Goal: Transaction & Acquisition: Book appointment/travel/reservation

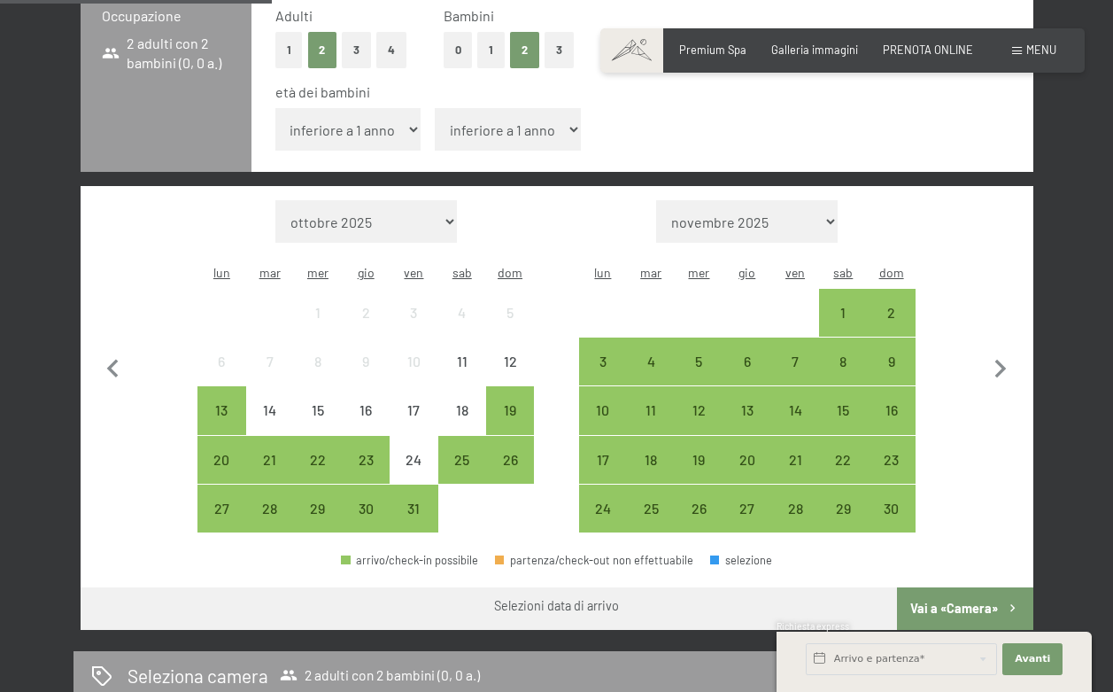
click at [343, 50] on button "3" at bounding box center [356, 50] width 29 height 36
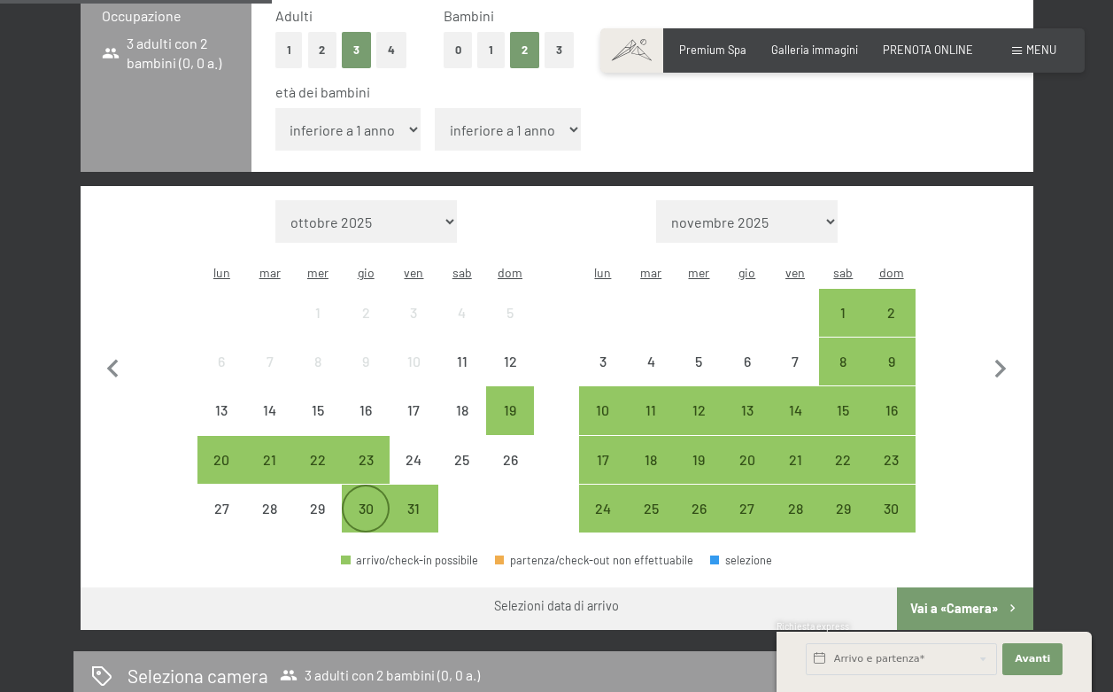
click at [362, 501] on div "30" at bounding box center [366, 523] width 44 height 44
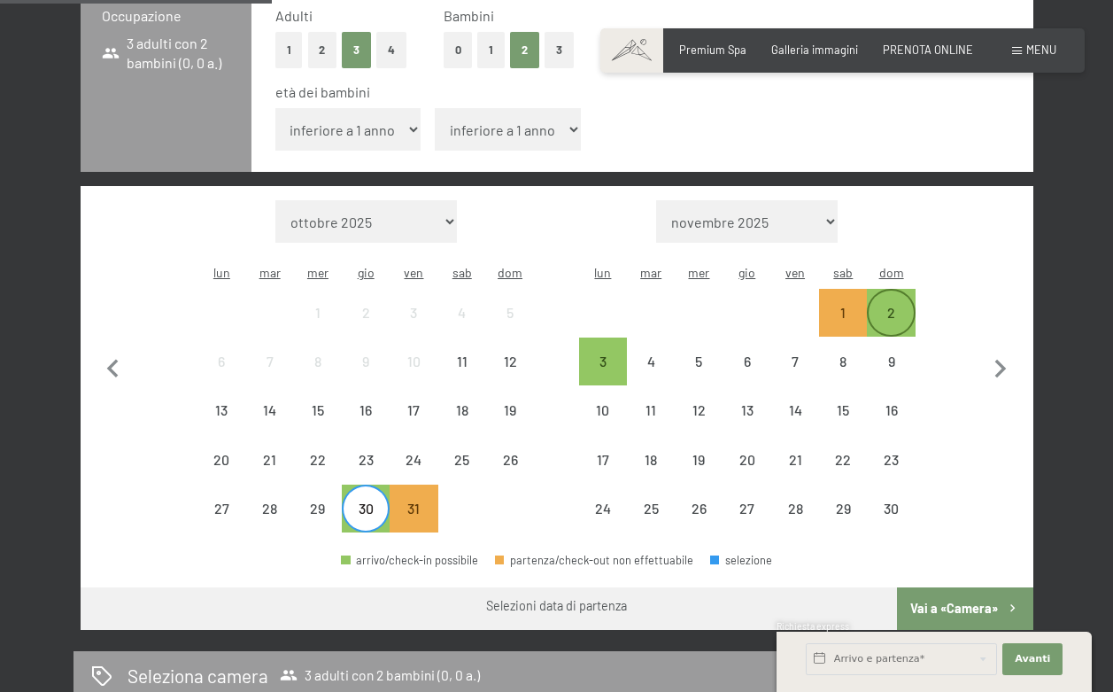
click at [892, 306] on div "2" at bounding box center [891, 328] width 44 height 44
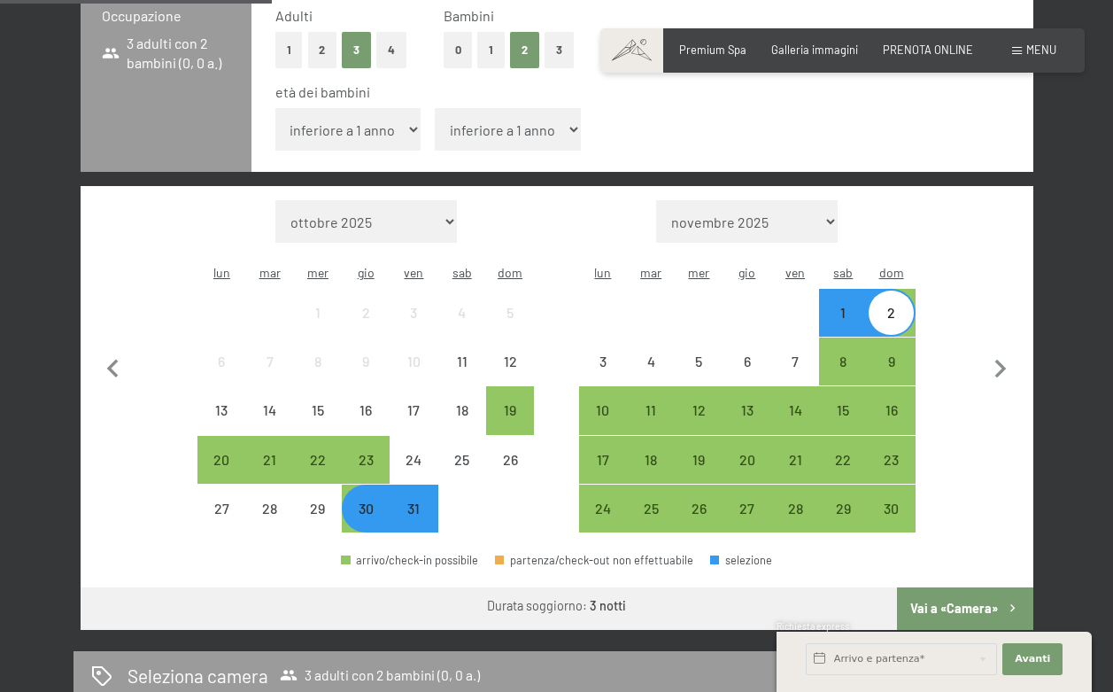
click at [924, 587] on button "Vai a «Camera»" at bounding box center [965, 608] width 136 height 43
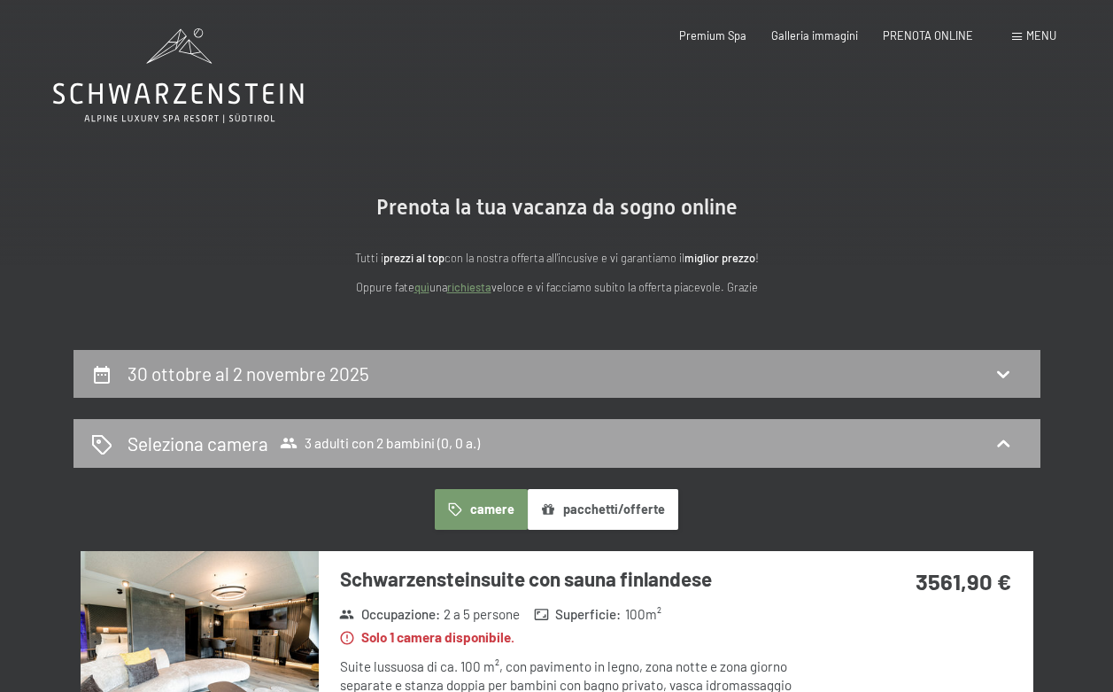
click at [205, 438] on h2 "Seleziona camera" at bounding box center [198, 443] width 141 height 26
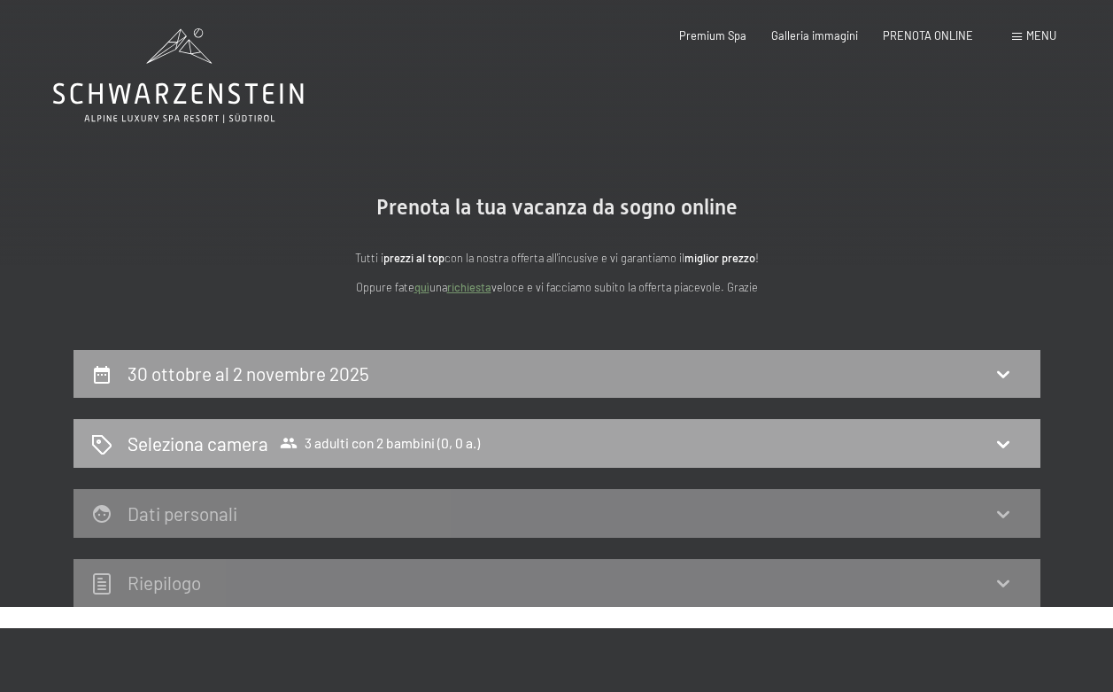
click at [342, 452] on span "Seleziona camera 3 adulti con 2 bambini (0, 0 a.)" at bounding box center [304, 443] width 353 height 26
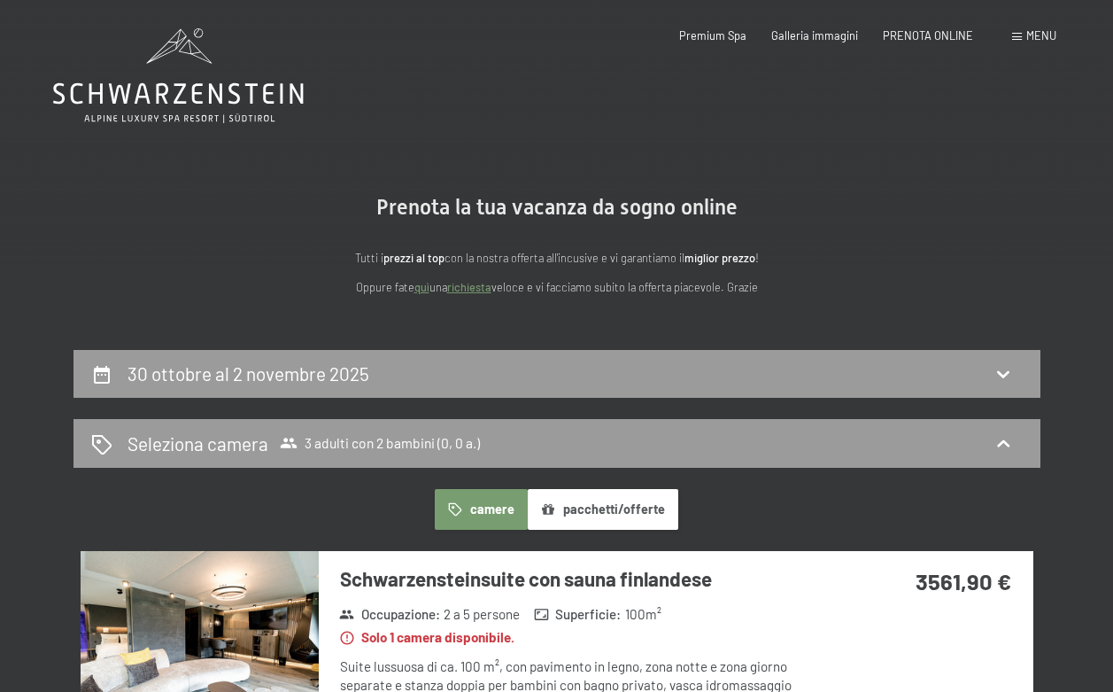
click at [475, 491] on button "camere" at bounding box center [481, 509] width 92 height 41
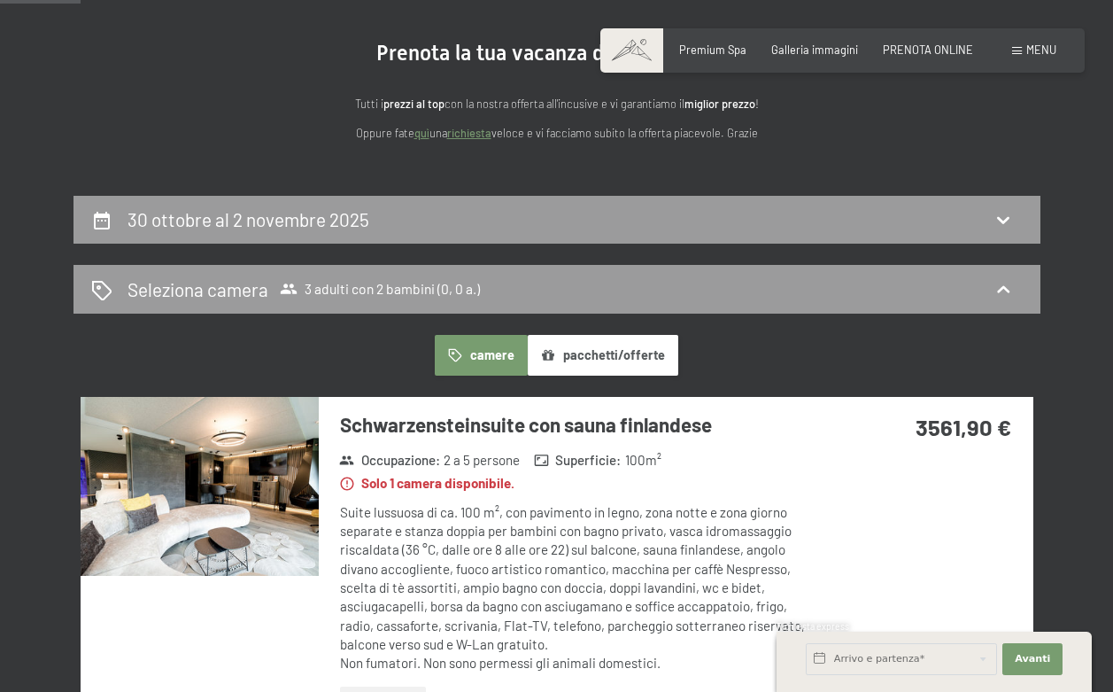
scroll to position [8, 0]
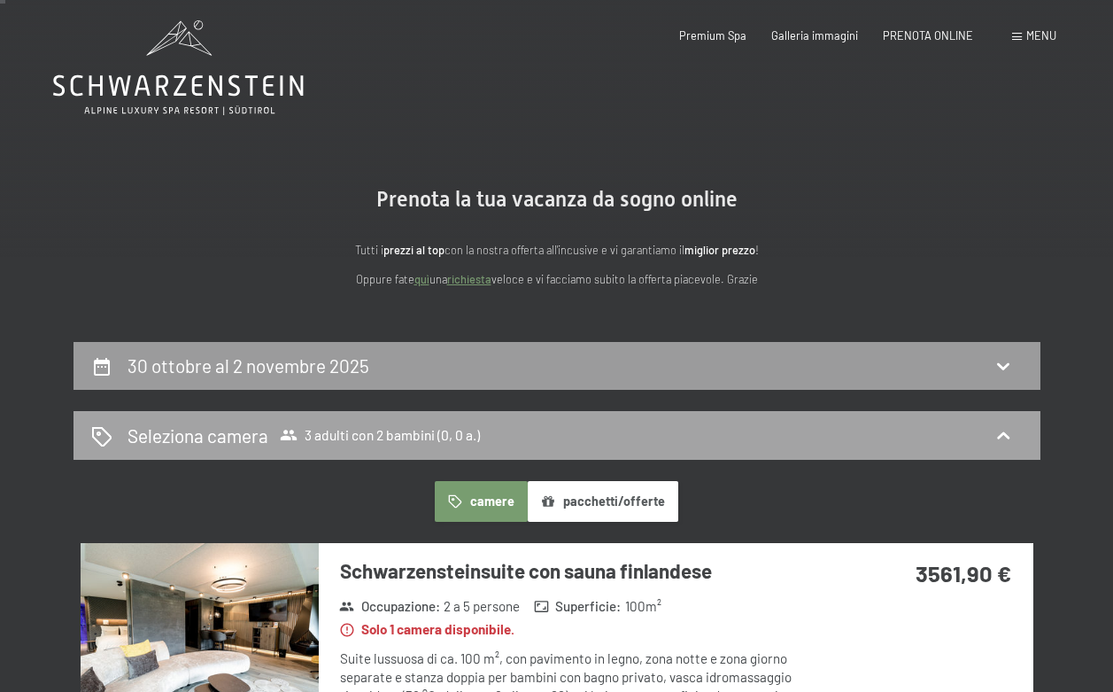
click at [540, 454] on div "Seleziona camera 3 adulti con 2 bambini (0, 0 a.)" at bounding box center [557, 435] width 967 height 49
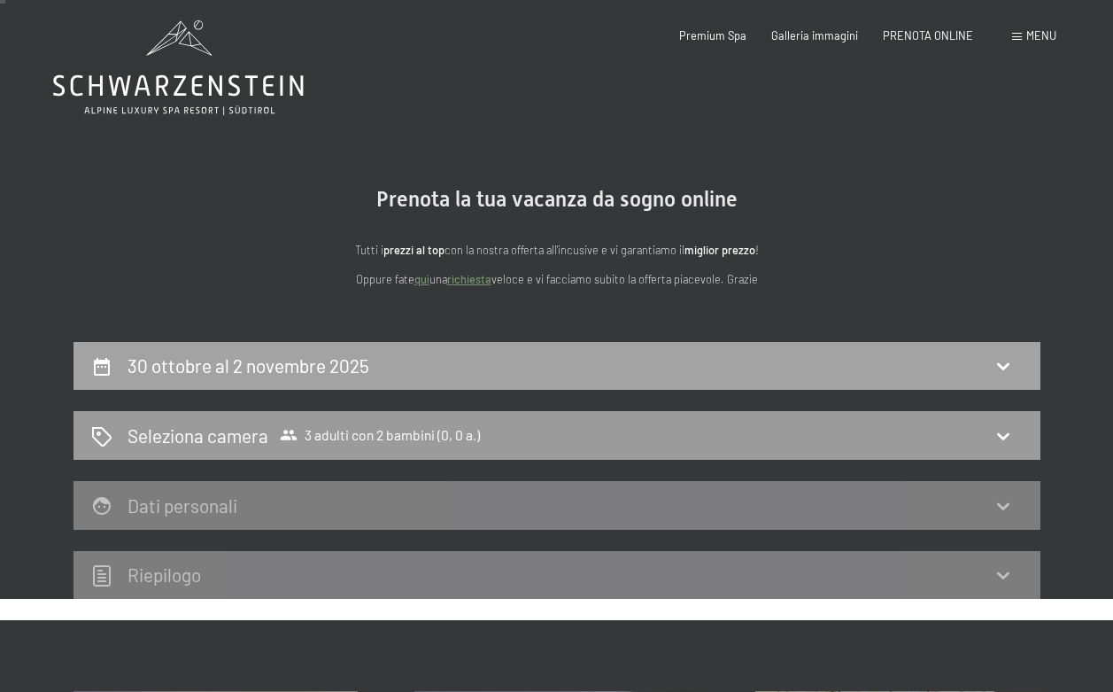
click at [508, 345] on div "30 ottobre al 2 novembre 2025" at bounding box center [557, 366] width 967 height 49
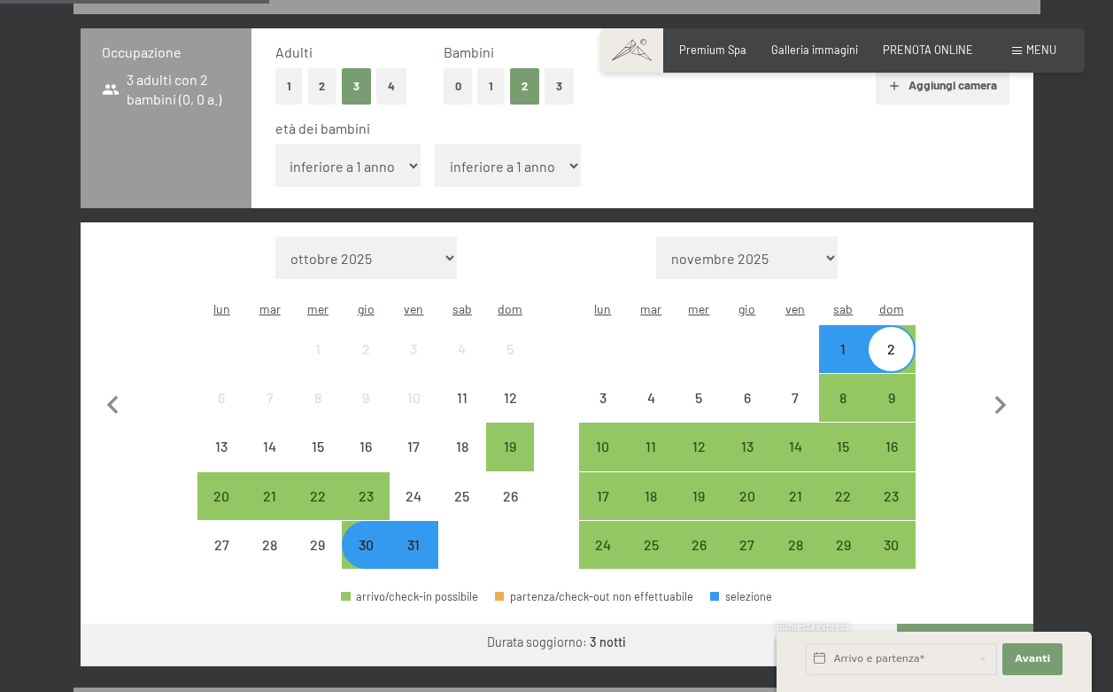
scroll to position [391, 0]
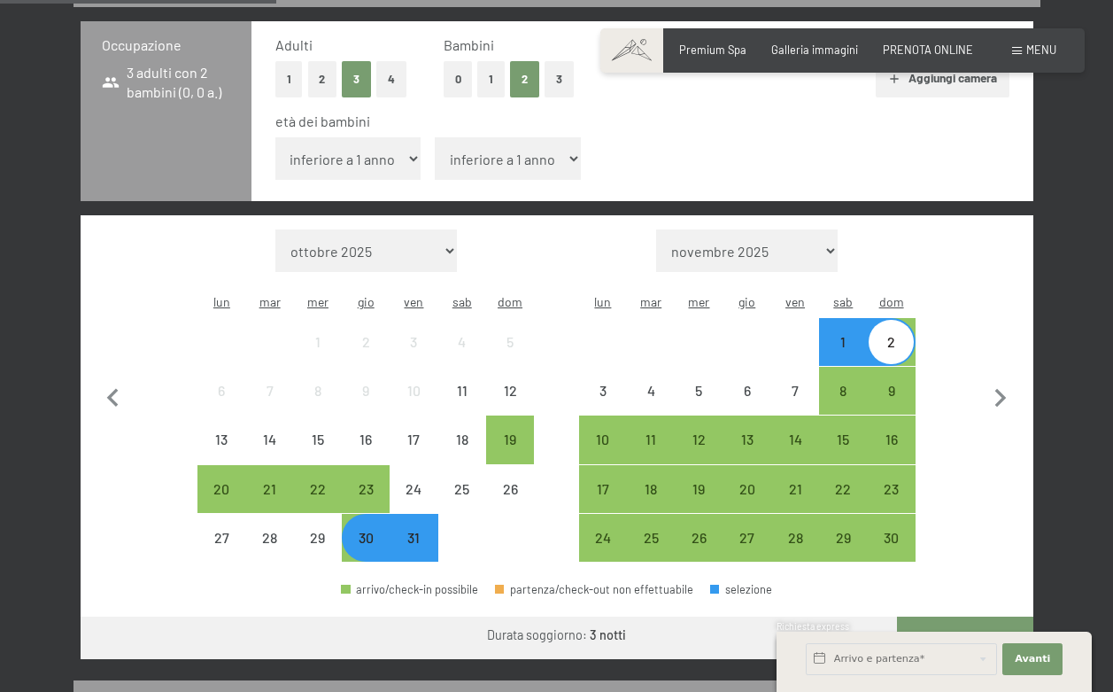
click at [322, 75] on button "2" at bounding box center [322, 79] width 29 height 36
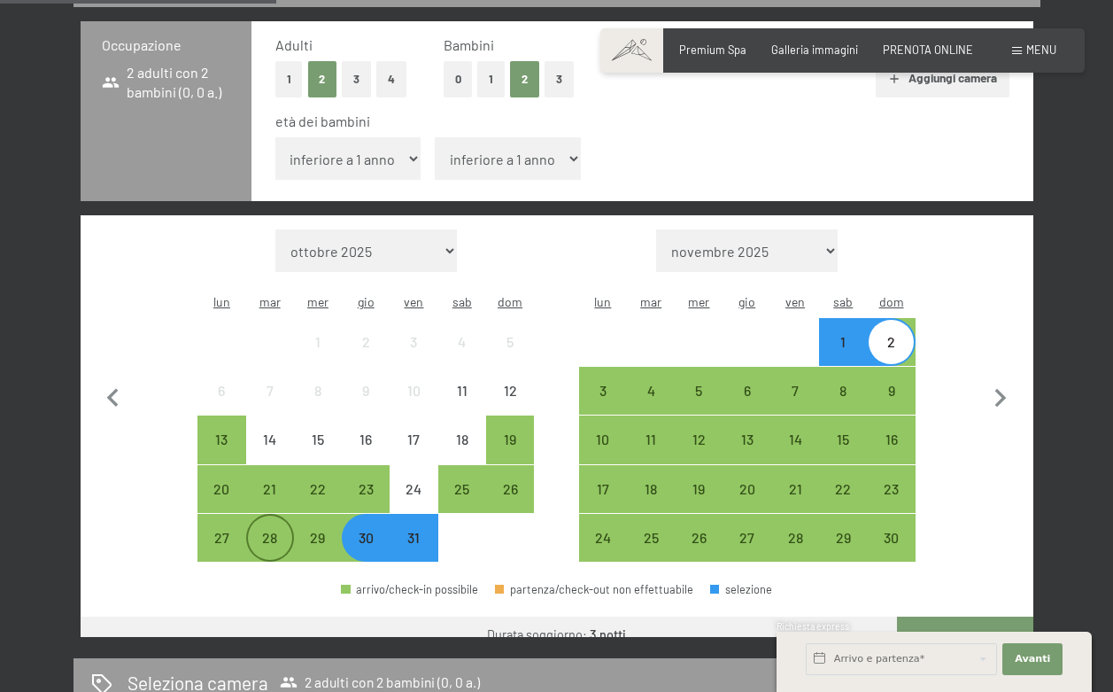
click at [284, 531] on div "28" at bounding box center [270, 553] width 44 height 44
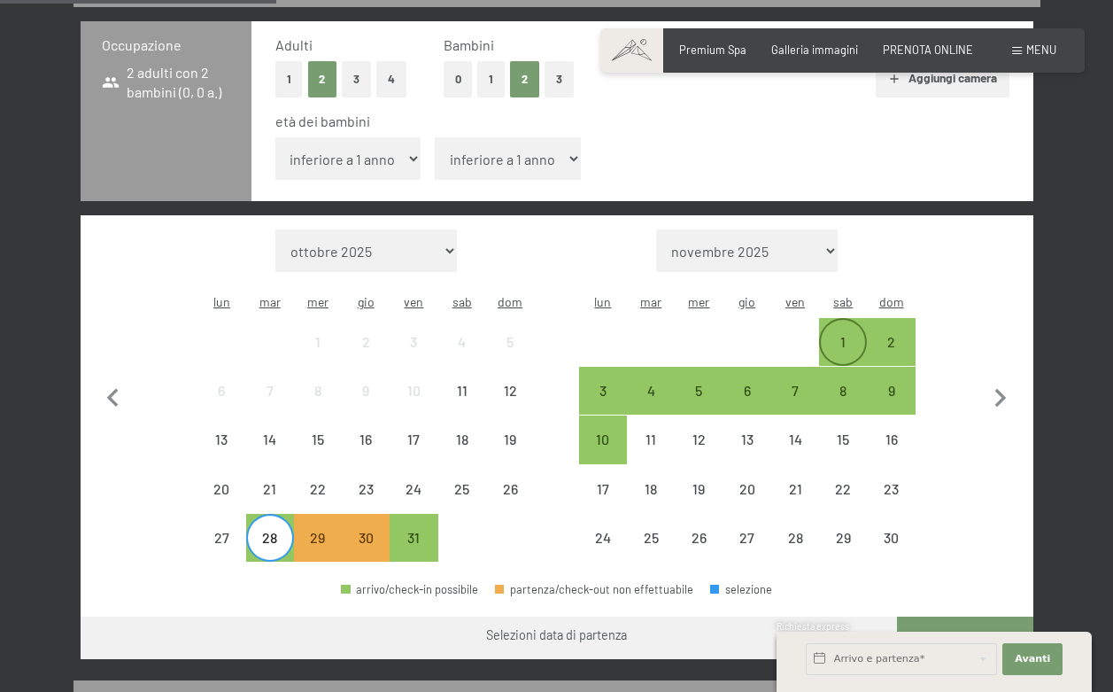
click at [845, 335] on div "1" at bounding box center [843, 357] width 44 height 44
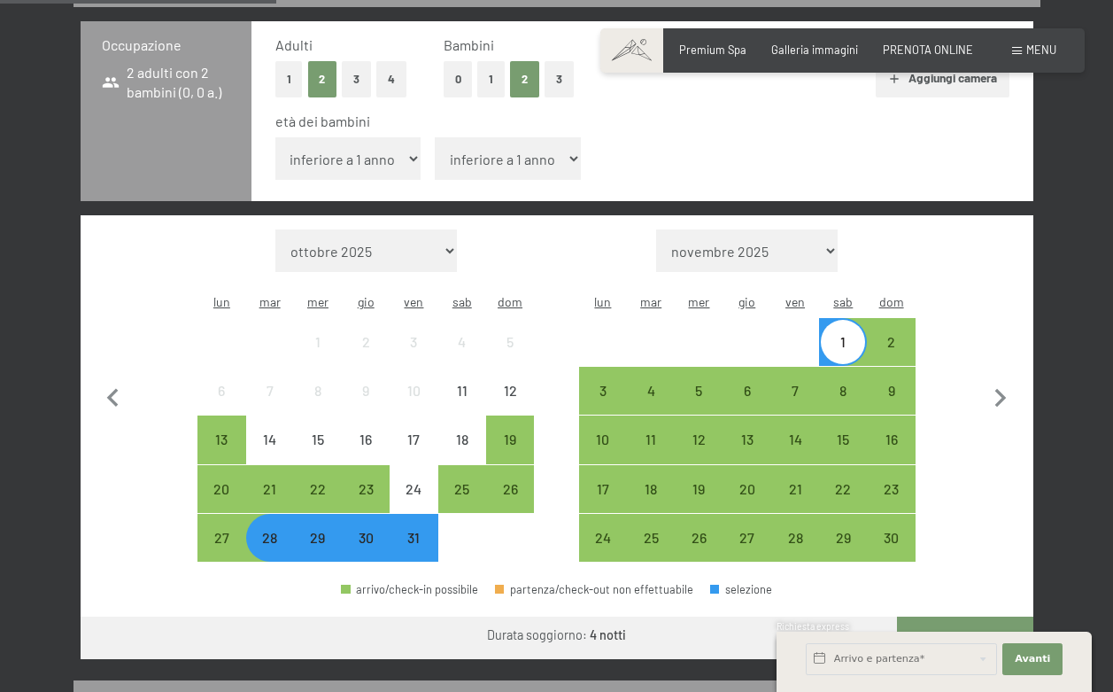
click at [319, 531] on div "29" at bounding box center [318, 553] width 44 height 44
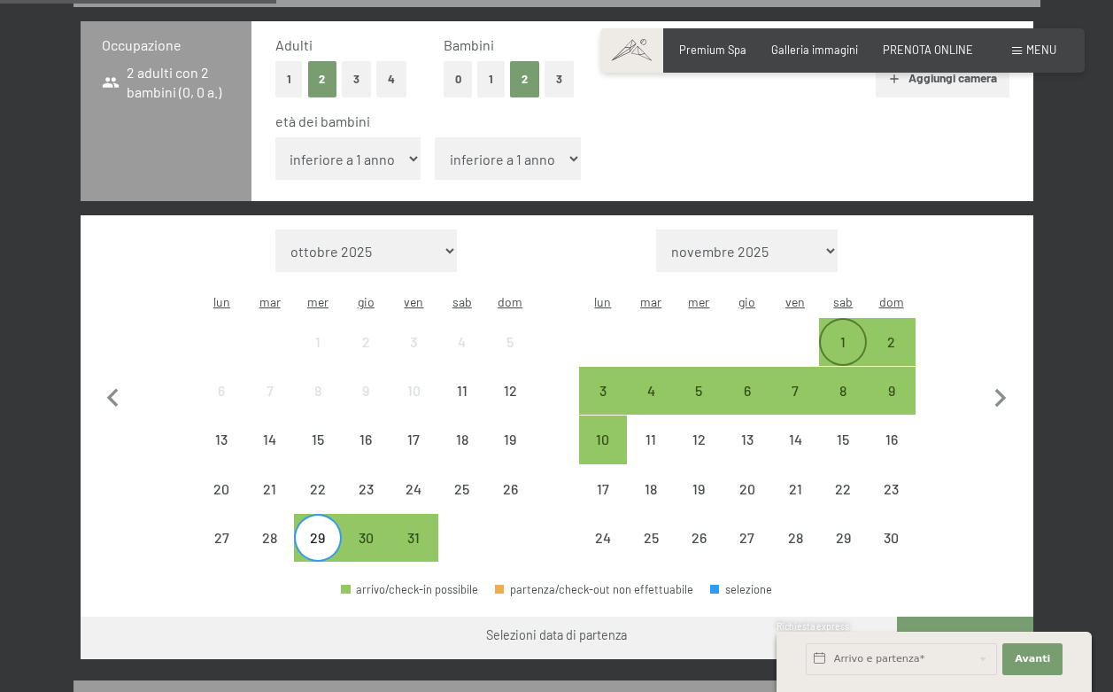
click at [841, 335] on div "1" at bounding box center [843, 357] width 44 height 44
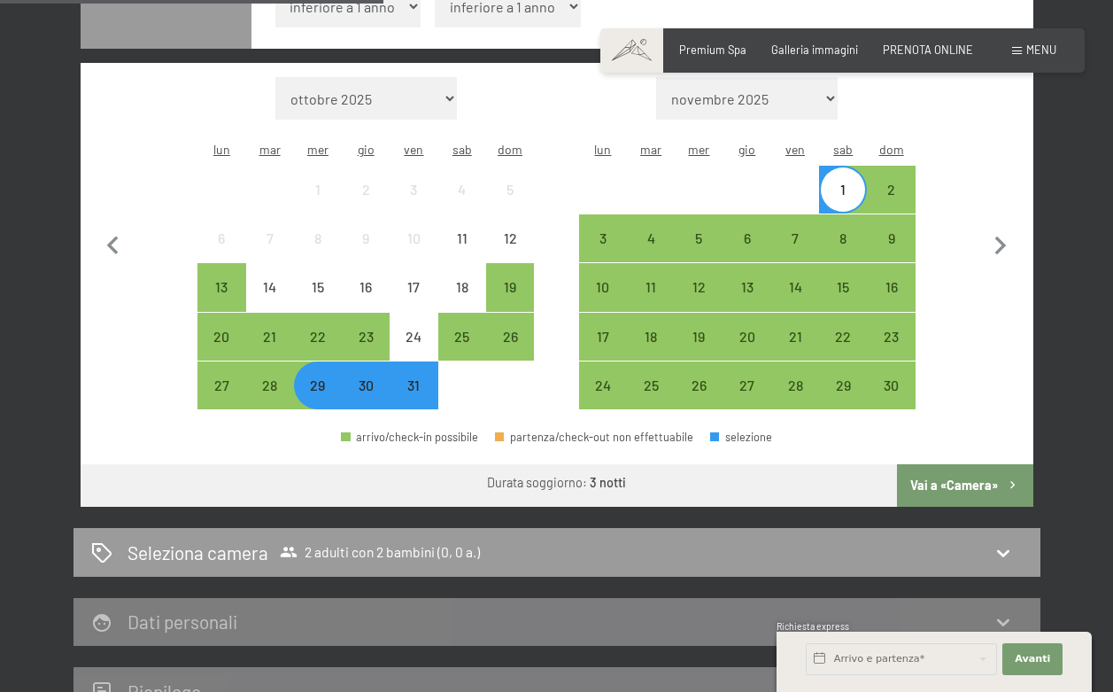
click at [957, 464] on button "Vai a «Camera»" at bounding box center [965, 485] width 136 height 43
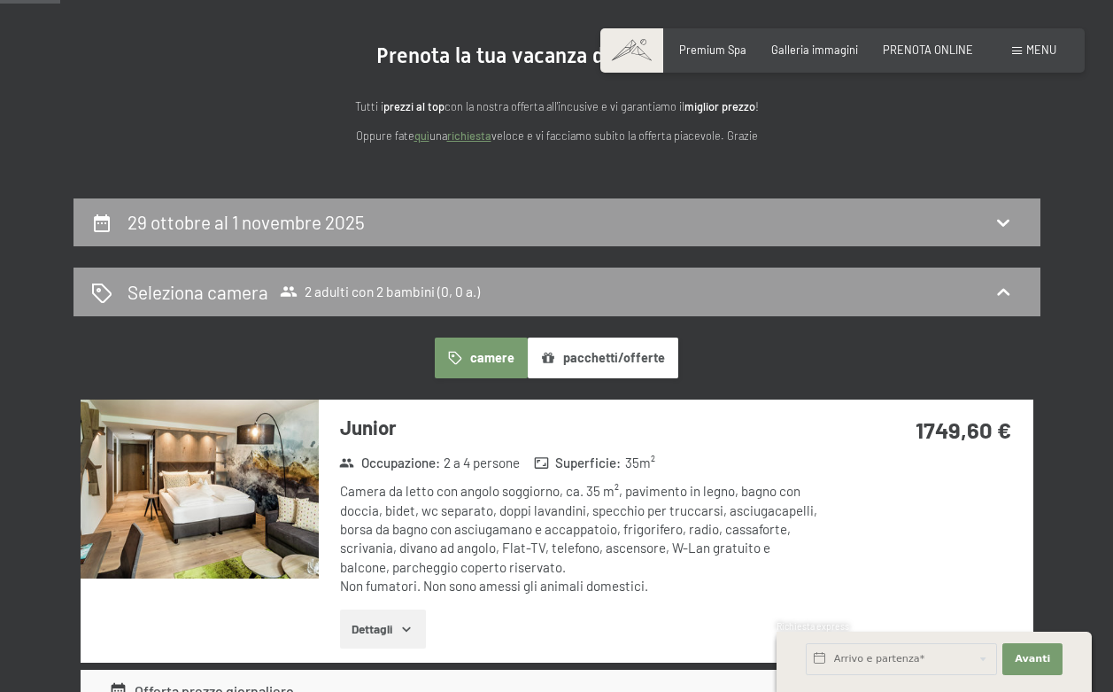
scroll to position [103, 0]
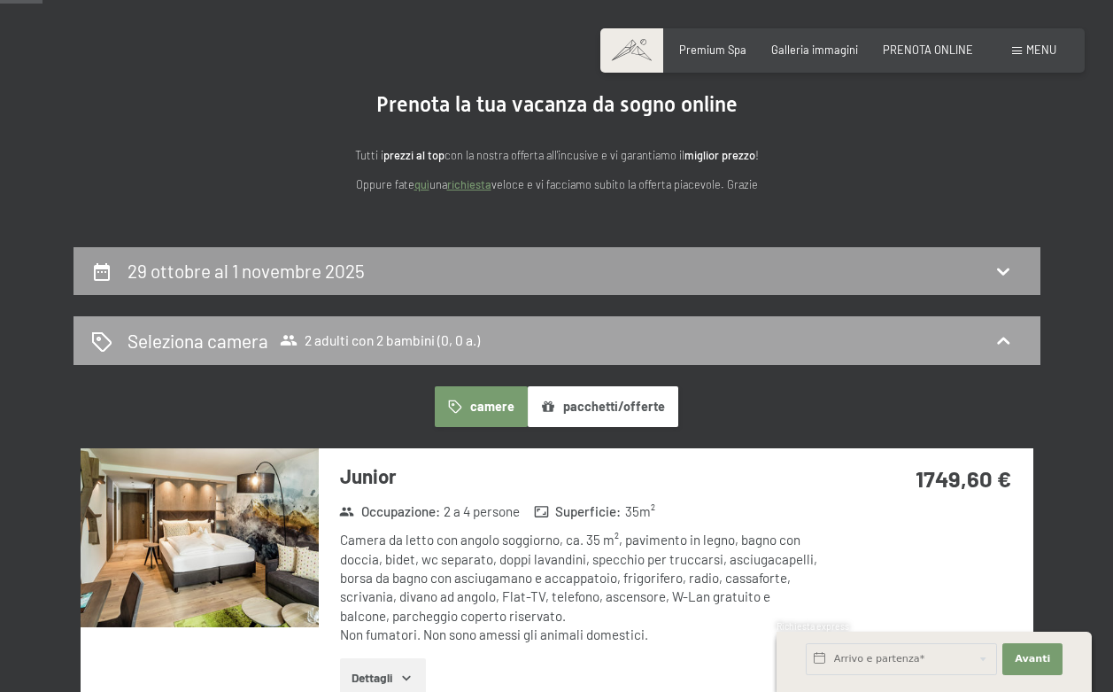
click at [405, 349] on span "Seleziona camera 2 adulti con 2 bambini (0, 0 a.)" at bounding box center [304, 341] width 353 height 26
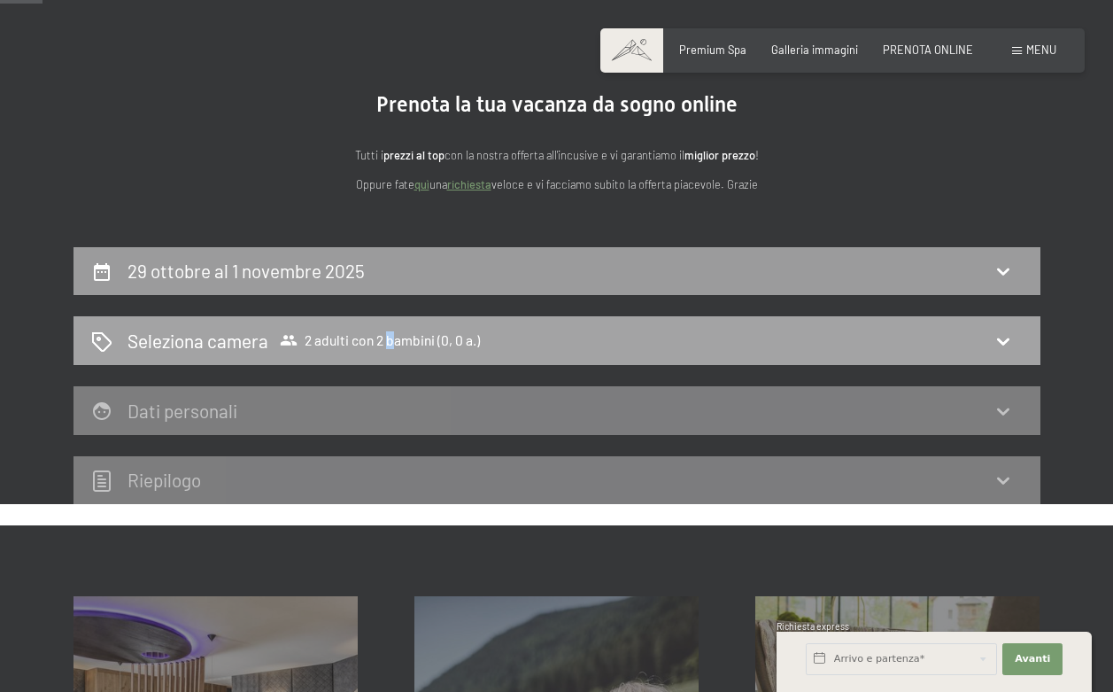
click at [391, 341] on span "2 adulti con 2 bambini (0, 0 a.)" at bounding box center [380, 340] width 200 height 18
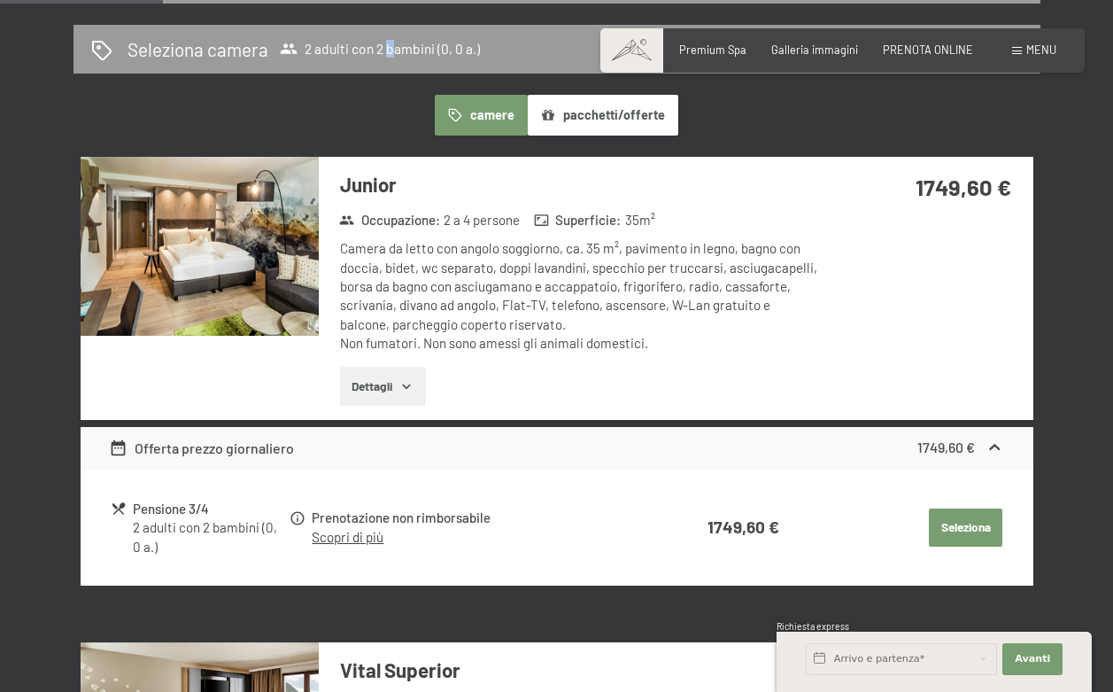
scroll to position [417, 0]
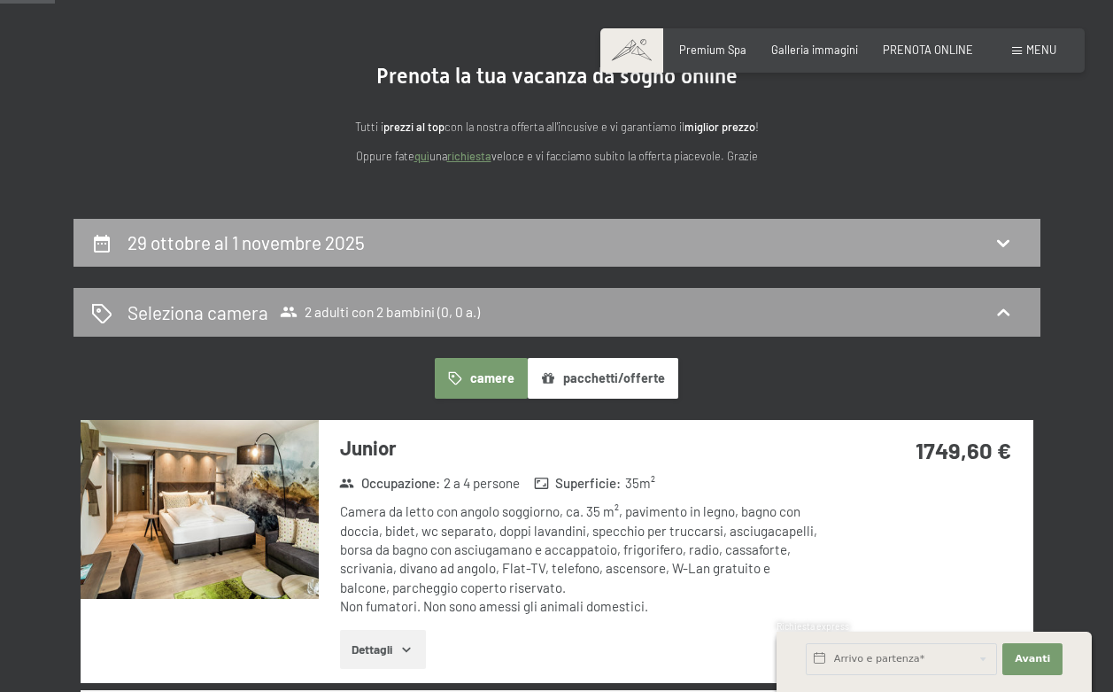
click at [346, 251] on h2 "29 ottobre al 1 novembre 2025" at bounding box center [246, 242] width 237 height 22
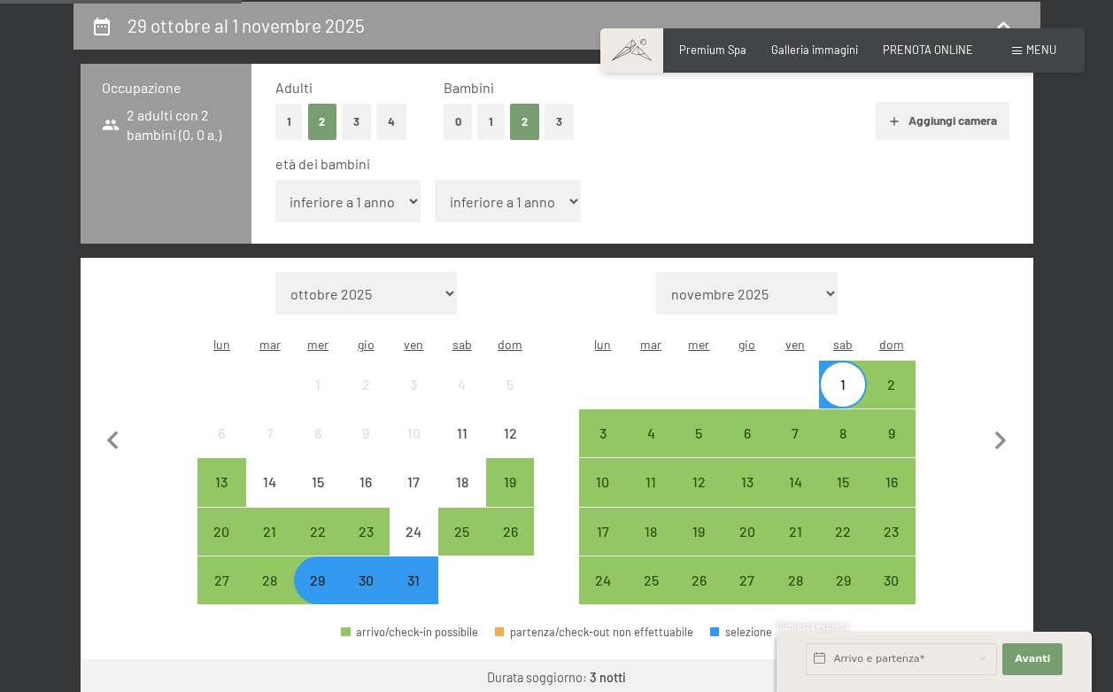
scroll to position [333, 0]
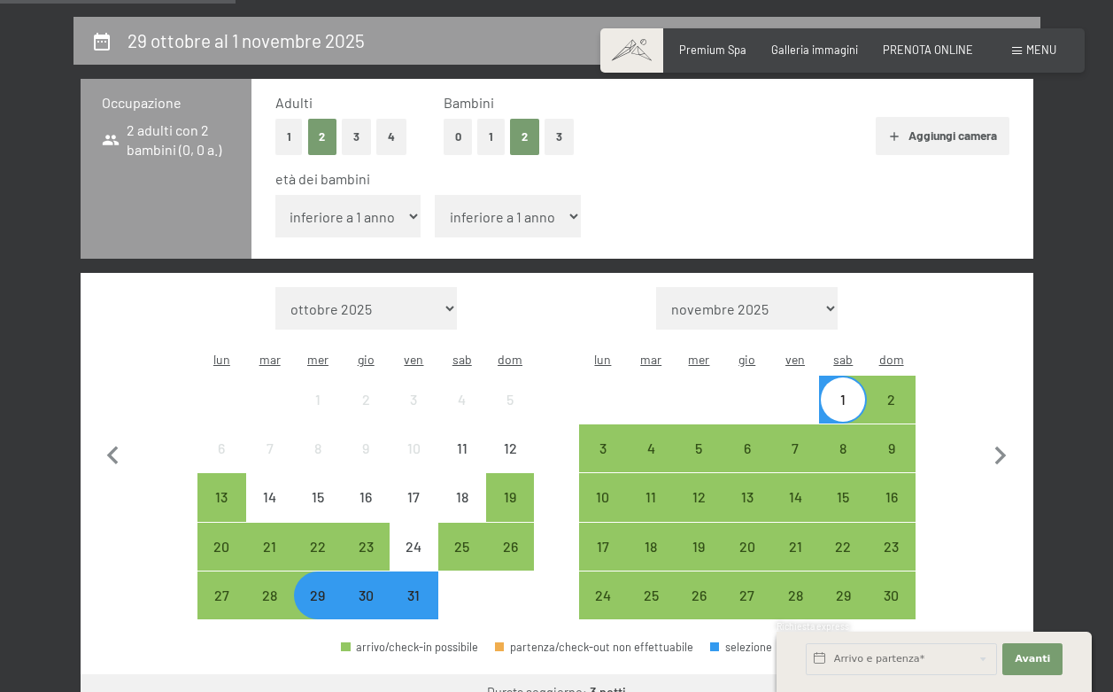
select select "7"
select select "9"
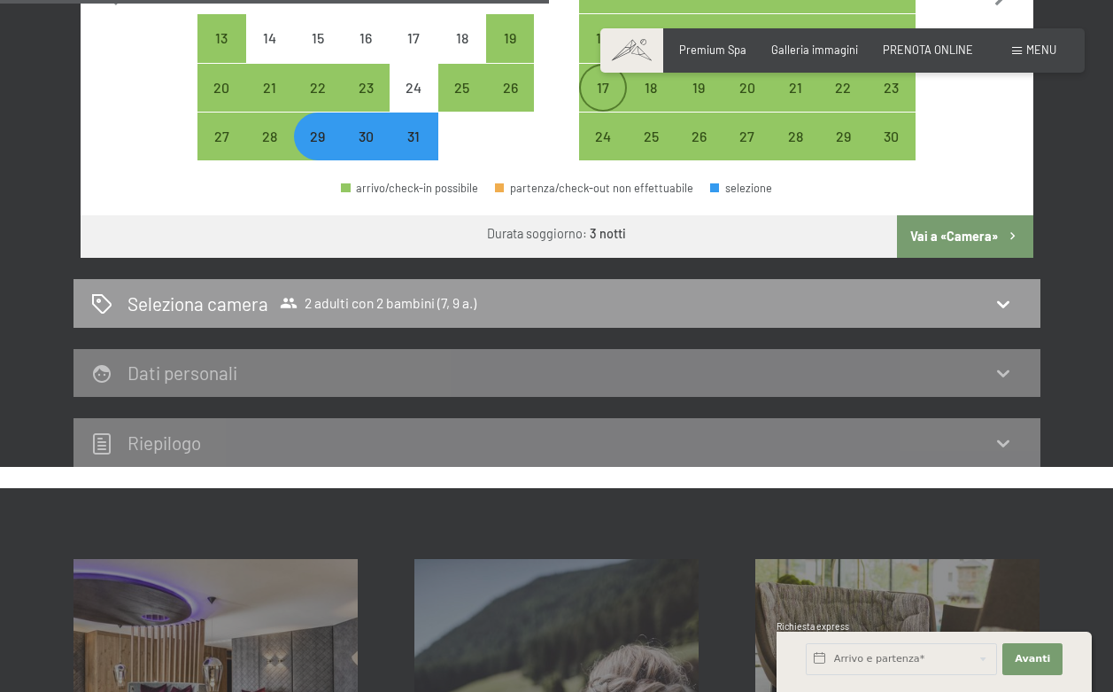
scroll to position [810, 0]
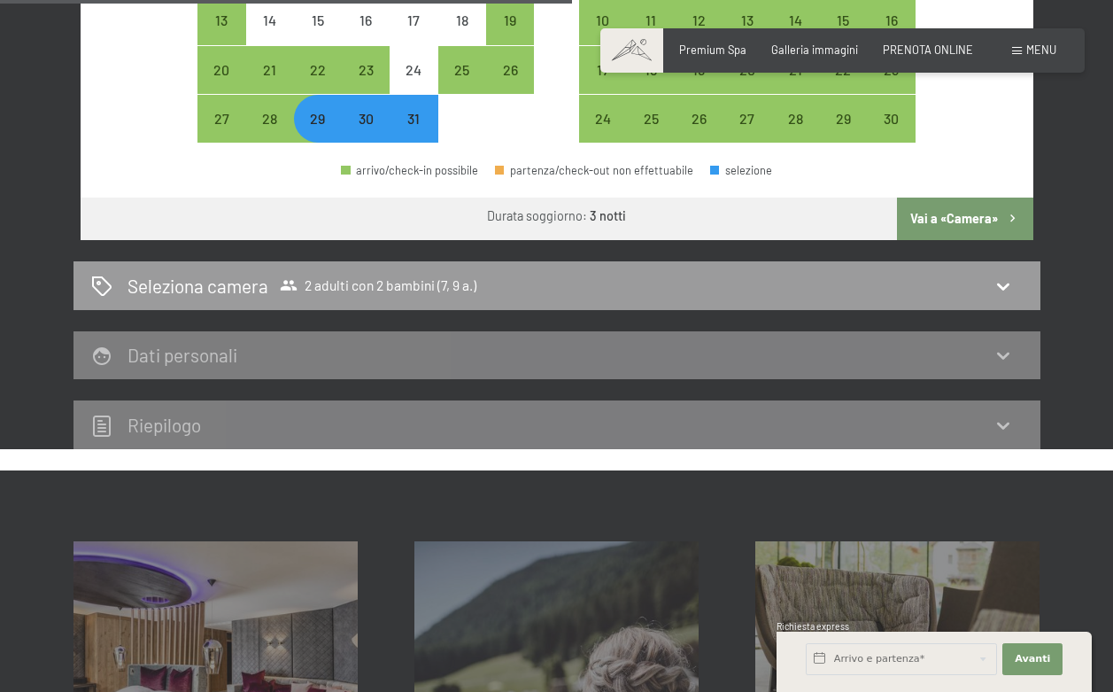
click at [951, 198] on button "Vai a «Camera»" at bounding box center [965, 219] width 136 height 43
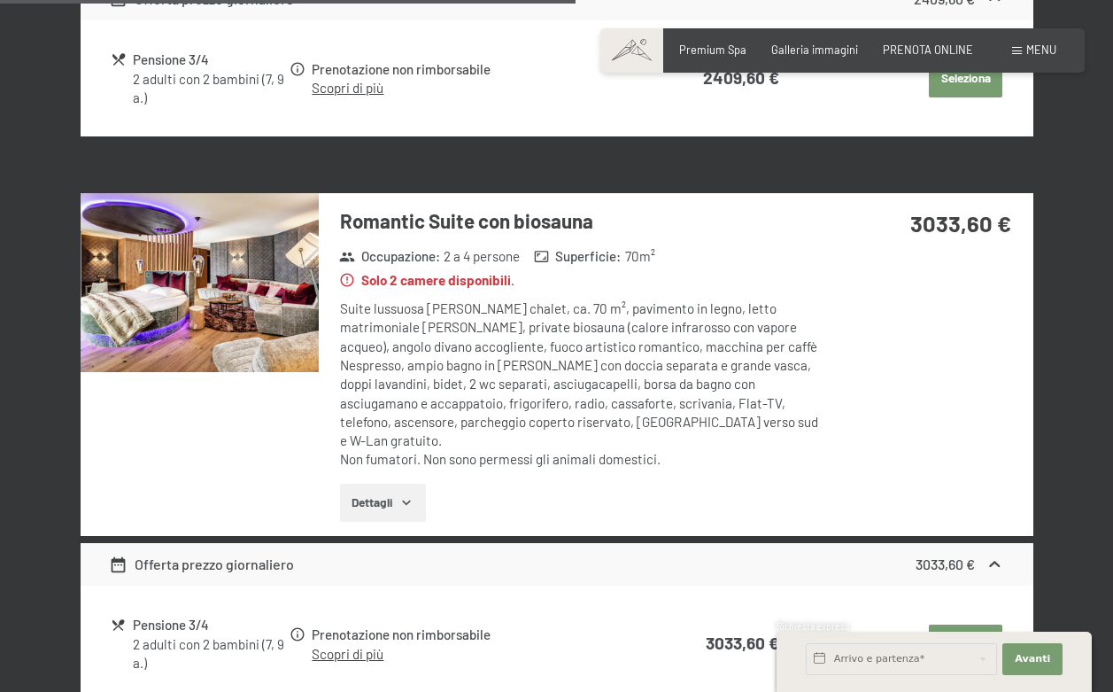
scroll to position [1331, 0]
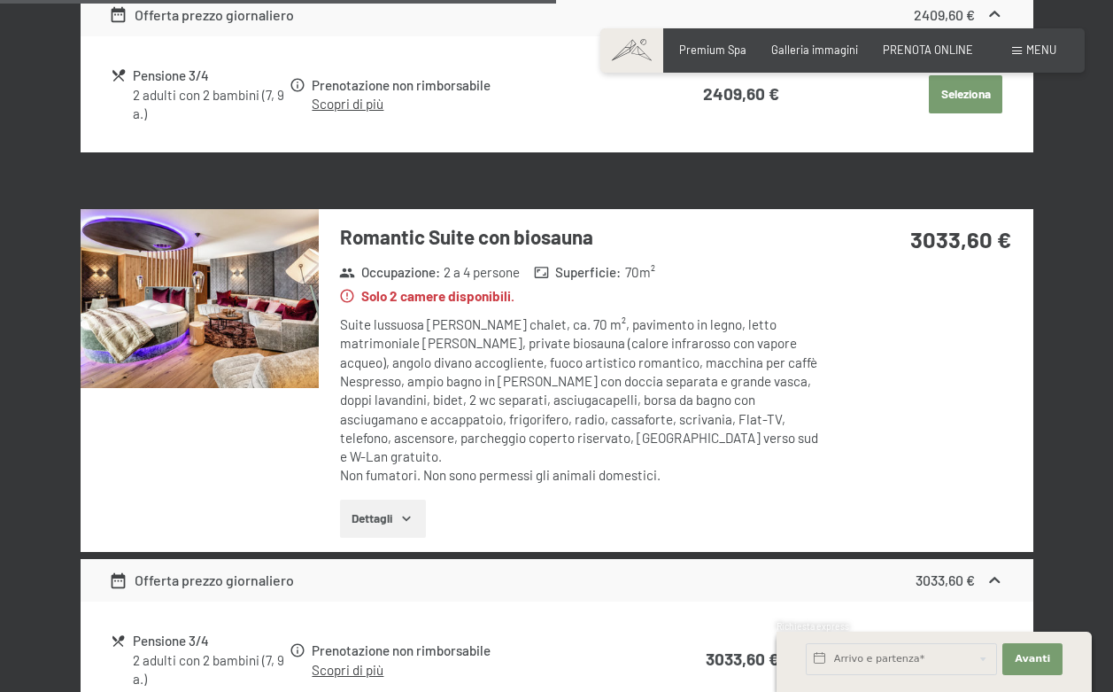
click at [222, 304] on img at bounding box center [200, 298] width 238 height 179
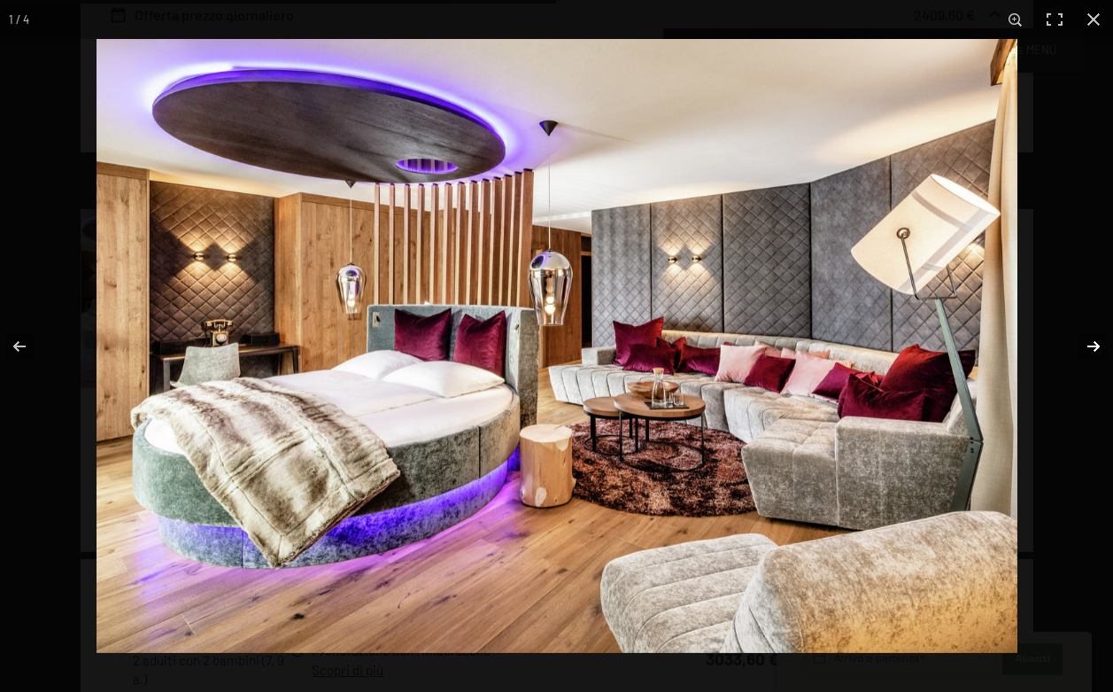
click at [1098, 343] on button "button" at bounding box center [1082, 346] width 62 height 89
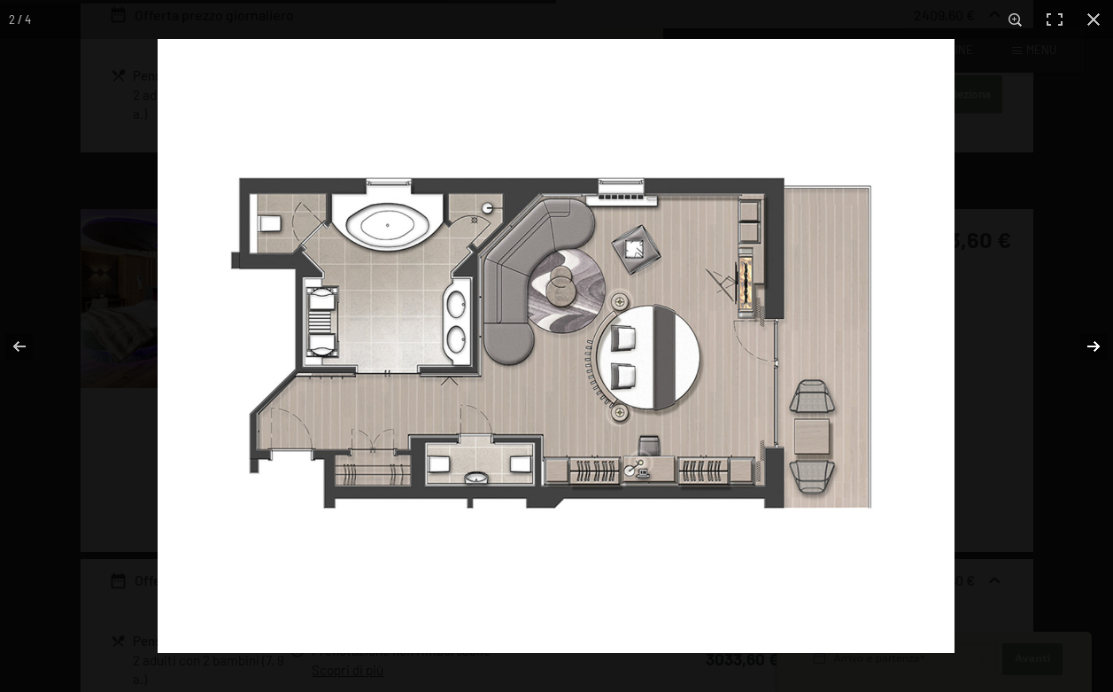
click at [1089, 344] on button "button" at bounding box center [1082, 346] width 62 height 89
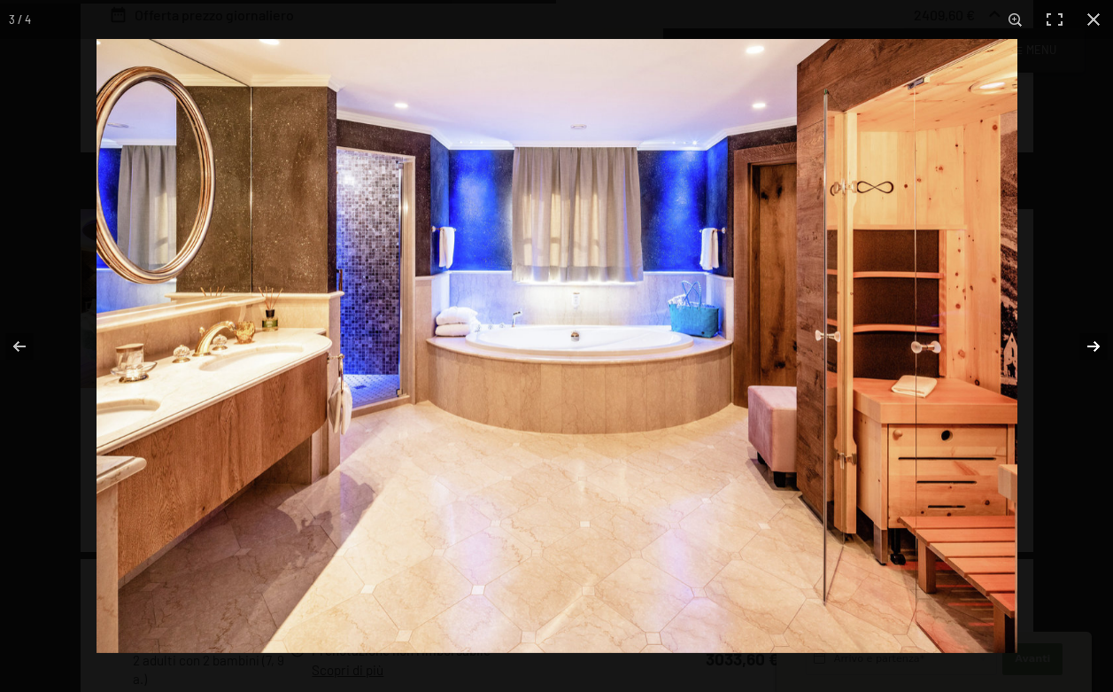
click at [1089, 344] on button "button" at bounding box center [1082, 346] width 62 height 89
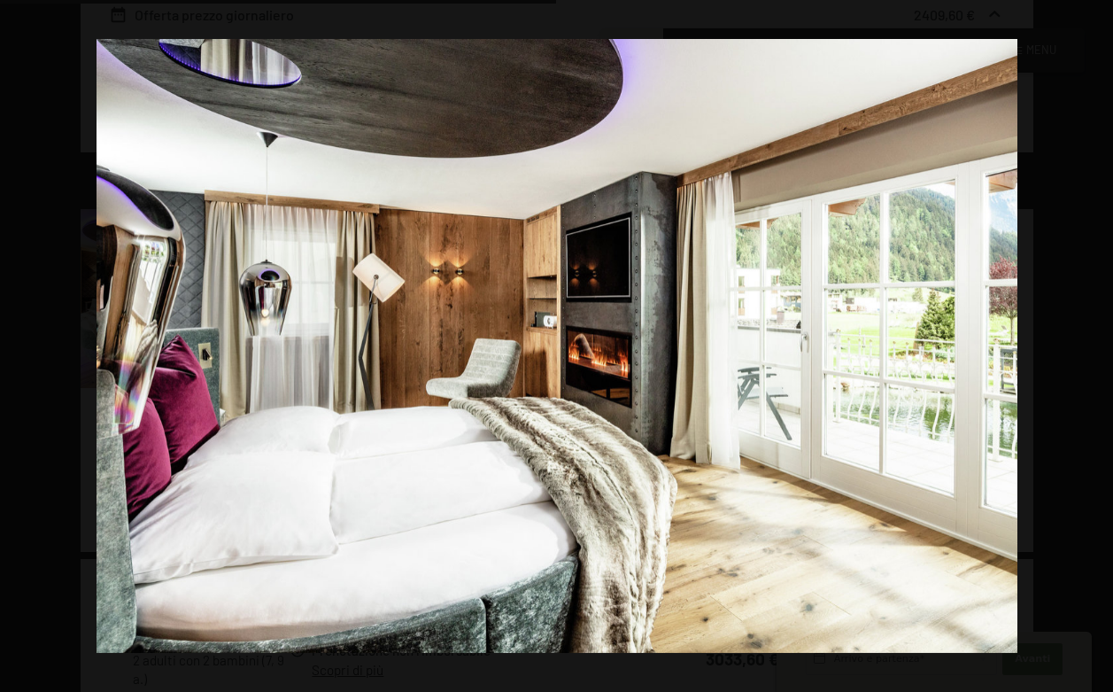
click at [1089, 344] on button "button" at bounding box center [1082, 346] width 62 height 89
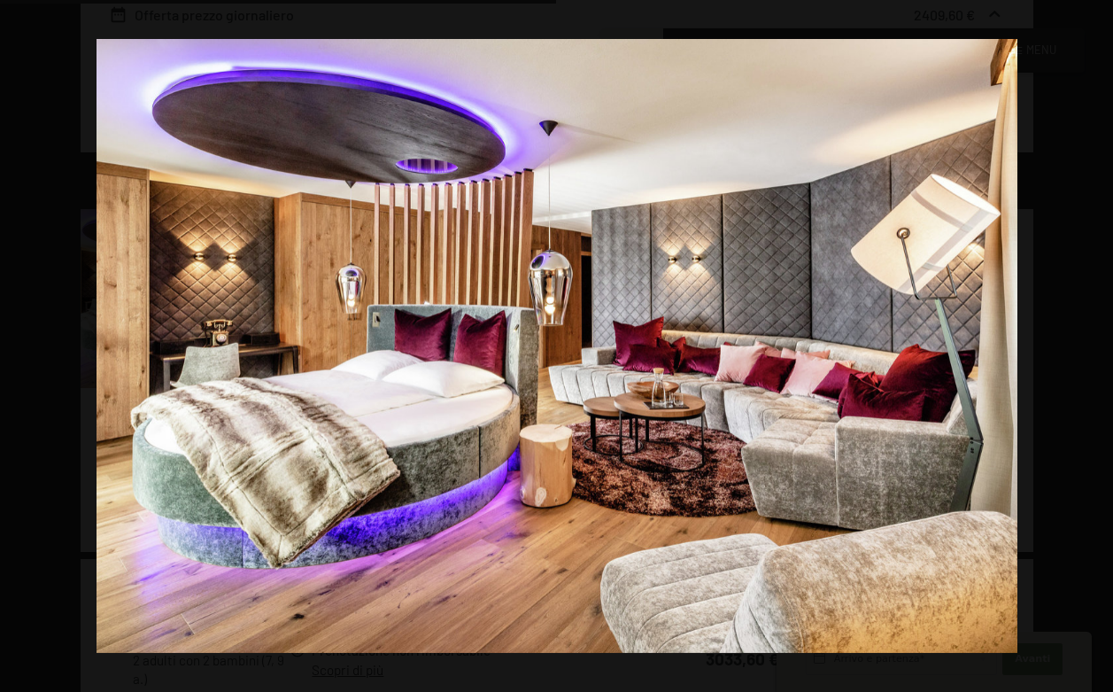
click at [1089, 344] on button "button" at bounding box center [1082, 346] width 62 height 89
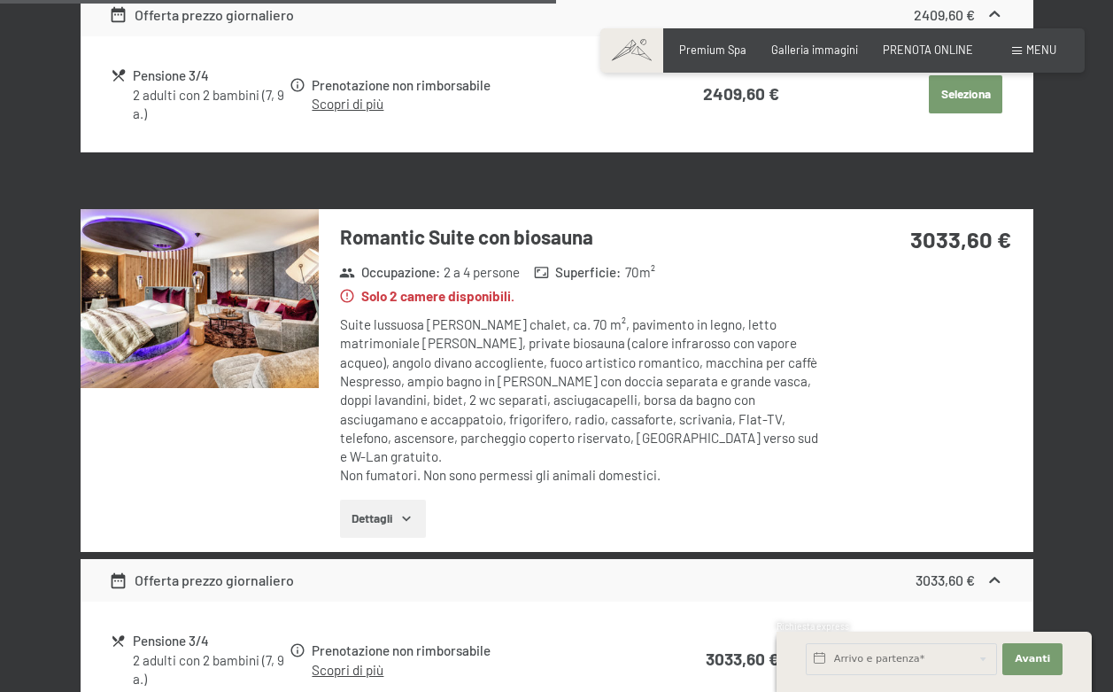
click at [0, 0] on button "button" at bounding box center [0, 0] width 0 height 0
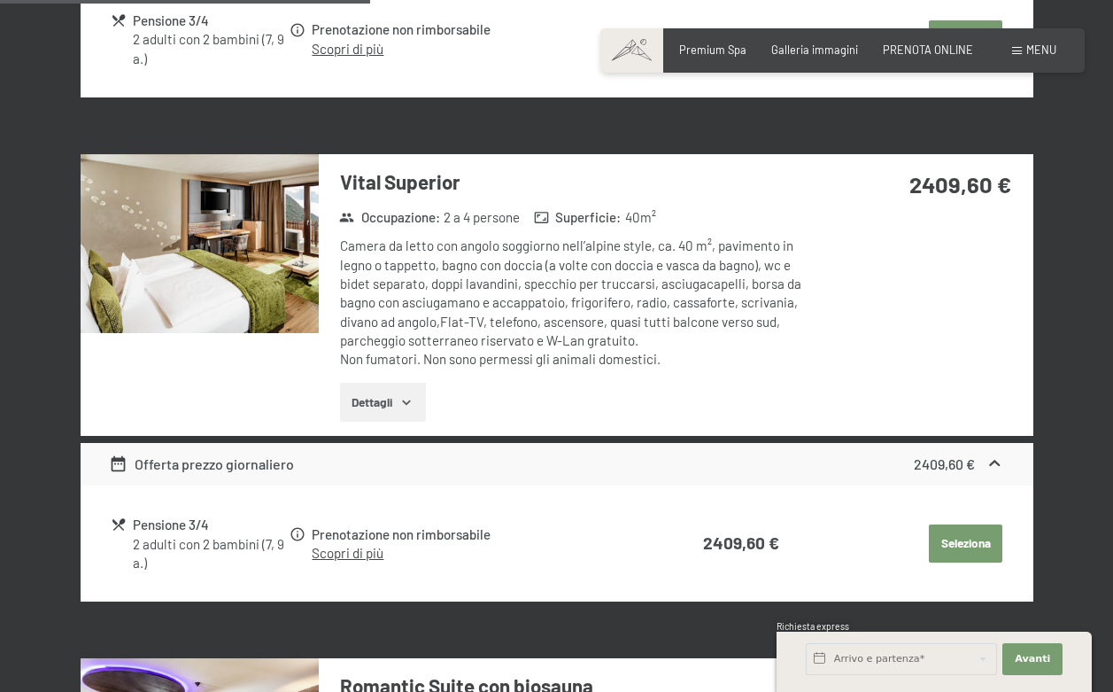
scroll to position [876, 0]
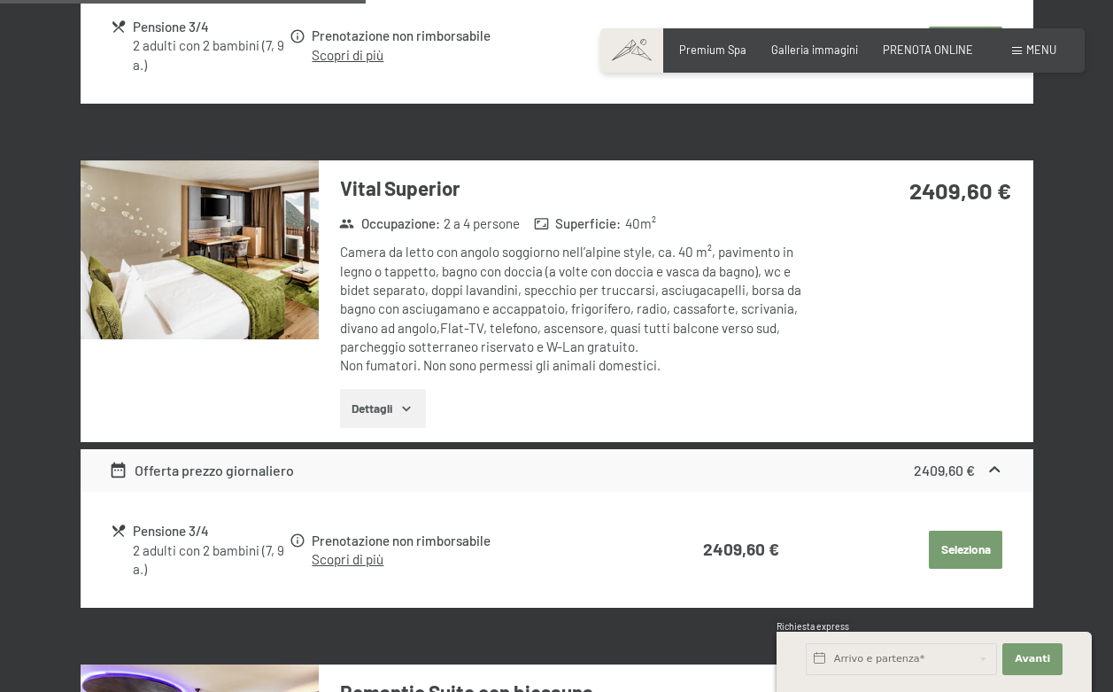
click at [236, 219] on img at bounding box center [200, 249] width 238 height 179
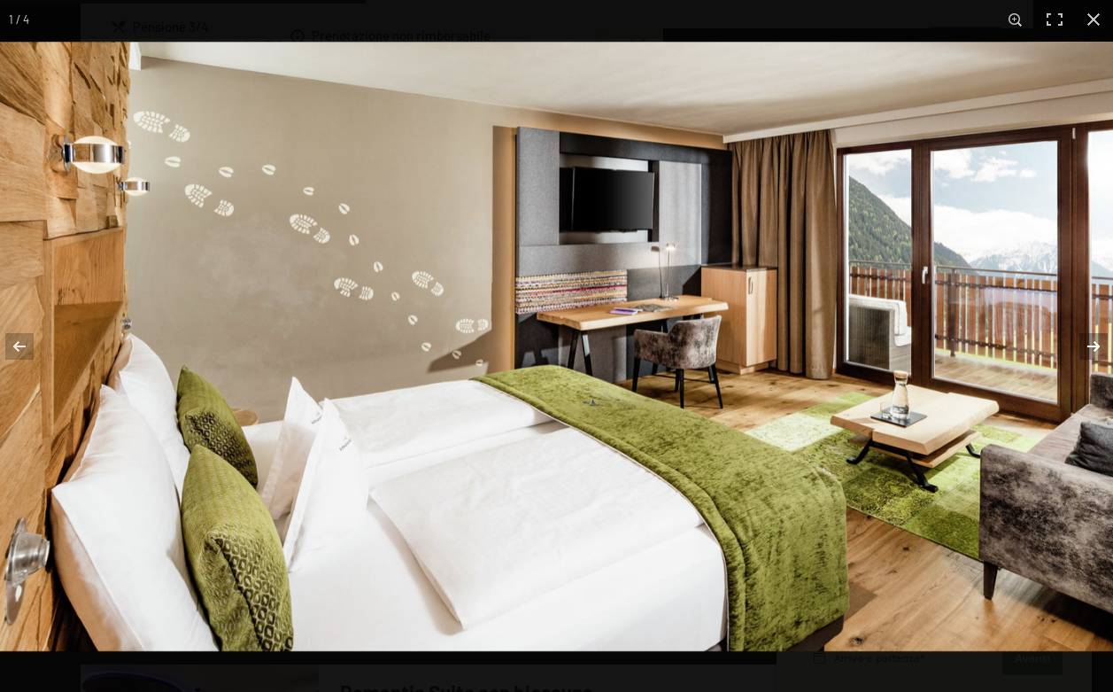
click at [1102, 345] on button "button" at bounding box center [1082, 346] width 62 height 89
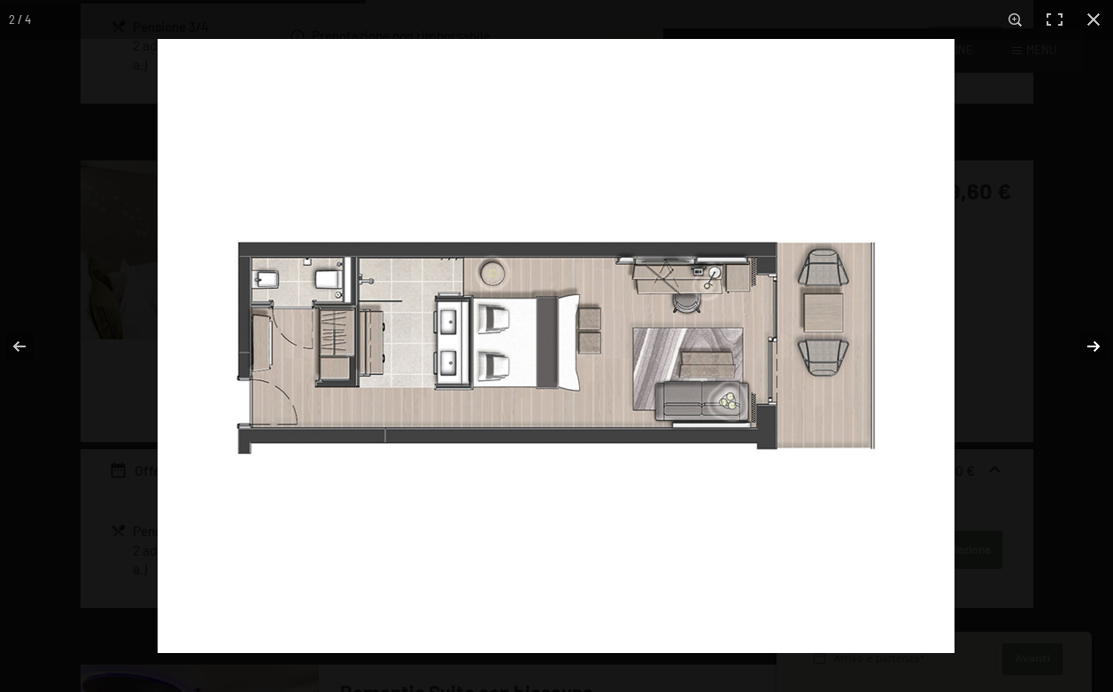
click at [1102, 345] on button "button" at bounding box center [1082, 346] width 62 height 89
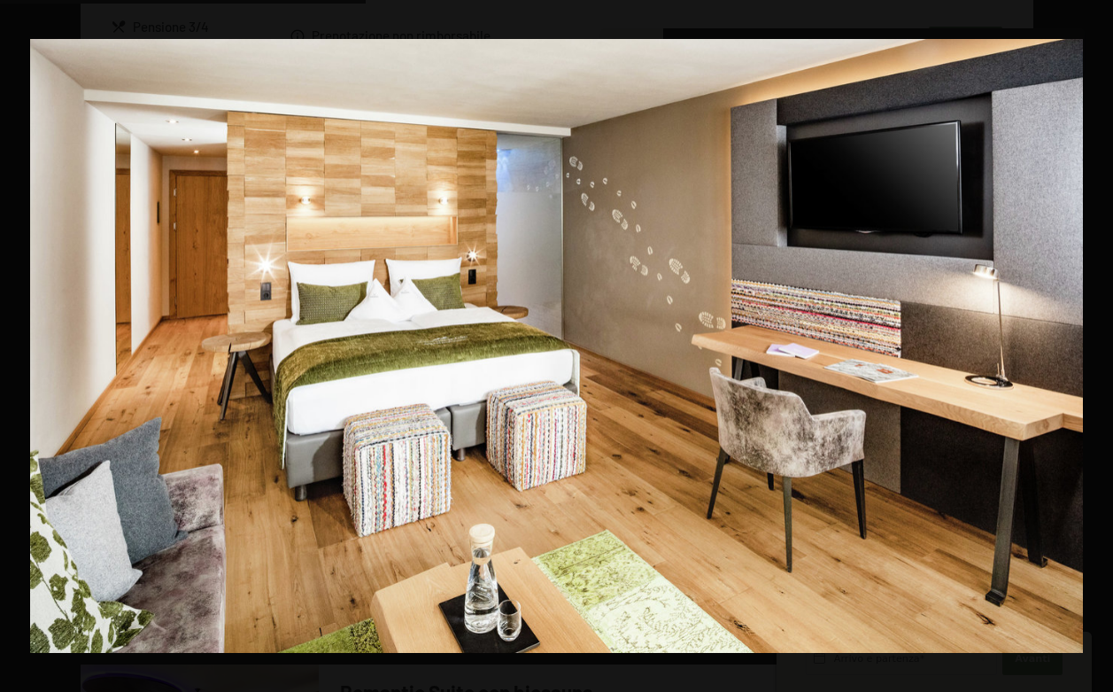
click at [1102, 345] on button "button" at bounding box center [1082, 346] width 62 height 89
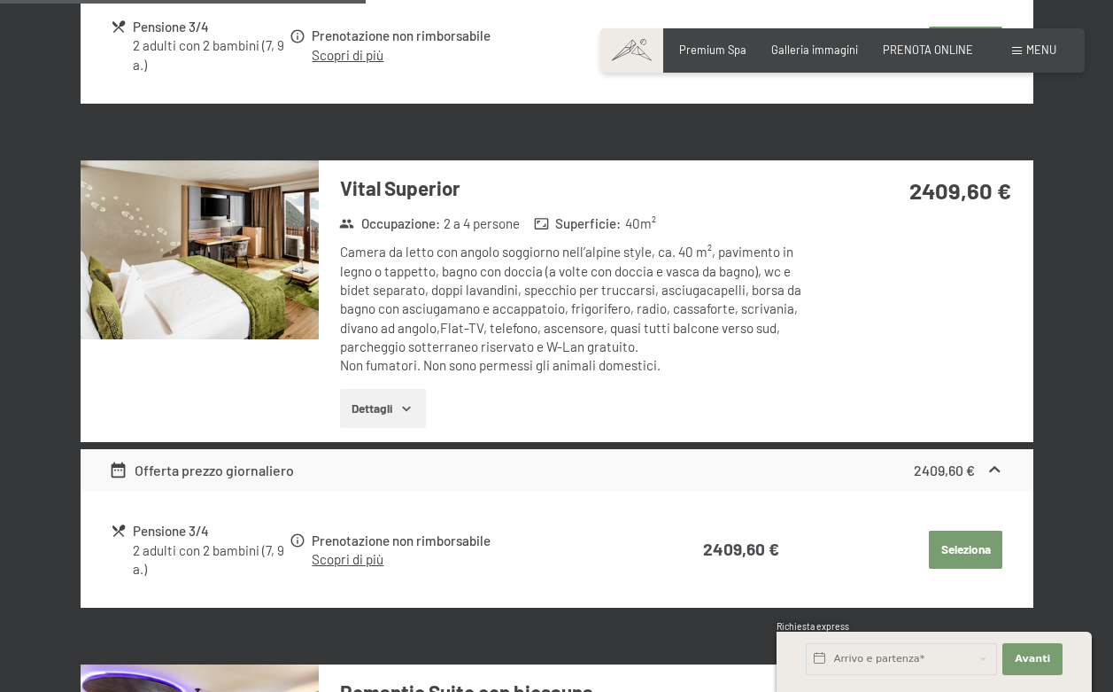
click at [0, 0] on button "button" at bounding box center [0, 0] width 0 height 0
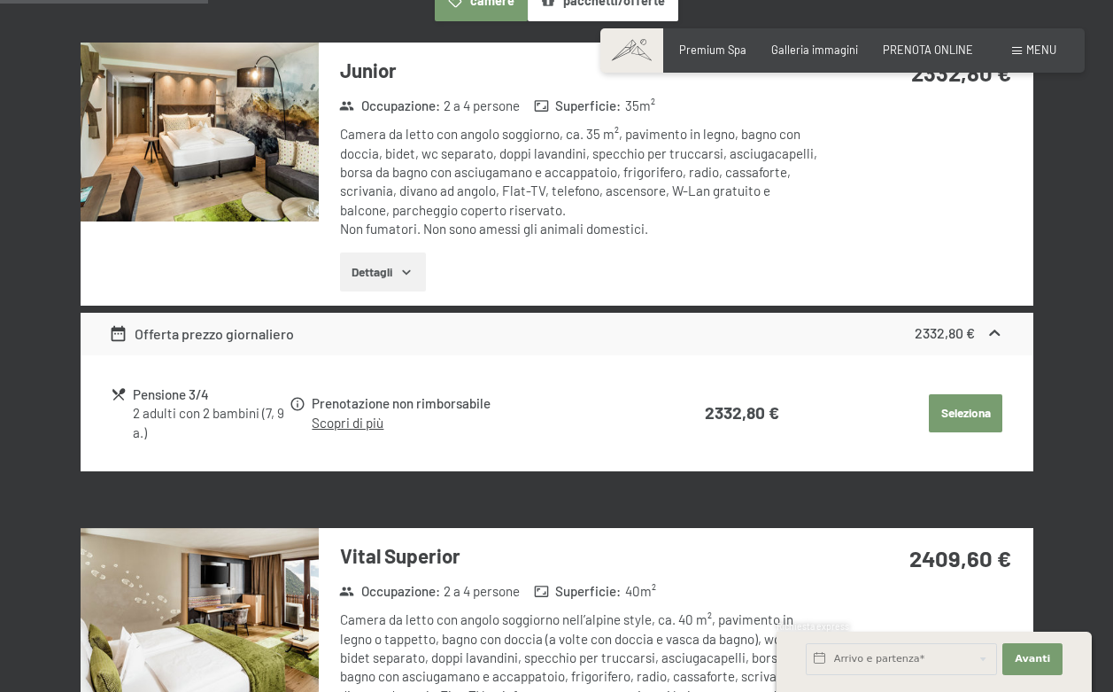
scroll to position [445, 0]
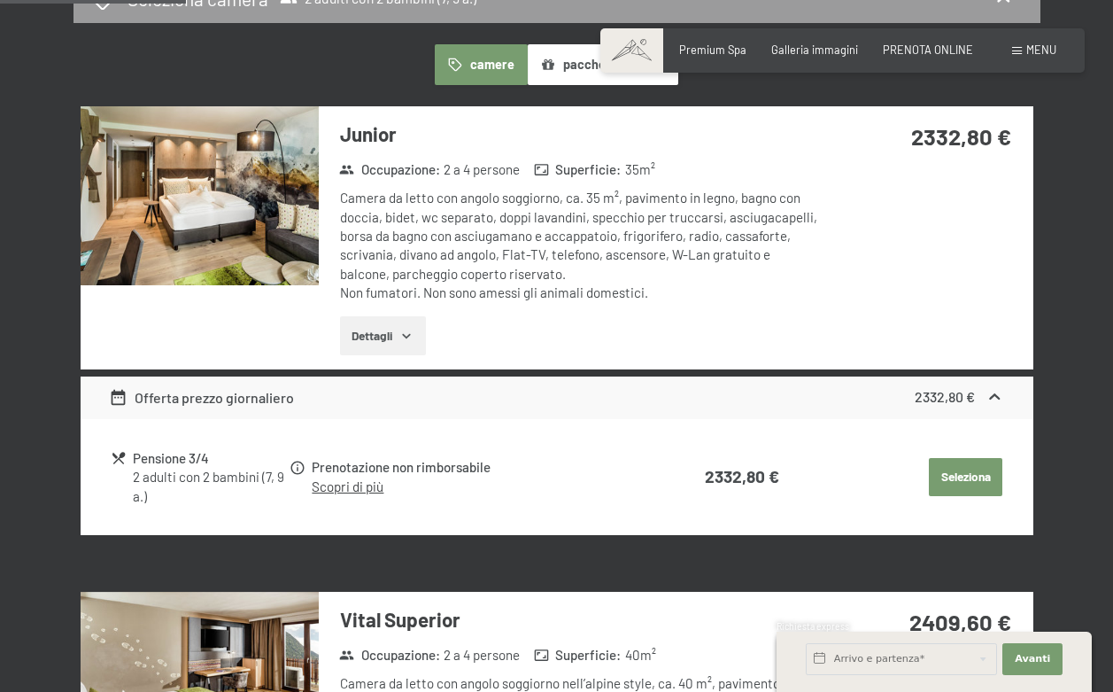
click at [232, 221] on img at bounding box center [200, 195] width 238 height 179
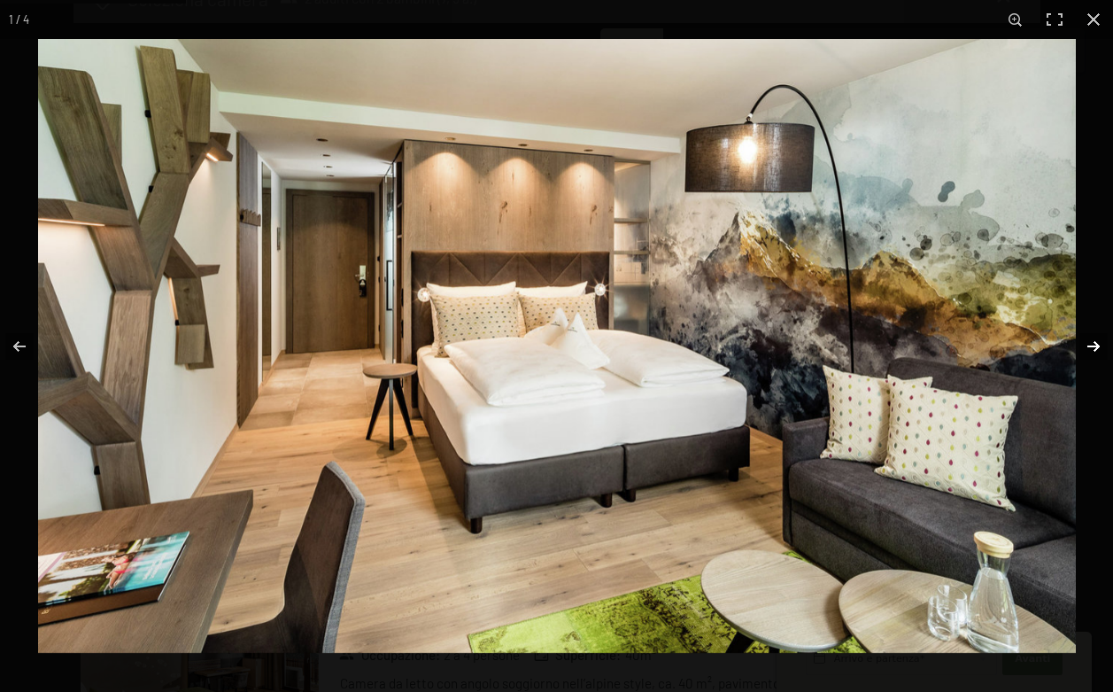
click at [1090, 344] on button "button" at bounding box center [1082, 346] width 62 height 89
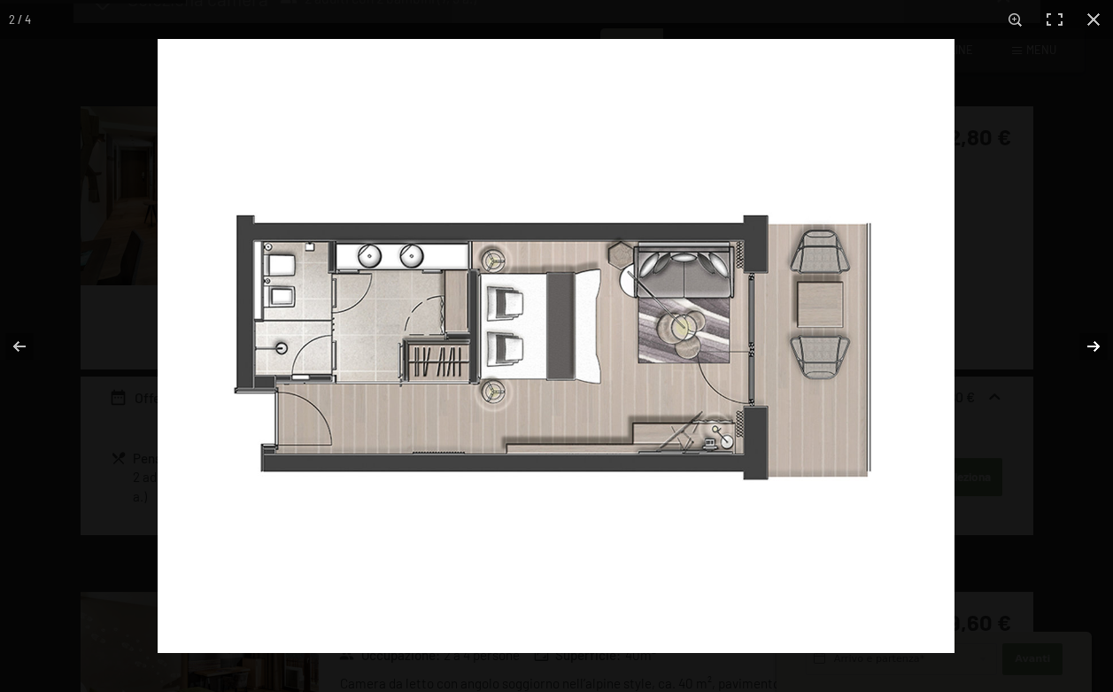
click at [1090, 344] on button "button" at bounding box center [1082, 346] width 62 height 89
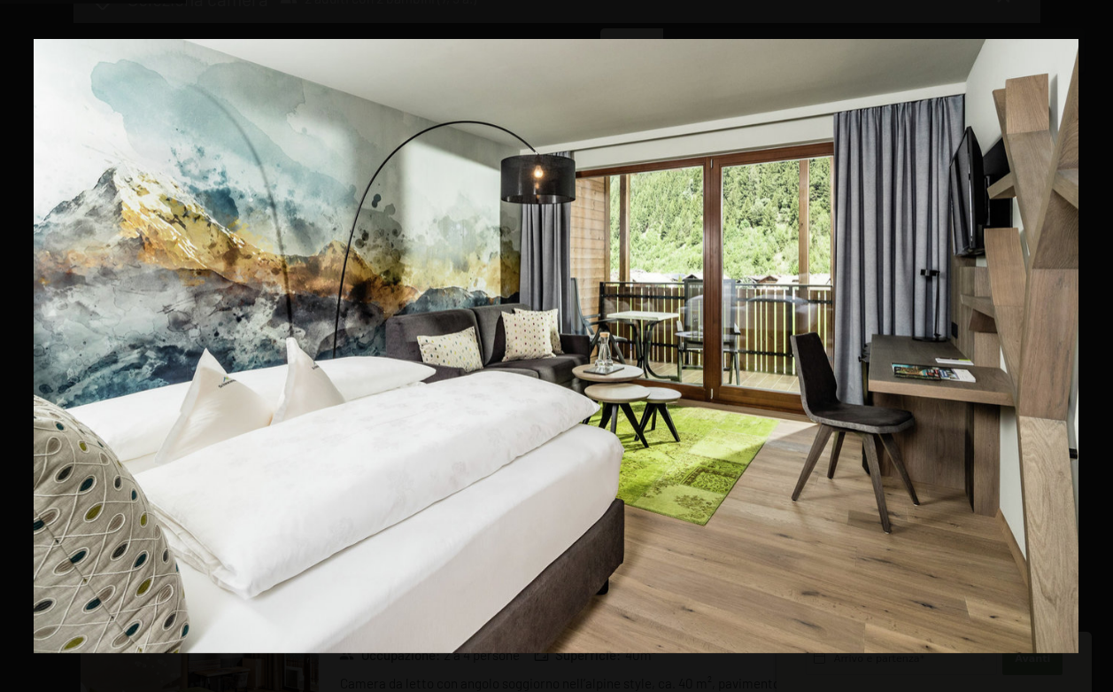
click at [1090, 344] on button "button" at bounding box center [1082, 346] width 62 height 89
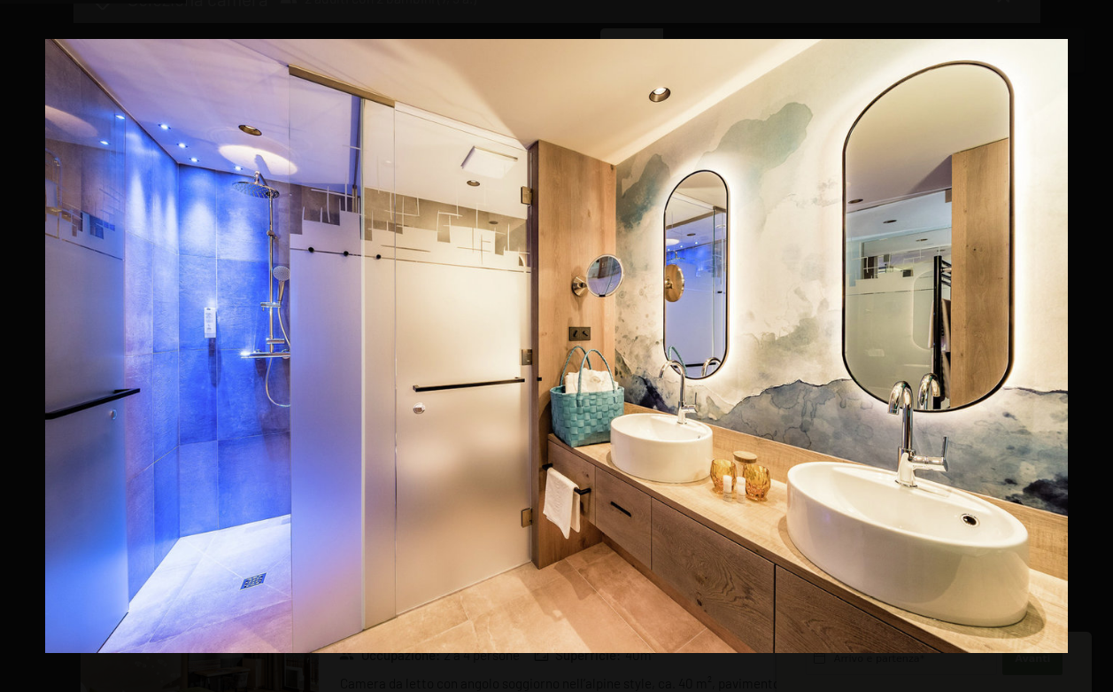
click at [1090, 344] on button "button" at bounding box center [1082, 346] width 62 height 89
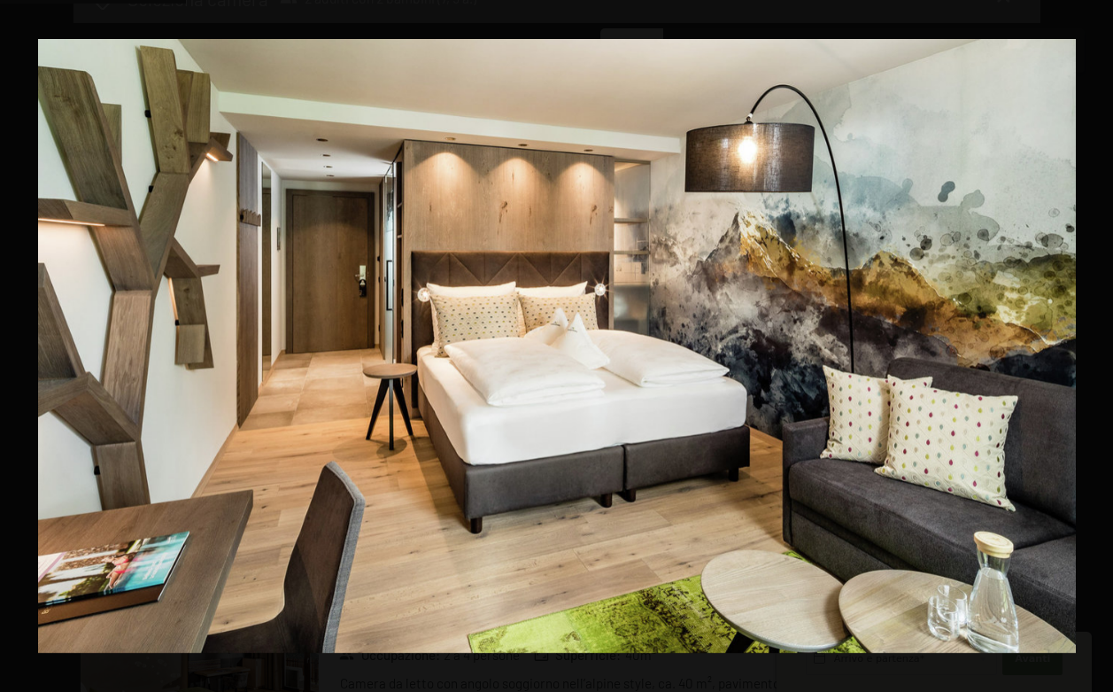
click at [1090, 344] on button "button" at bounding box center [1082, 346] width 62 height 89
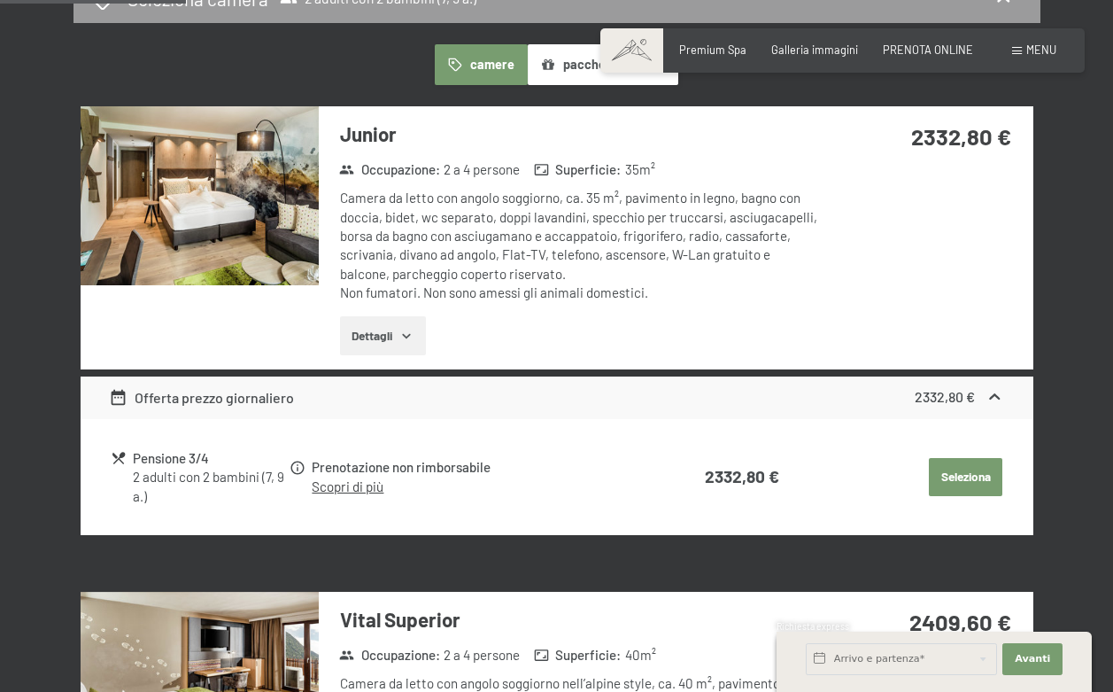
click at [0, 0] on button "button" at bounding box center [0, 0] width 0 height 0
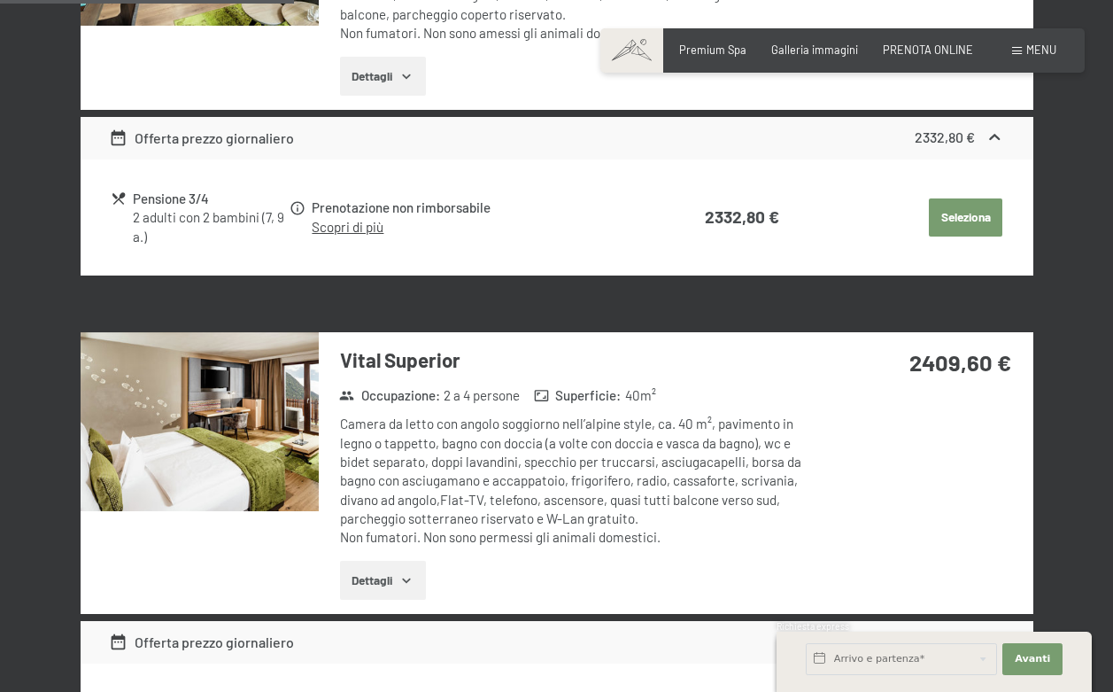
scroll to position [716, 0]
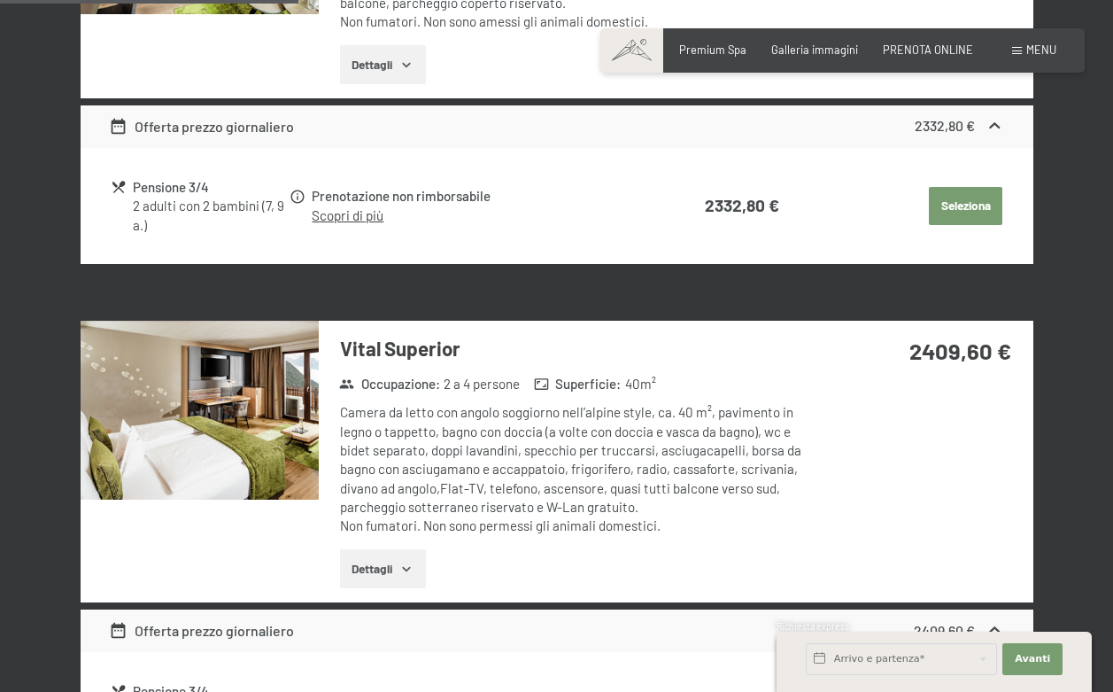
click at [394, 554] on button "Dettagli" at bounding box center [383, 568] width 86 height 39
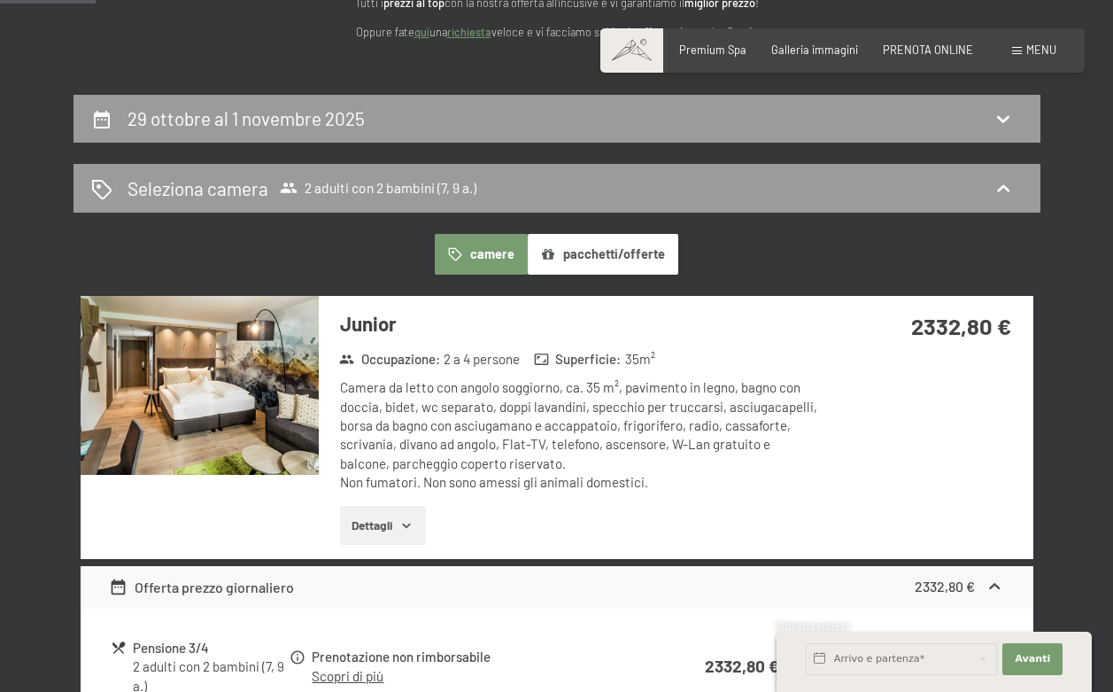
scroll to position [252, 0]
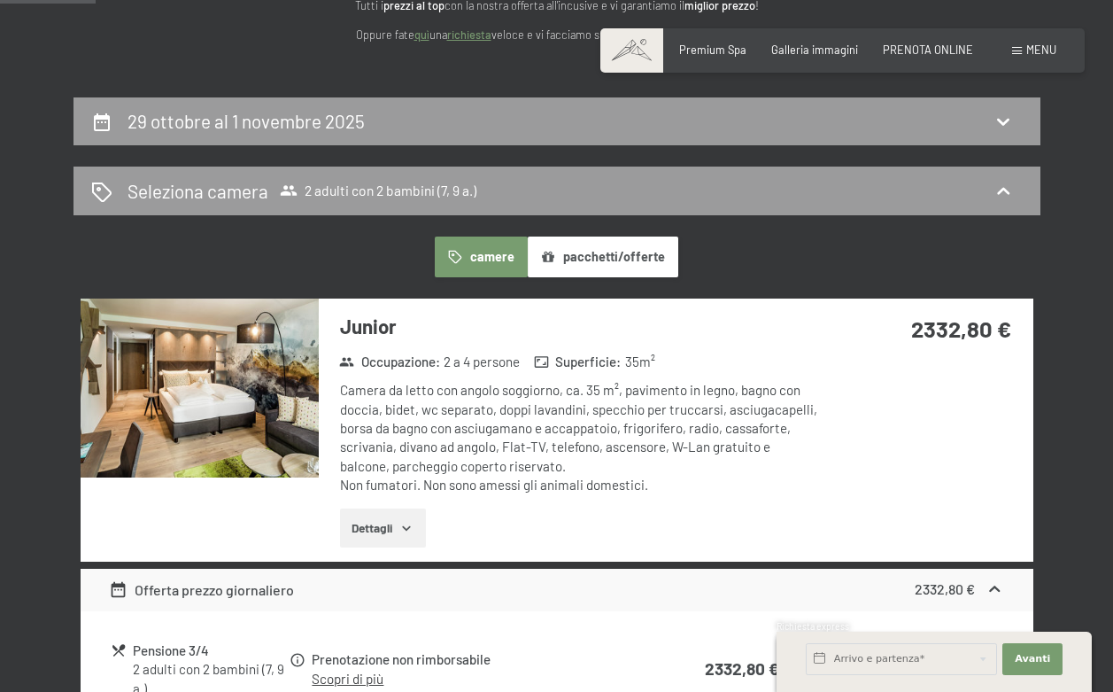
click at [938, 313] on div "2332,80 €" at bounding box center [922, 329] width 179 height 32
click at [820, 355] on div "2332,80 €" at bounding box center [925, 350] width 214 height 103
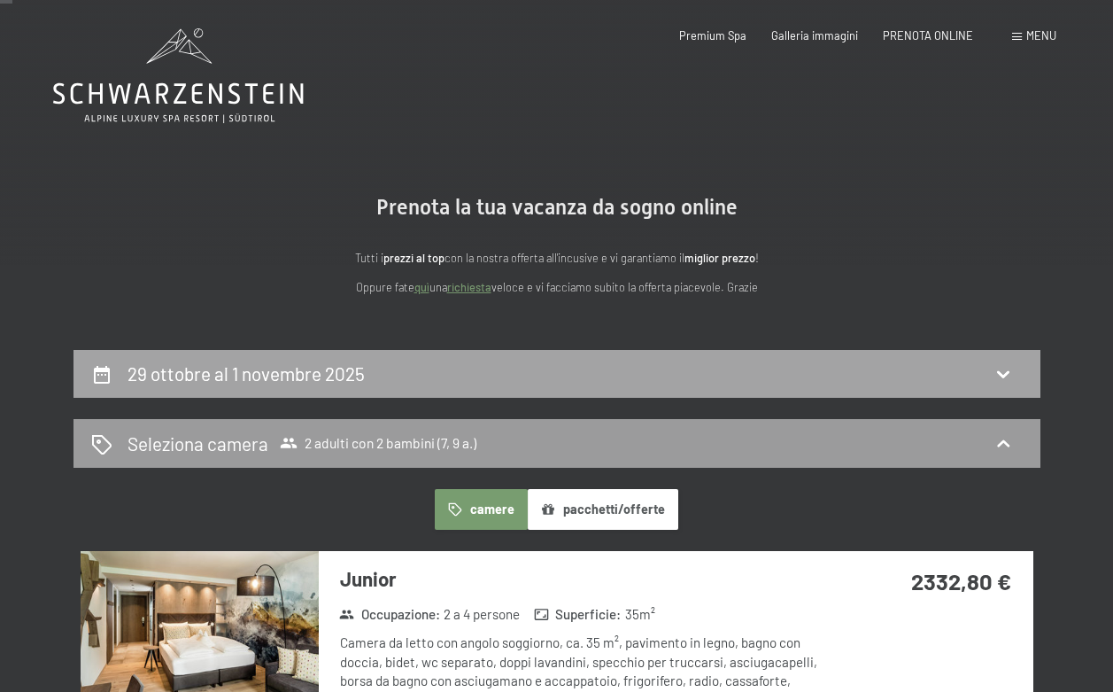
scroll to position [0, 0]
click at [523, 381] on div "29 ottobre al 1 novembre 2025" at bounding box center [557, 374] width 932 height 26
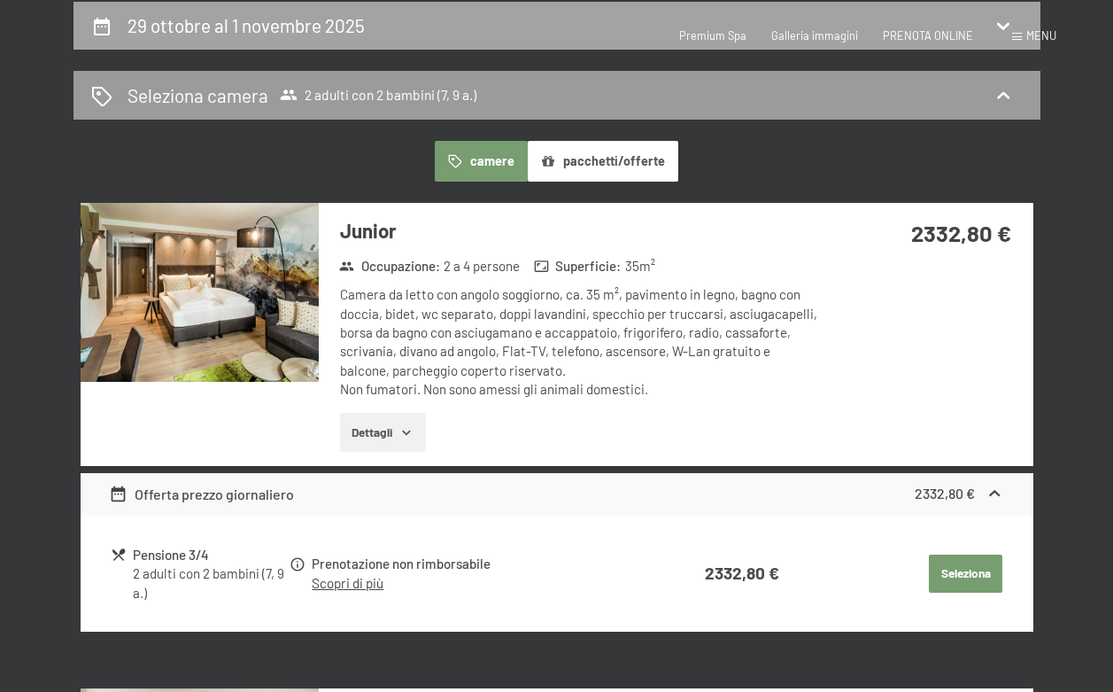
select select "7"
select select "9"
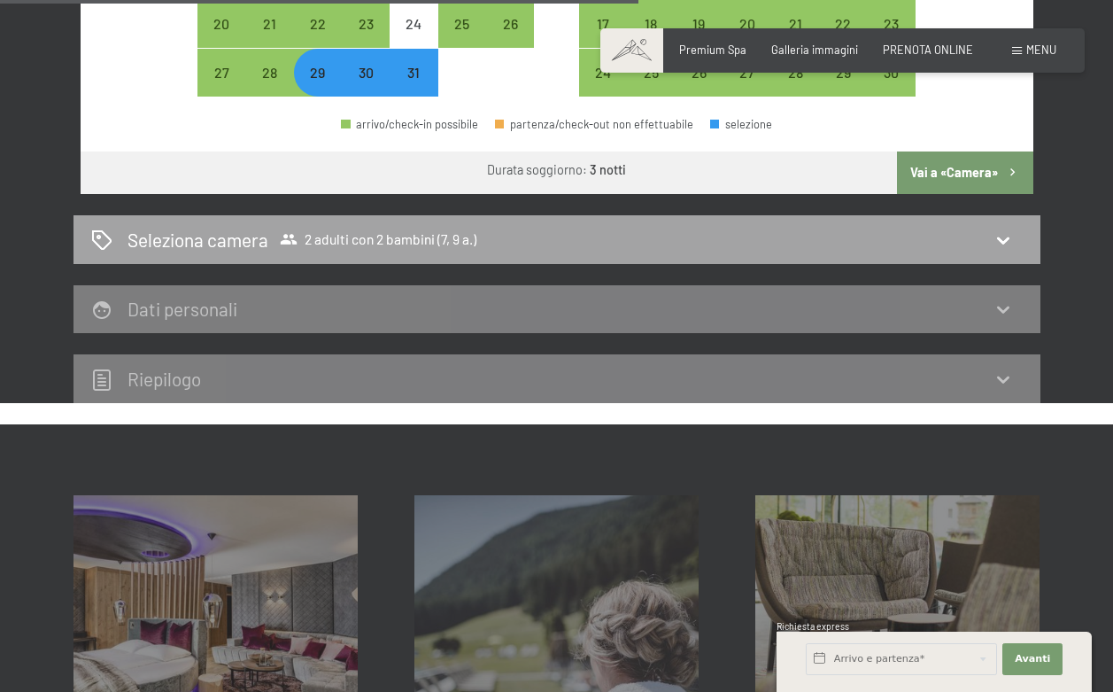
scroll to position [723, 0]
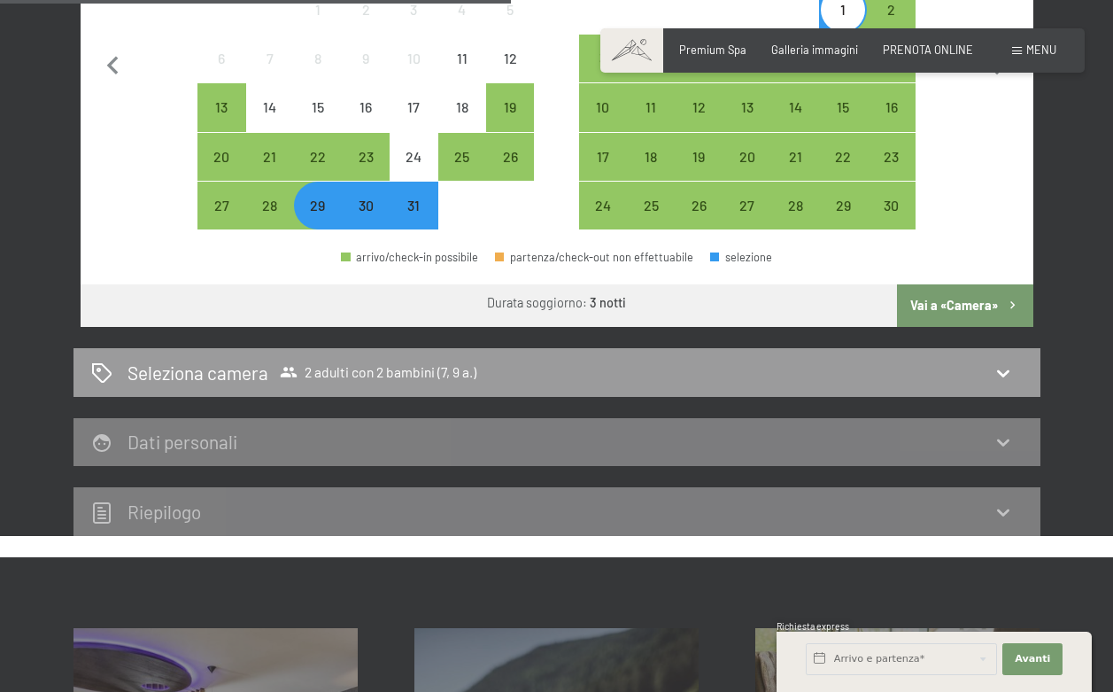
click at [941, 284] on button "Vai a «Camera»" at bounding box center [965, 305] width 136 height 43
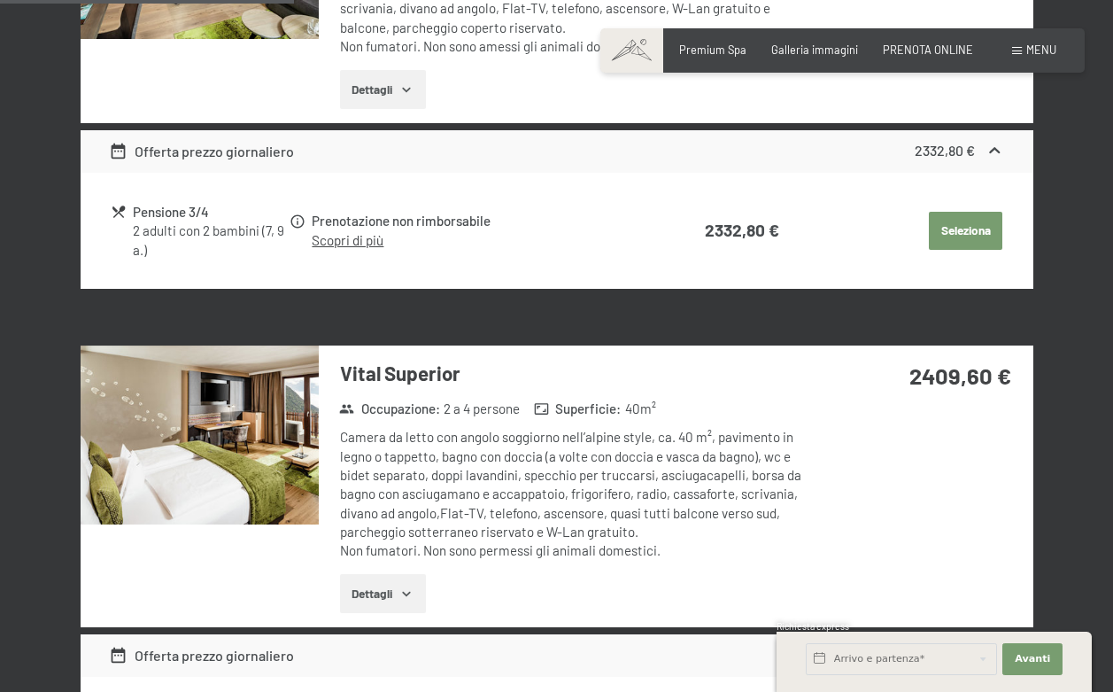
scroll to position [717, 0]
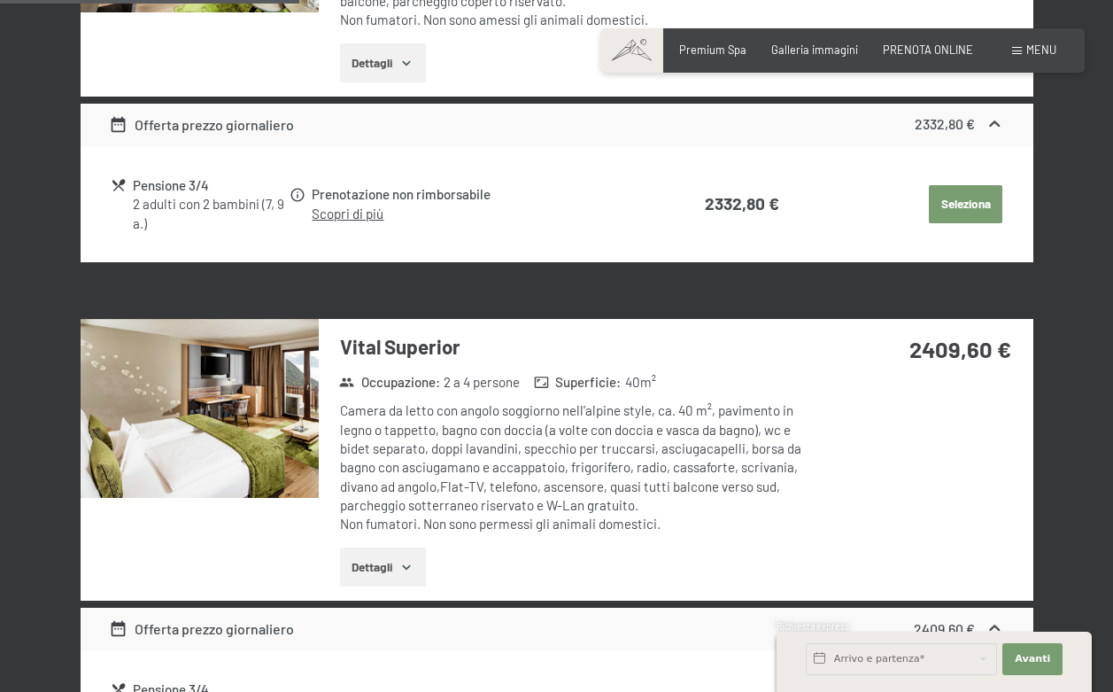
click at [404, 560] on icon "button" at bounding box center [406, 567] width 14 height 14
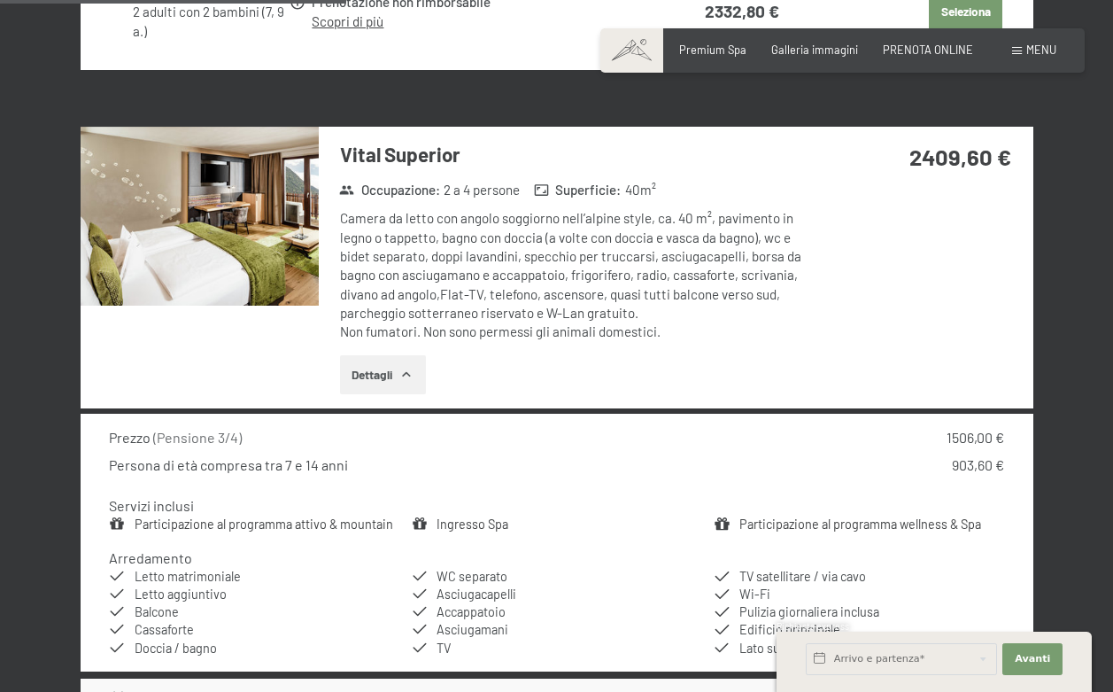
scroll to position [912, 0]
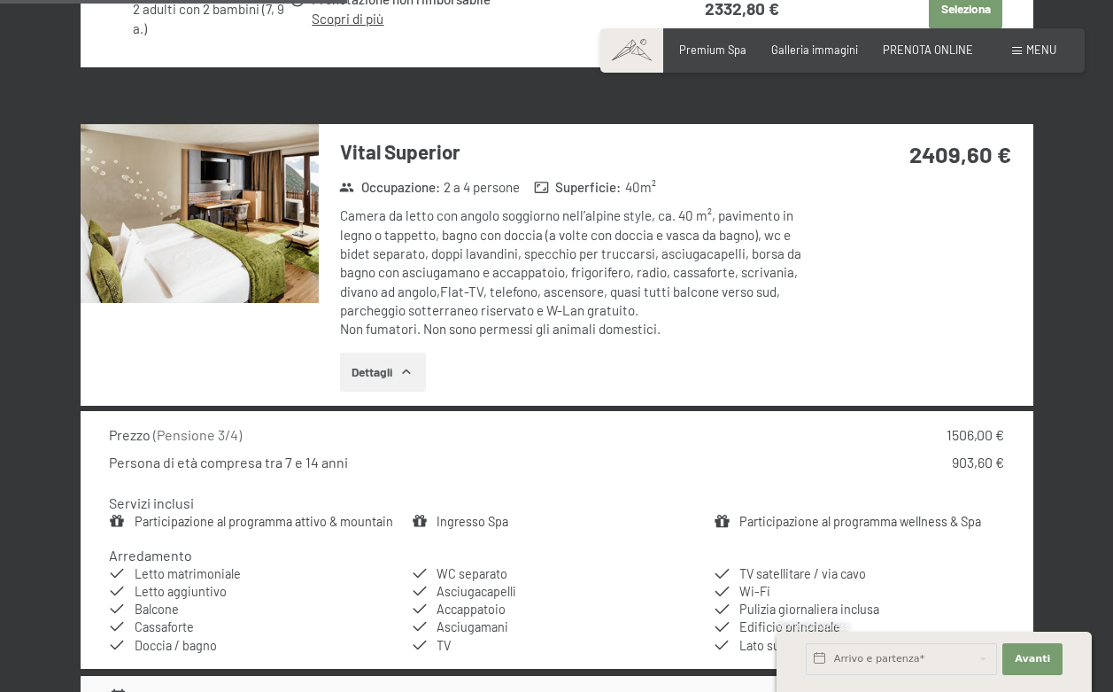
click at [264, 234] on img at bounding box center [200, 213] width 238 height 179
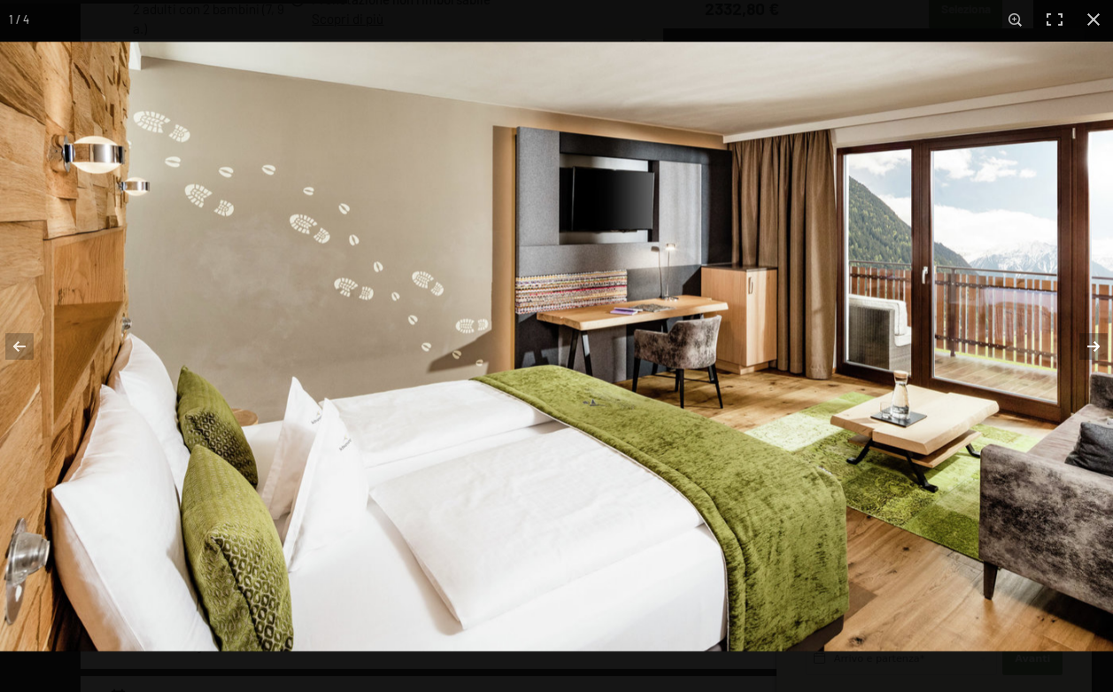
click at [1084, 343] on button "button" at bounding box center [1082, 346] width 62 height 89
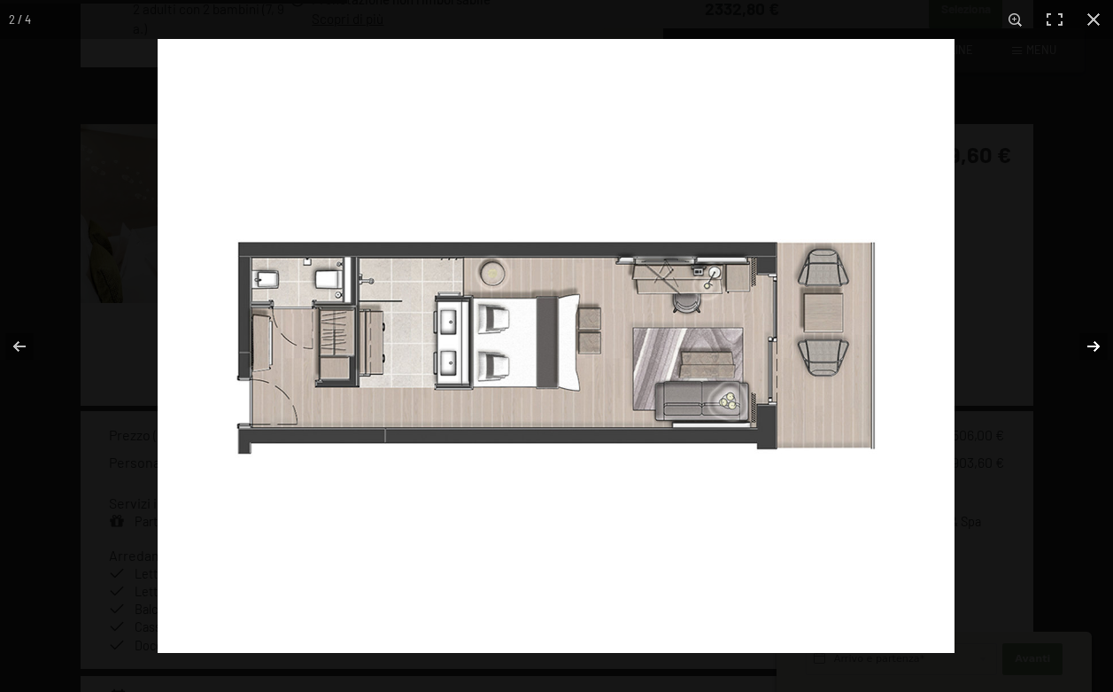
click at [1084, 343] on button "button" at bounding box center [1082, 346] width 62 height 89
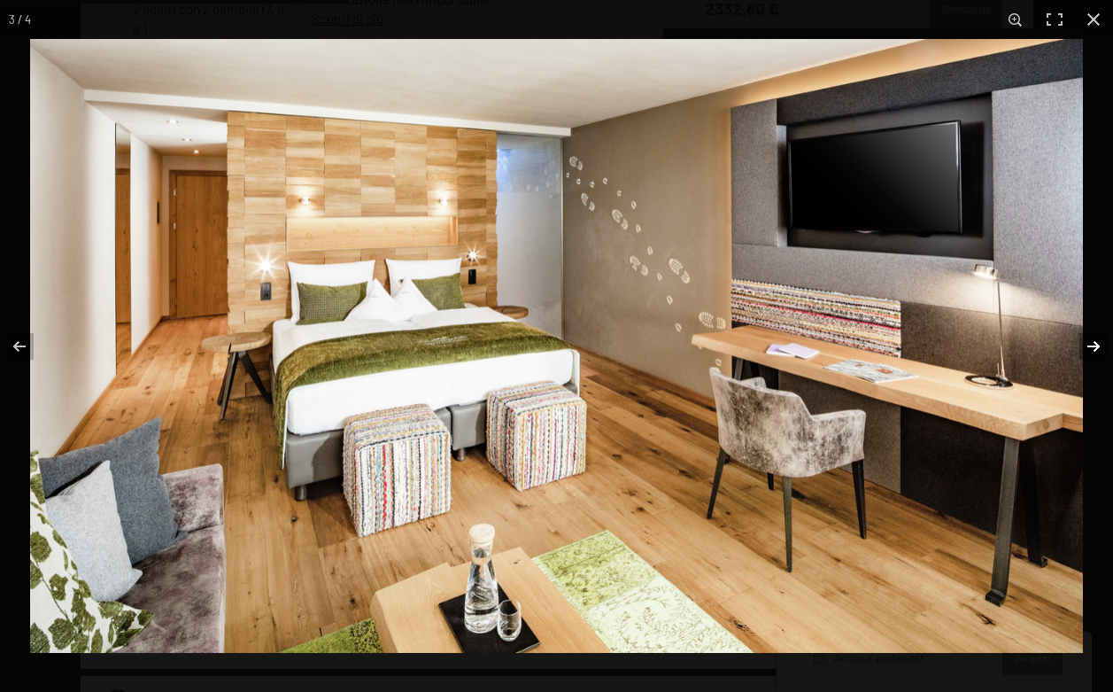
click at [1084, 343] on button "button" at bounding box center [1082, 346] width 62 height 89
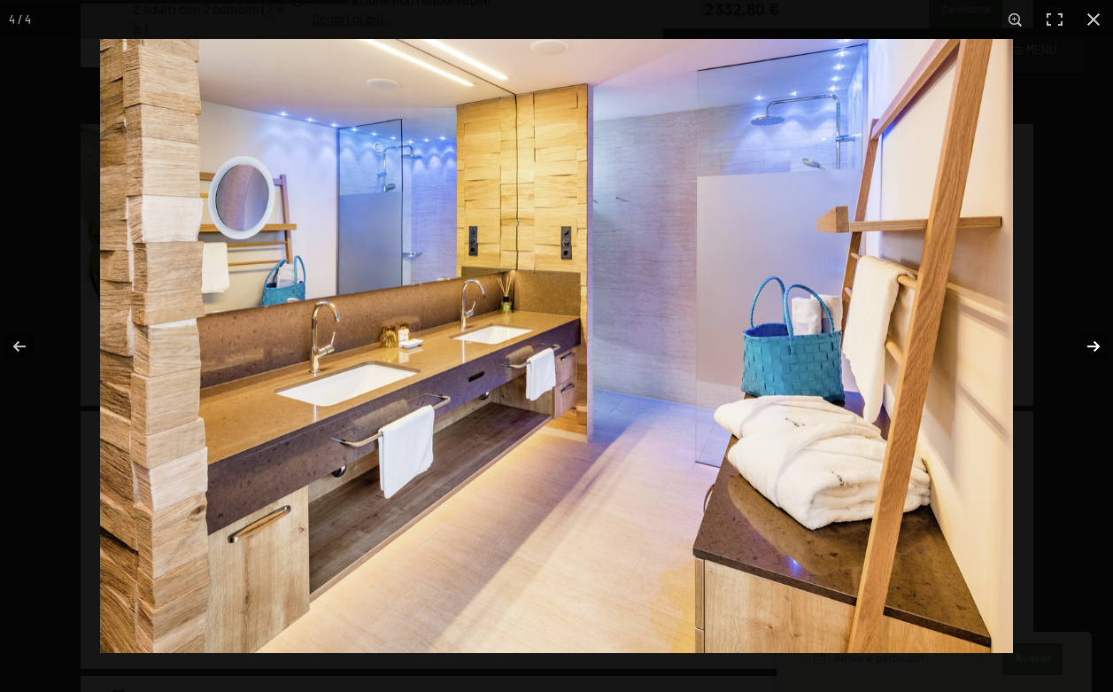
click at [1084, 343] on button "button" at bounding box center [1082, 346] width 62 height 89
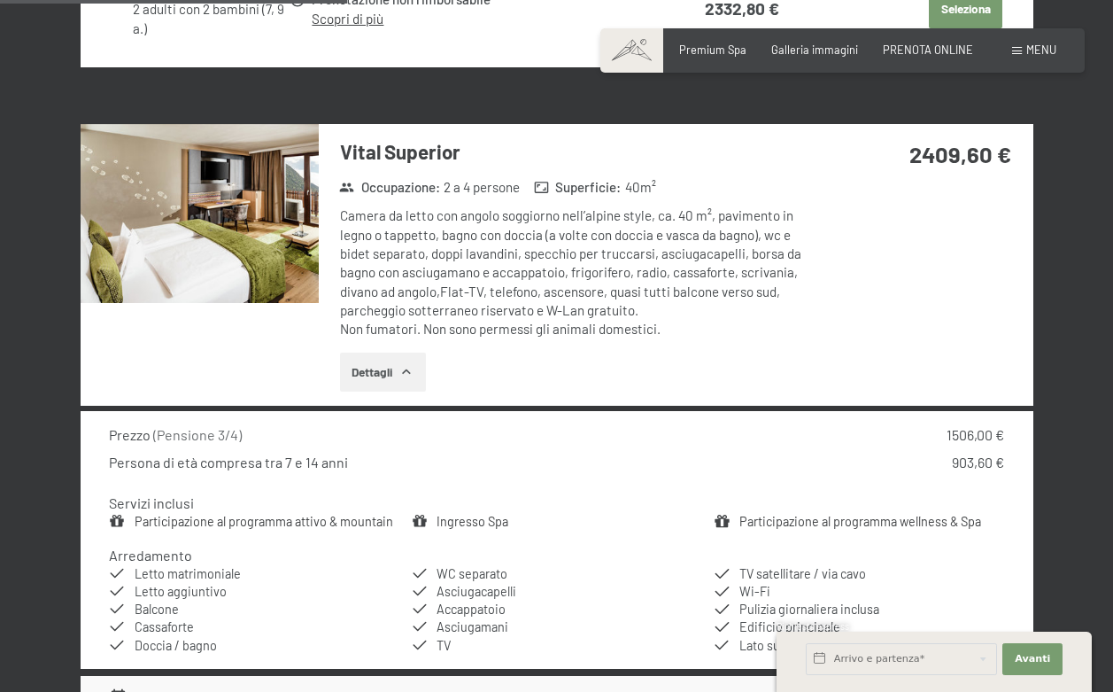
click at [0, 0] on button "button" at bounding box center [0, 0] width 0 height 0
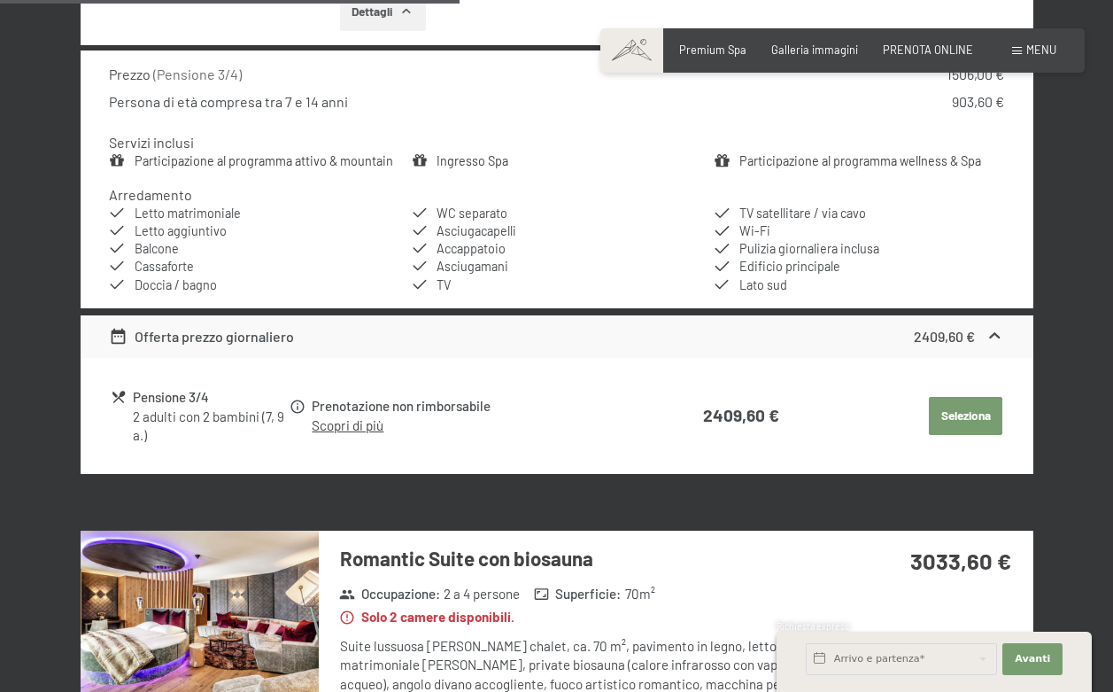
scroll to position [1275, 0]
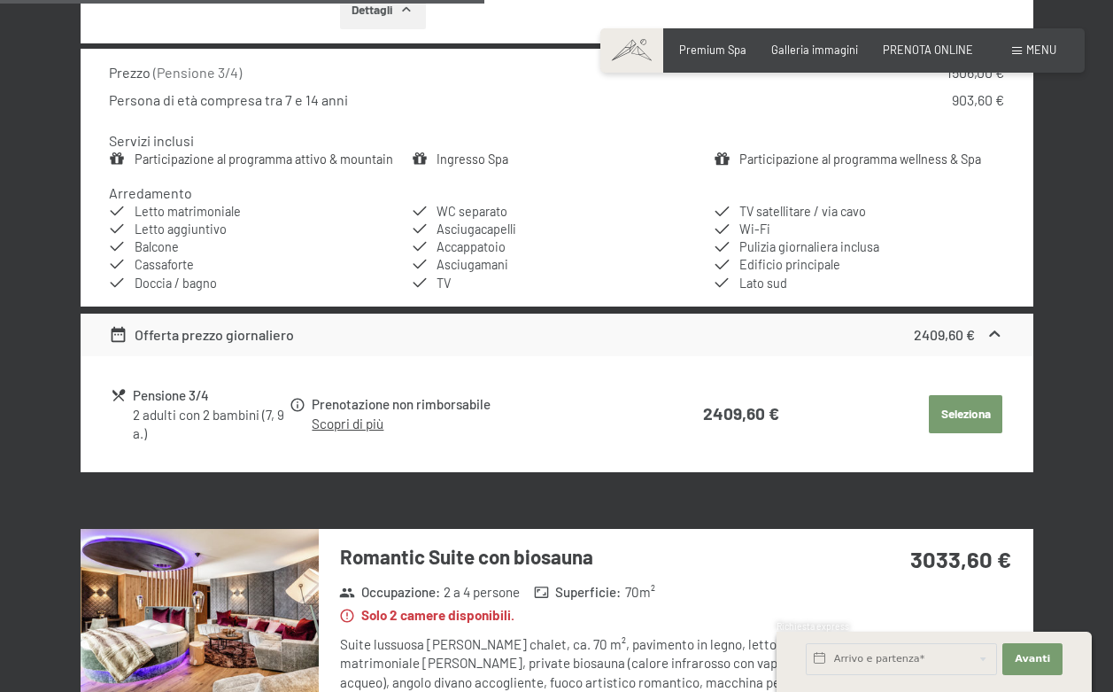
click at [956, 397] on button "Seleziona" at bounding box center [966, 414] width 74 height 39
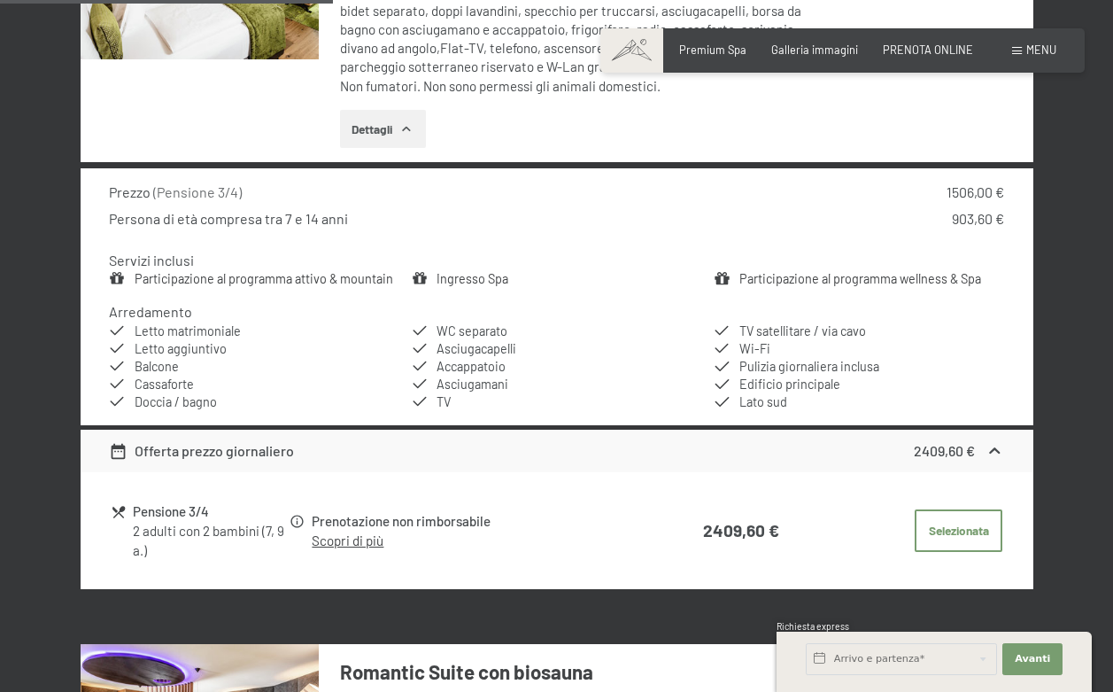
scroll to position [1187, 0]
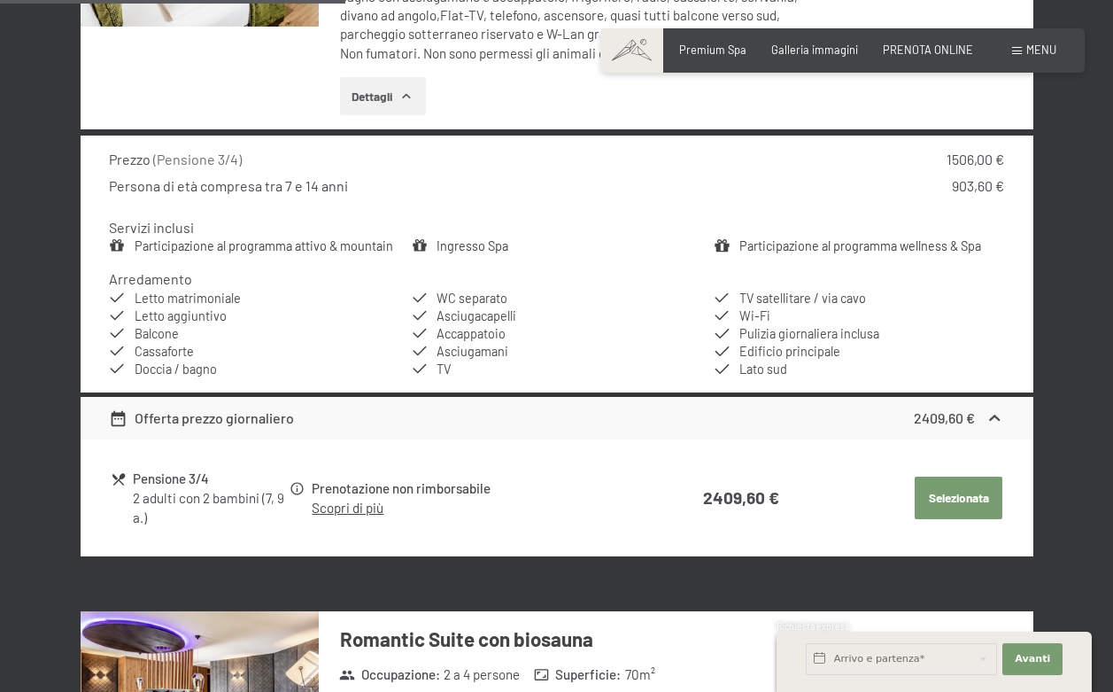
click at [939, 485] on button "Selezionata" at bounding box center [959, 498] width 88 height 43
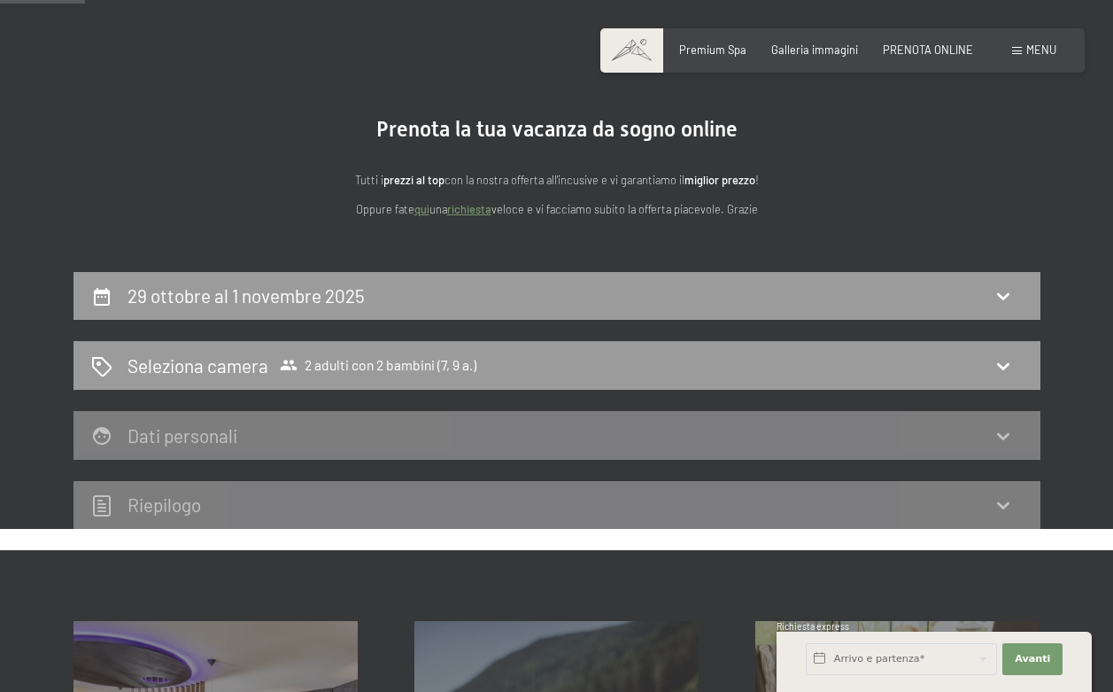
scroll to position [81, 0]
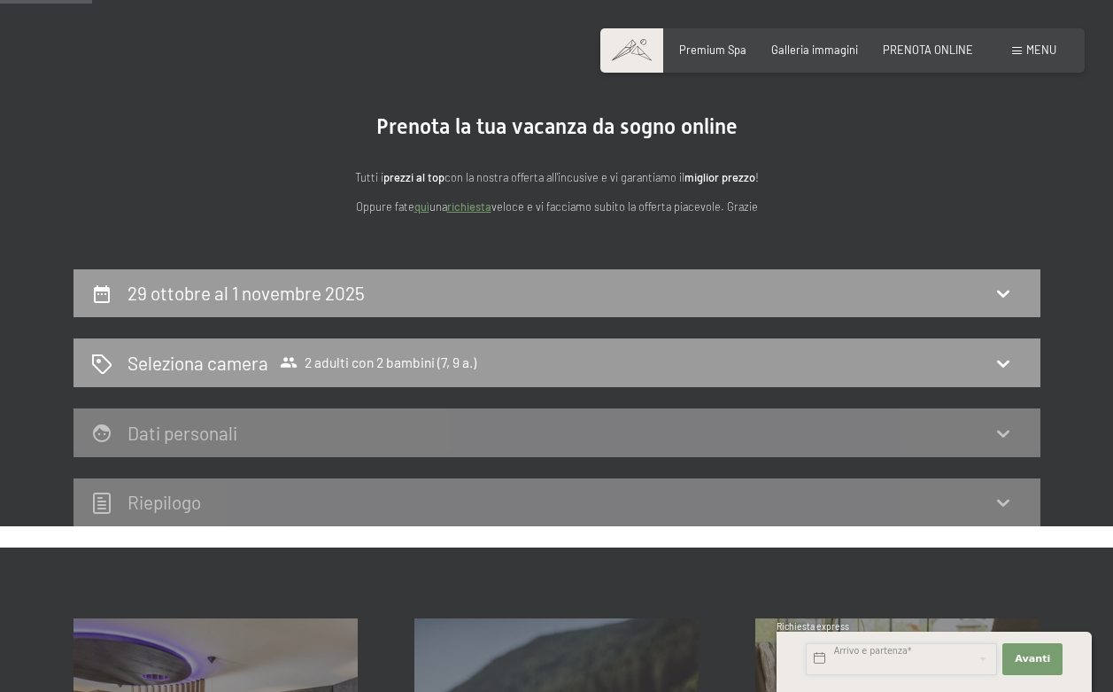
click at [908, 651] on input "text" at bounding box center [901, 659] width 191 height 32
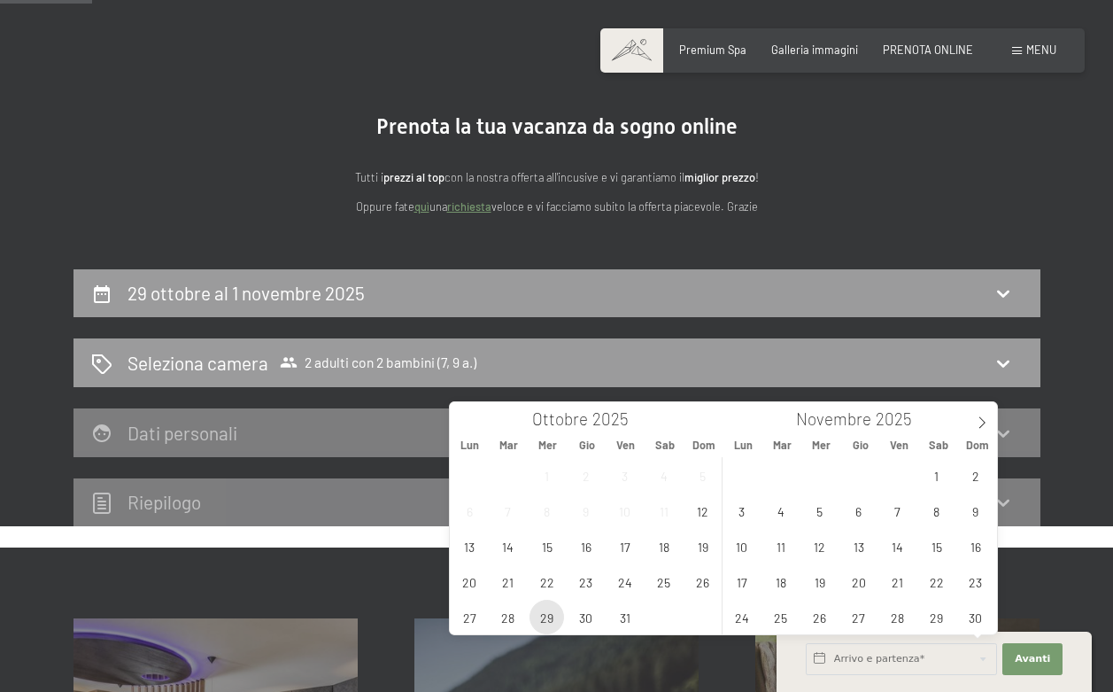
click at [543, 616] on span "29" at bounding box center [547, 617] width 35 height 35
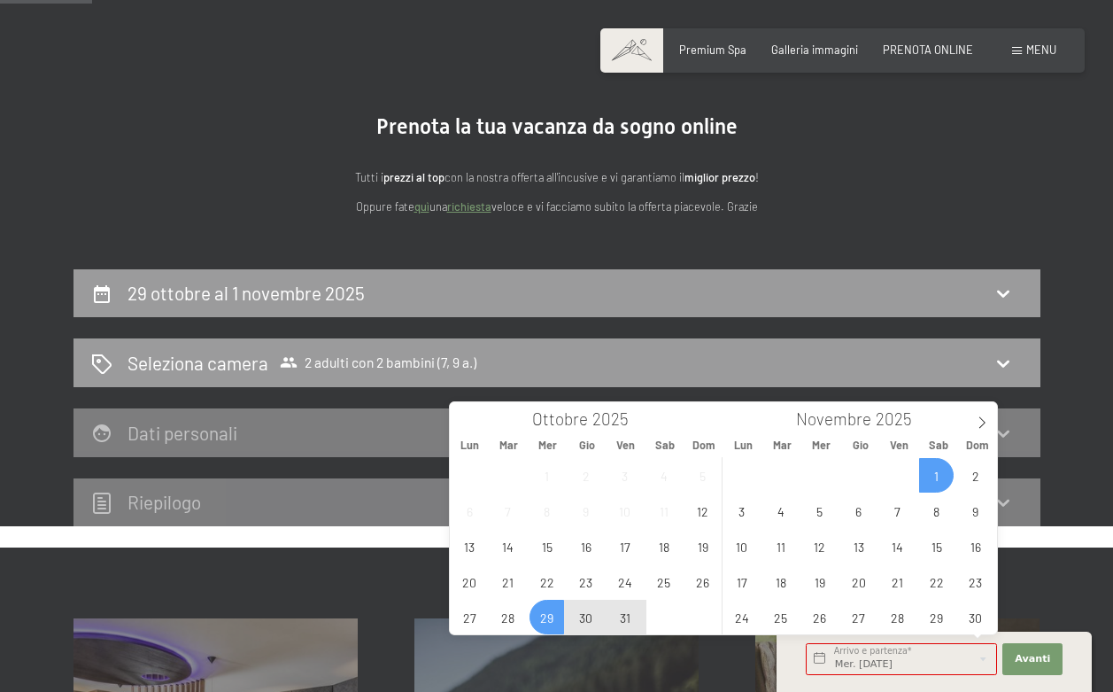
click at [934, 472] on span "1" at bounding box center [936, 475] width 35 height 35
type input "Mer. [DATE] - Sab. [DATE]"
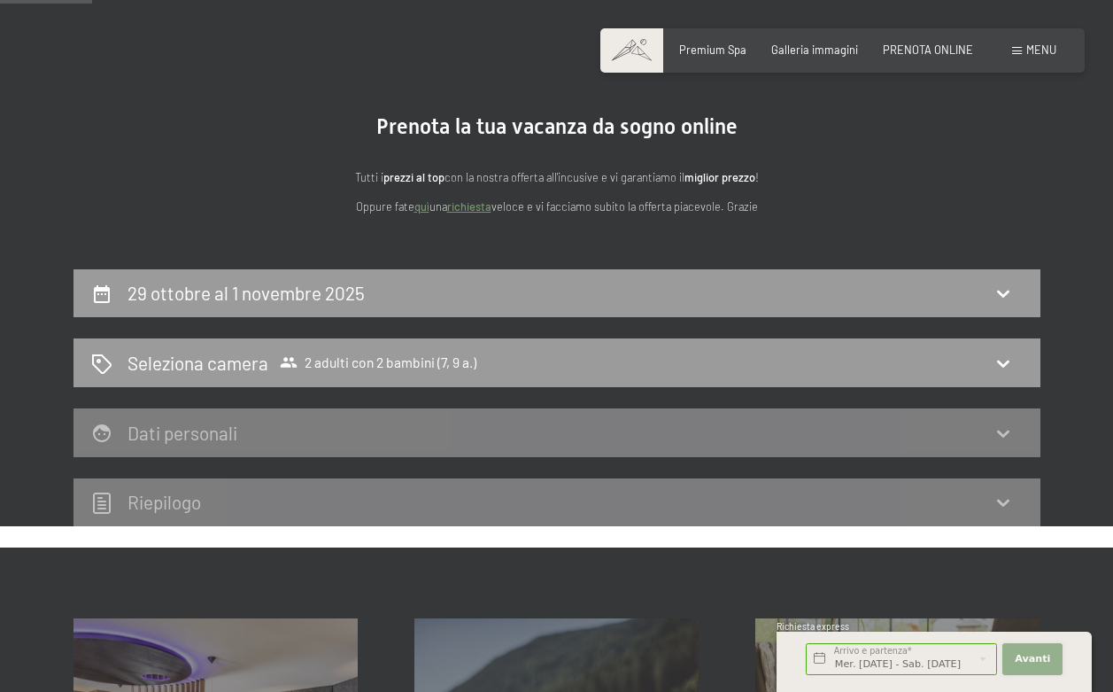
click at [1037, 649] on button "Avanti Nascondere i campi dell'indirizzo" at bounding box center [1033, 659] width 60 height 32
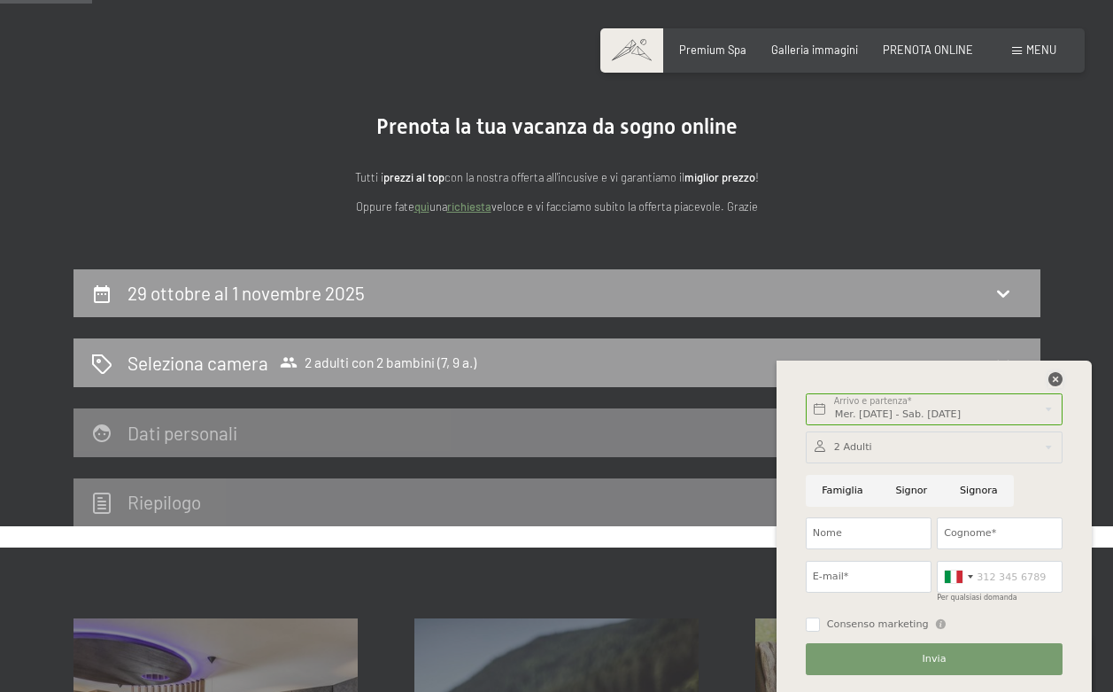
click at [1053, 379] on icon at bounding box center [1056, 379] width 14 height 14
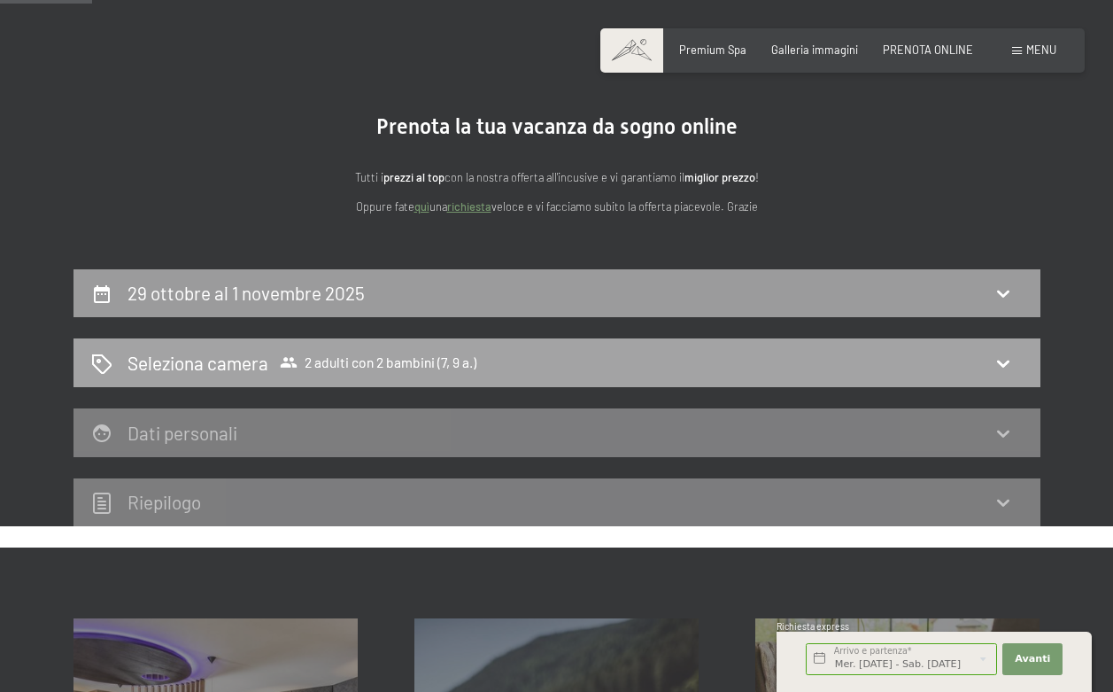
click at [659, 368] on div "Seleziona camera 2 adulti con 2 bambini (7, 9 a.)" at bounding box center [557, 363] width 932 height 26
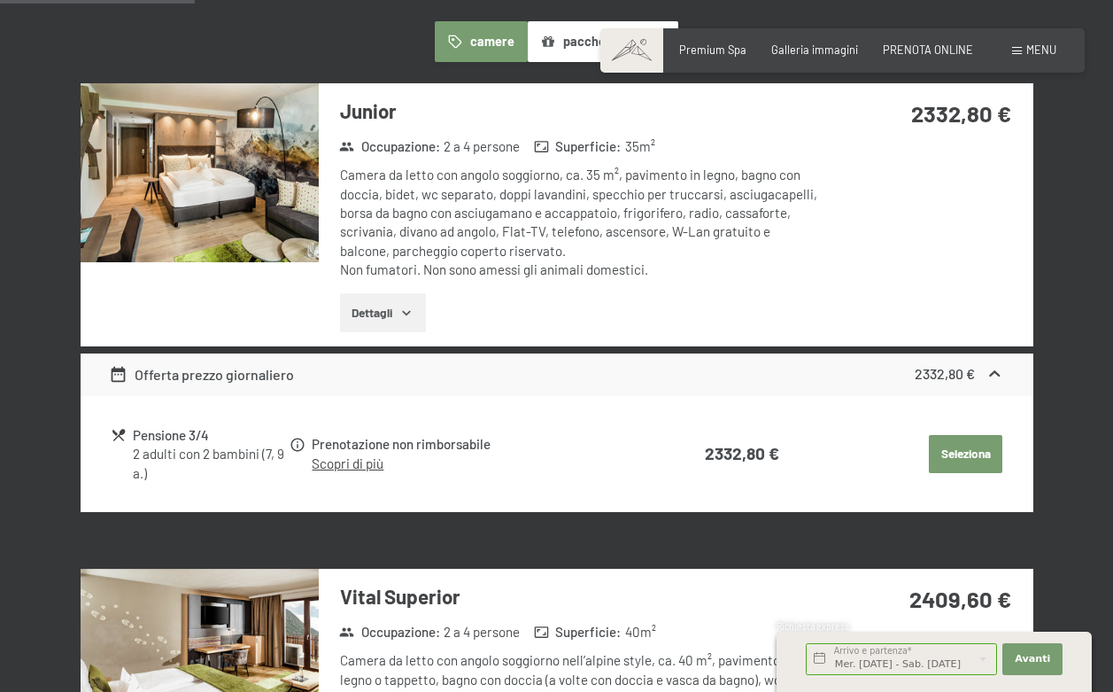
scroll to position [501, 1]
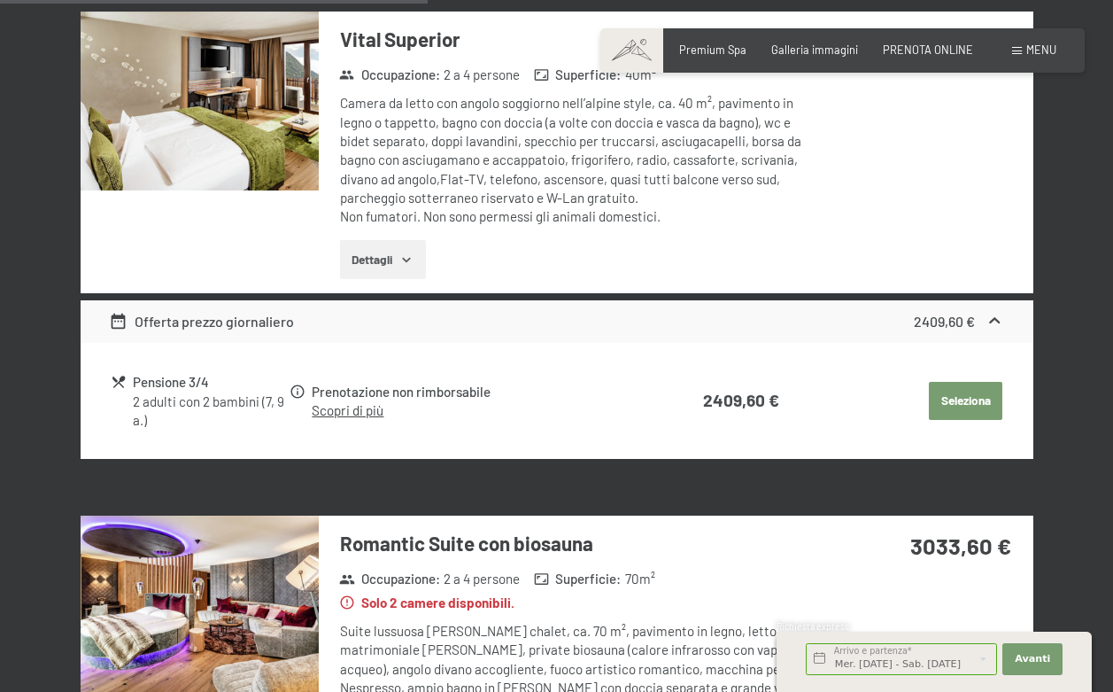
click at [952, 397] on button "Seleziona" at bounding box center [966, 401] width 74 height 39
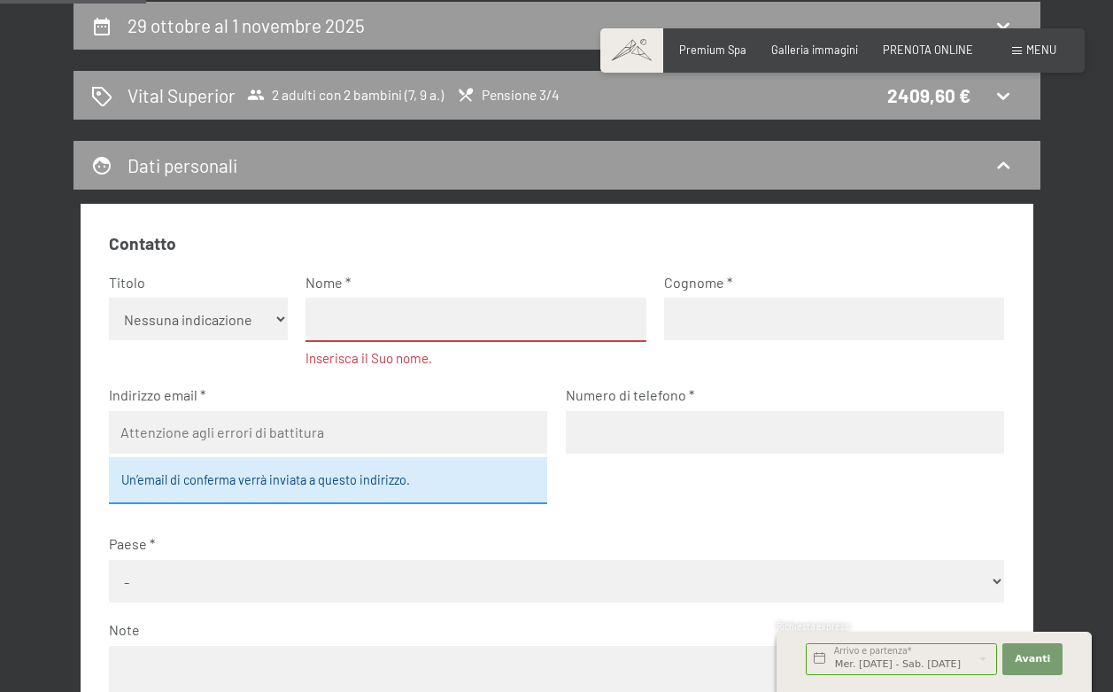
select select "m"
click at [383, 299] on input "text" at bounding box center [476, 320] width 340 height 44
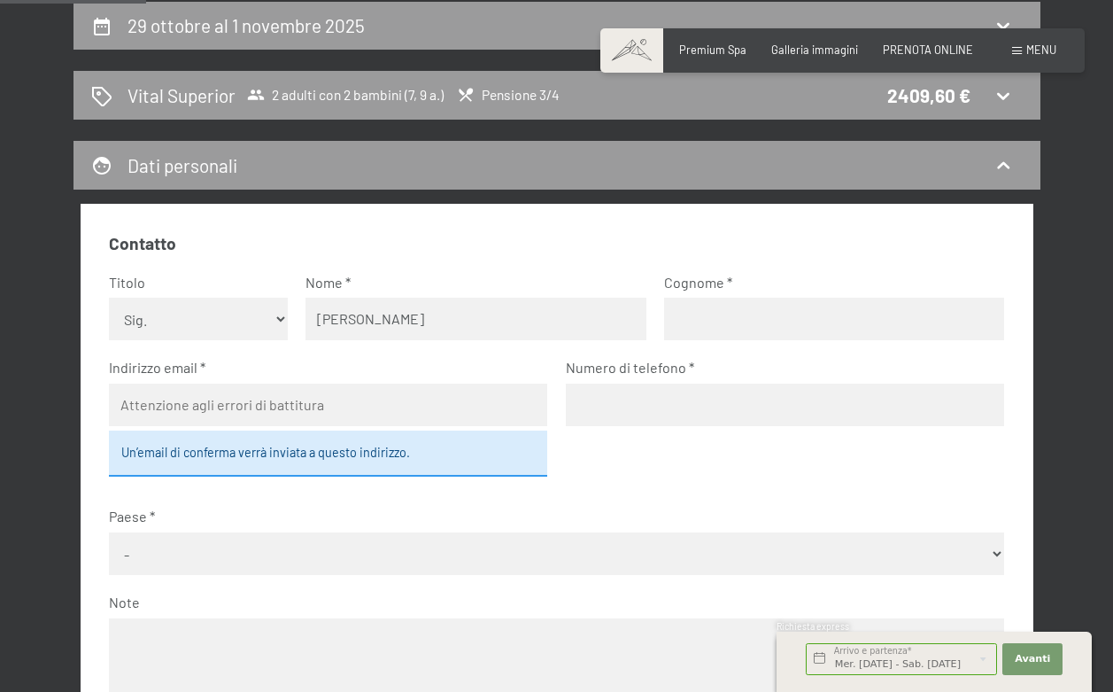
type input "[PERSON_NAME]"
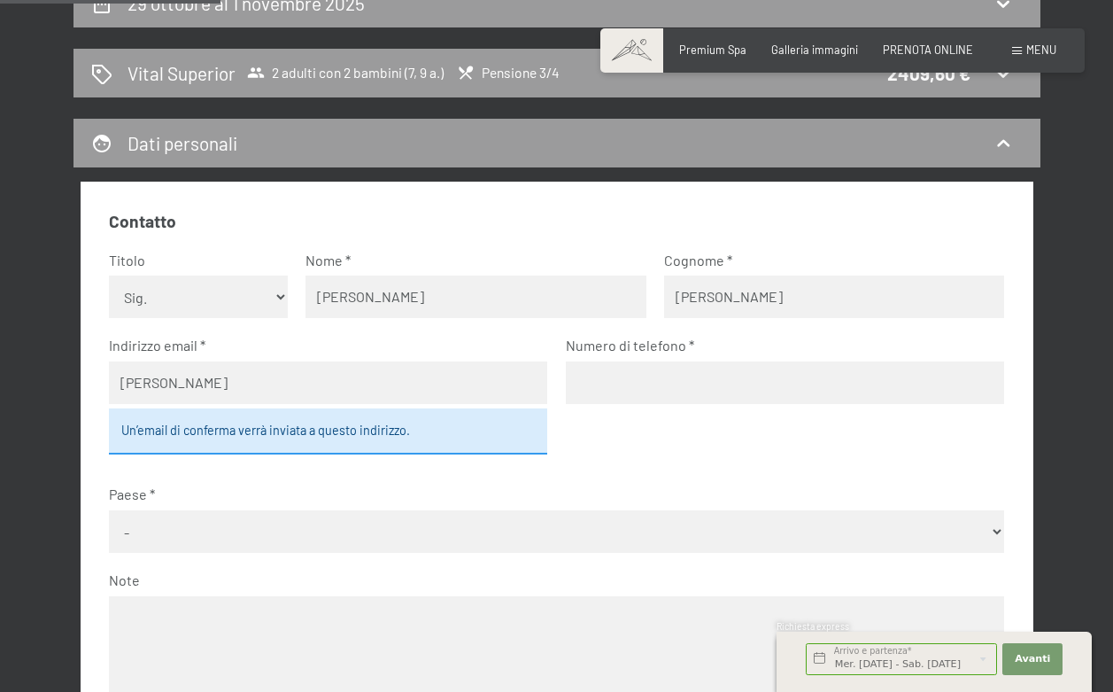
click at [194, 381] on input "[PERSON_NAME]" at bounding box center [328, 382] width 439 height 43
drag, startPoint x: 199, startPoint y: 370, endPoint x: 74, endPoint y: 381, distance: 126.2
click at [74, 381] on div "Contatto Titolo Nessuna indicazione Sig.ra Sig. Nome [PERSON_NAME] Indirizzo em…" at bounding box center [557, 638] width 967 height 913
type input "[EMAIL_ADDRESS][DOMAIN_NAME]"
type input "0040744539606"
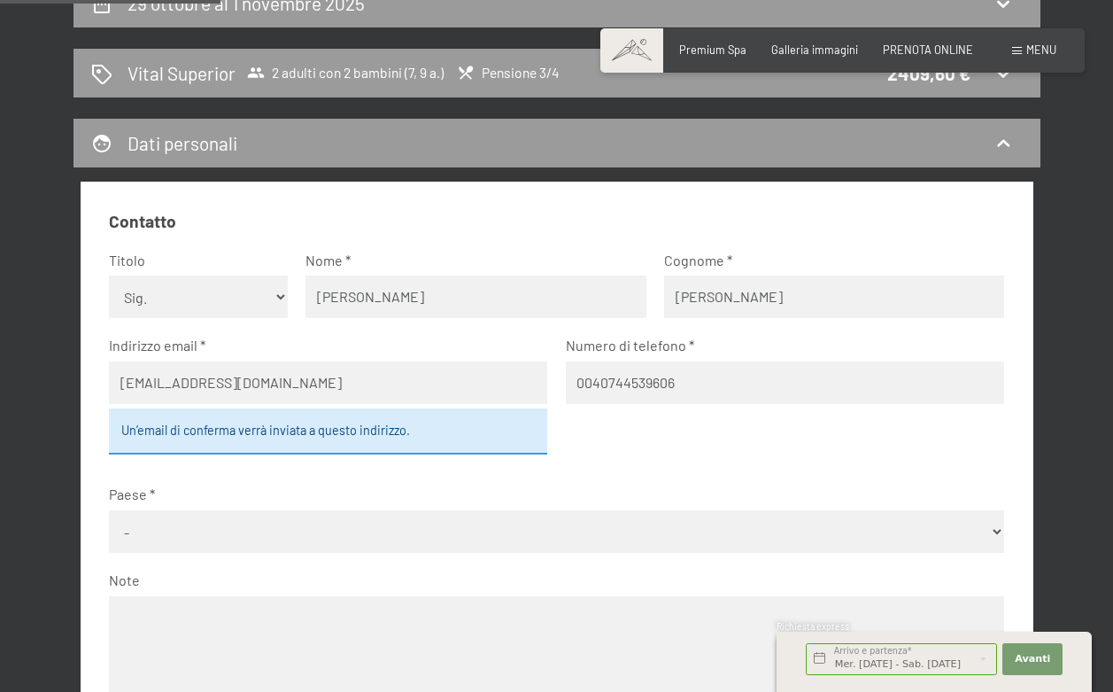
click at [594, 420] on fieldset "Contatto Titolo Nessuna indicazione Sig.ra Sig. Nome [PERSON_NAME] Indirizzo em…" at bounding box center [557, 491] width 896 height 562
select select "ROU"
click at [479, 499] on label "Paese" at bounding box center [549, 494] width 881 height 19
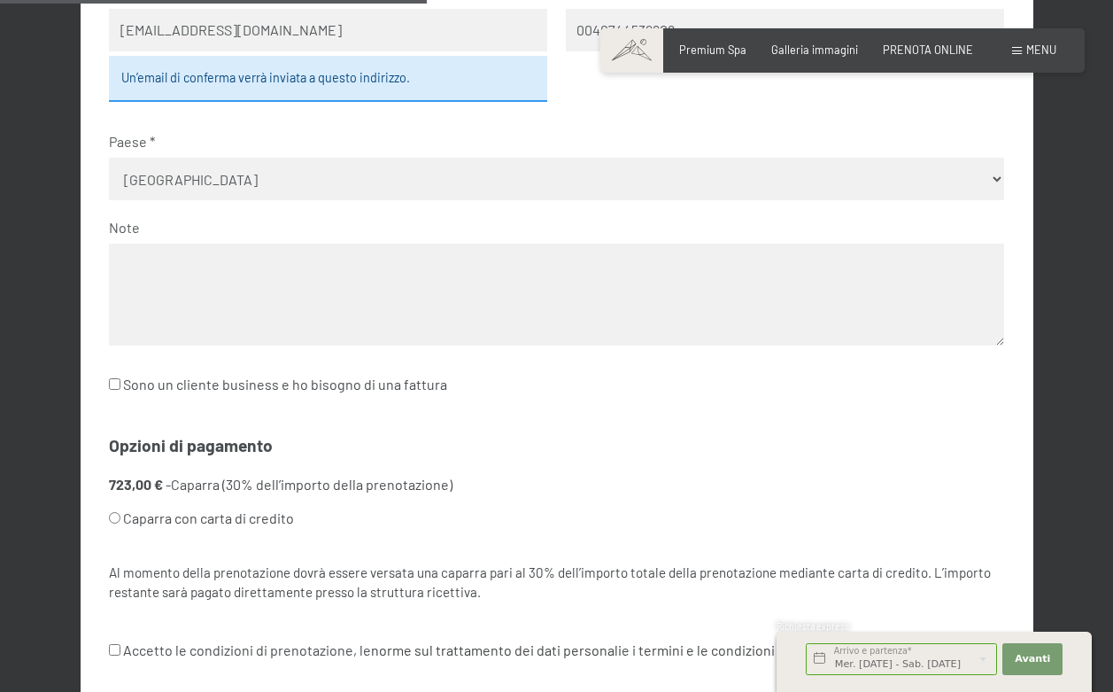
scroll to position [725, 0]
click at [145, 499] on label "Caparra con carta di credito" at bounding box center [312, 516] width 406 height 34
click at [120, 509] on input "Caparra con carta di credito" at bounding box center [115, 515] width 12 height 12
radio input "true"
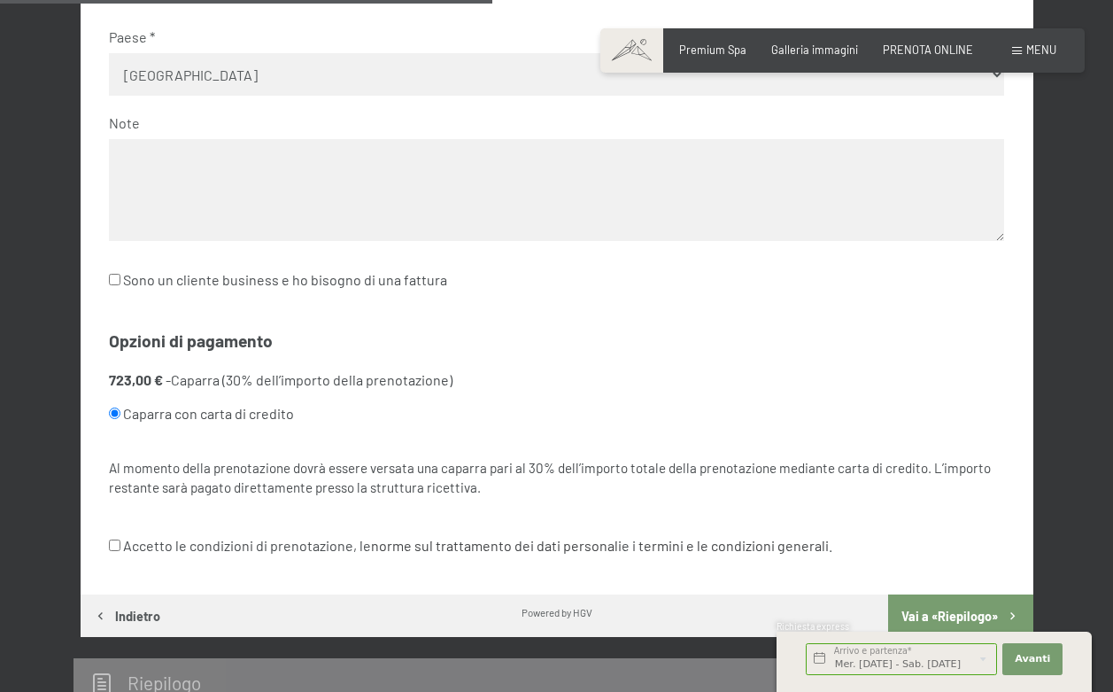
scroll to position [844, 0]
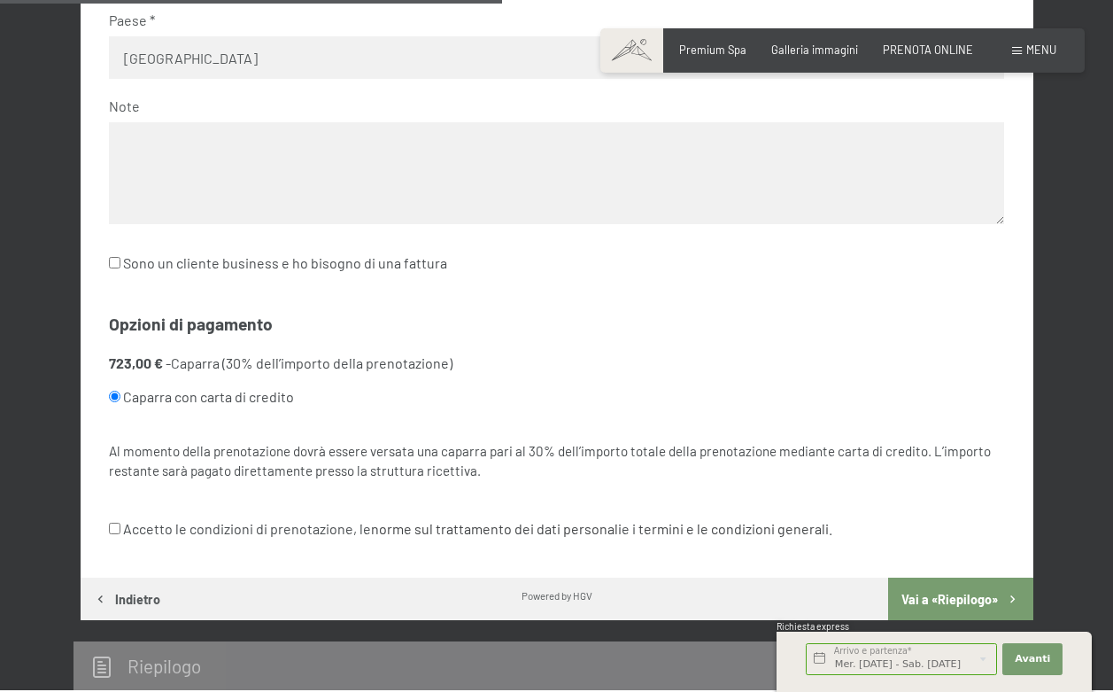
click at [304, 512] on label "Accetto le condizioni di prenotazione, le norme sul trattamento dei dati person…" at bounding box center [471, 529] width 724 height 34
click at [120, 523] on input "Accetto le condizioni di prenotazione, le norme sul trattamento dei dati person…" at bounding box center [115, 529] width 12 height 12
checkbox input "true"
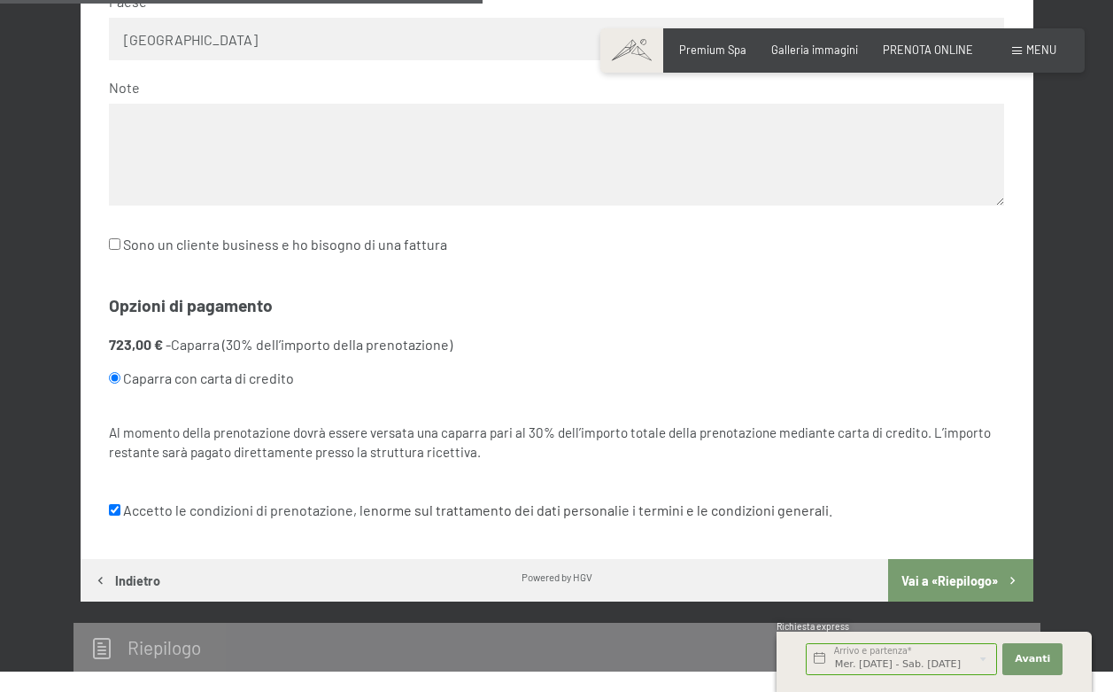
scroll to position [1082, 0]
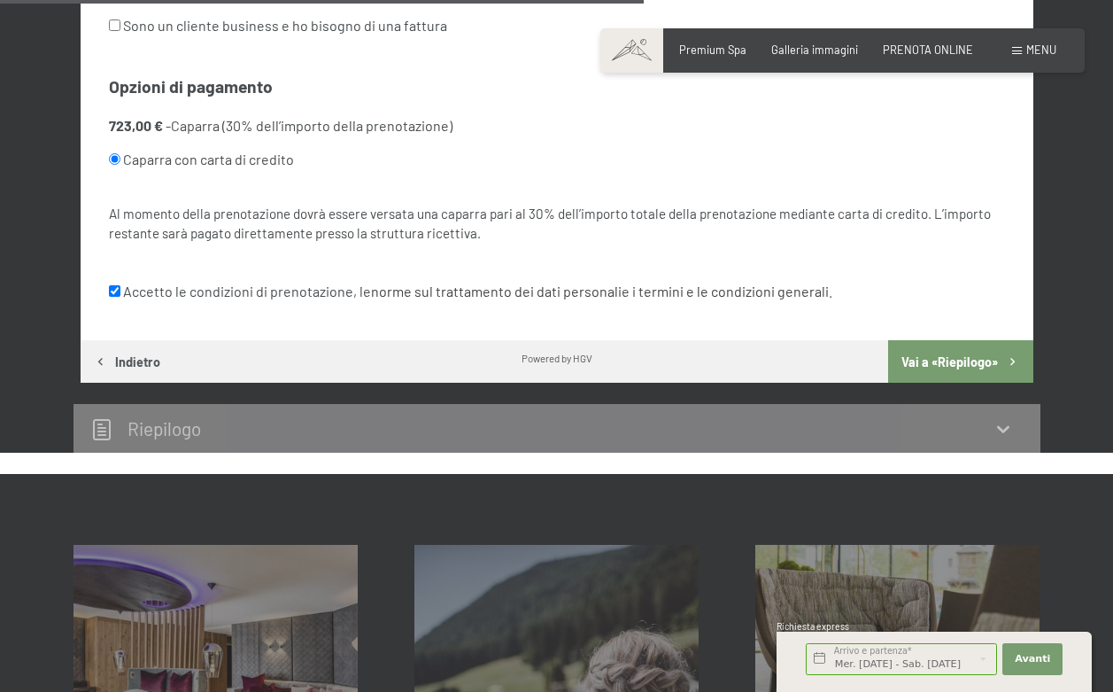
click at [957, 340] on button "Vai a «Riepilogo»" at bounding box center [960, 361] width 144 height 43
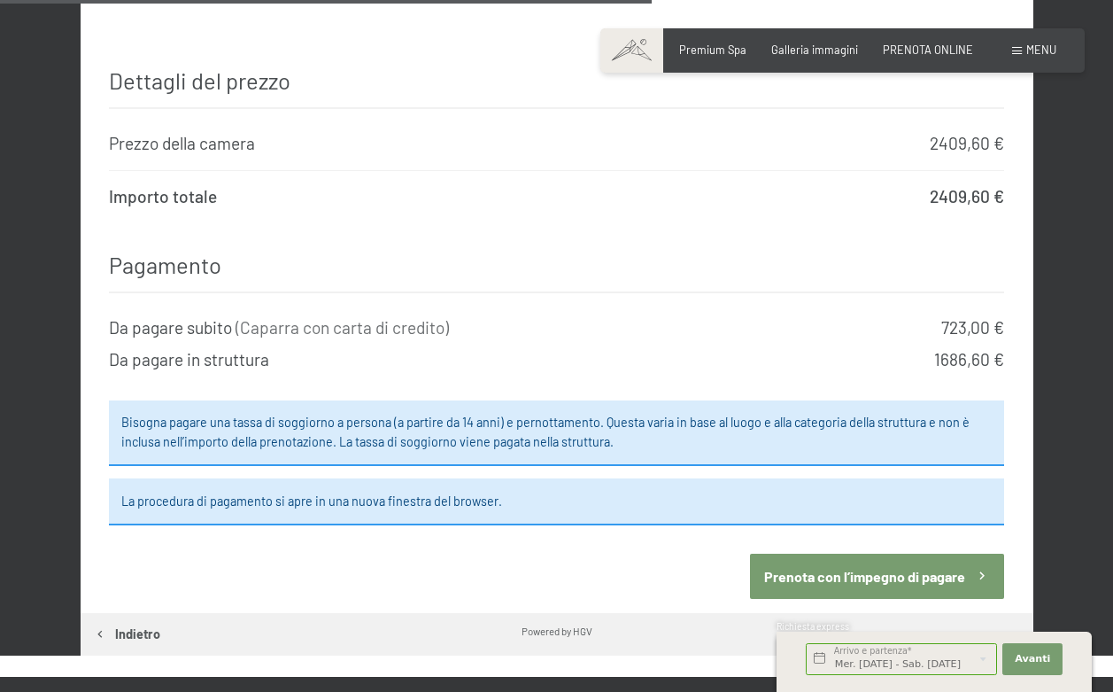
scroll to position [1401, 0]
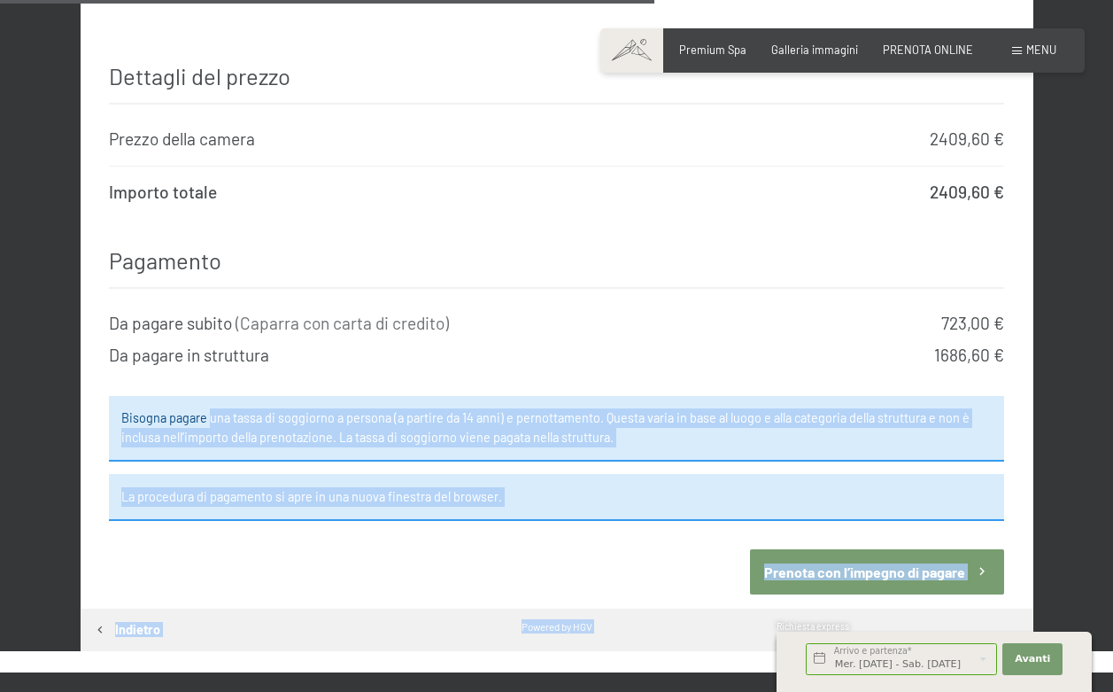
drag, startPoint x: 210, startPoint y: 386, endPoint x: 415, endPoint y: 399, distance: 205.9
click at [416, 399] on div "Prenotazione Richiesta Premium Spa Galleria immagini PRENOTA ONLINE Menu DE IT …" at bounding box center [556, 174] width 1113 height 3150
click at [415, 399] on span "Consenso marketing*" at bounding box center [452, 397] width 134 height 18
click at [376, 399] on input "Consenso marketing*" at bounding box center [368, 397] width 18 height 18
checkbox input "false"
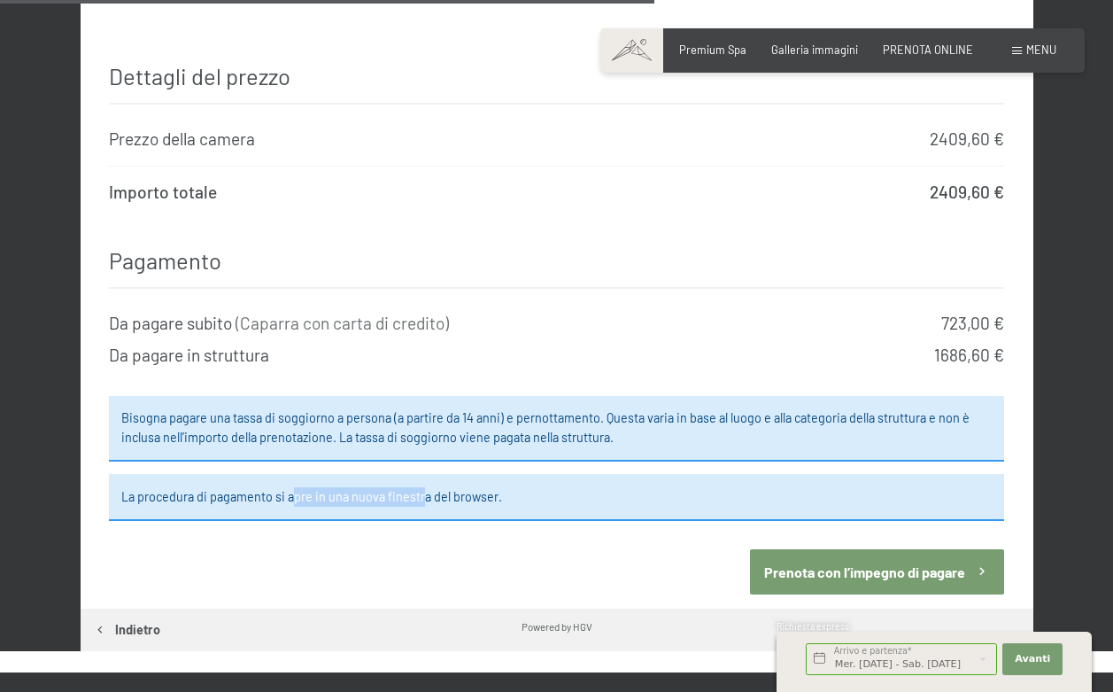
drag, startPoint x: 295, startPoint y: 460, endPoint x: 423, endPoint y: 460, distance: 128.4
click at [423, 474] on div "La procedura di pagamento si apre in una nuova finestra del browser." at bounding box center [557, 497] width 896 height 46
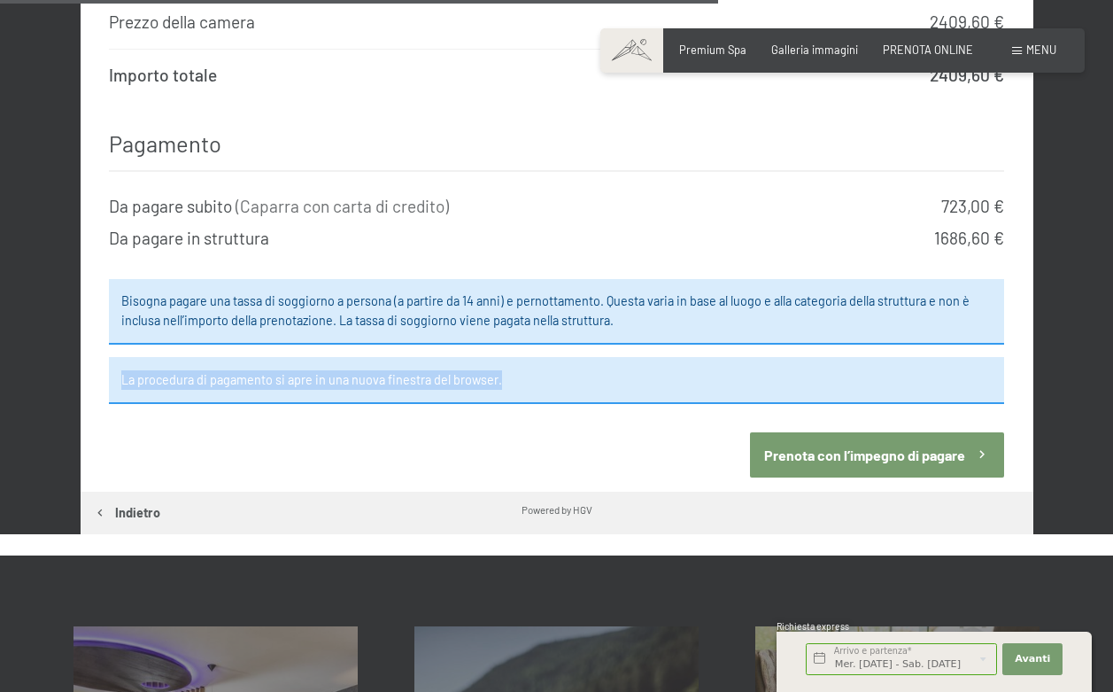
scroll to position [1539, 0]
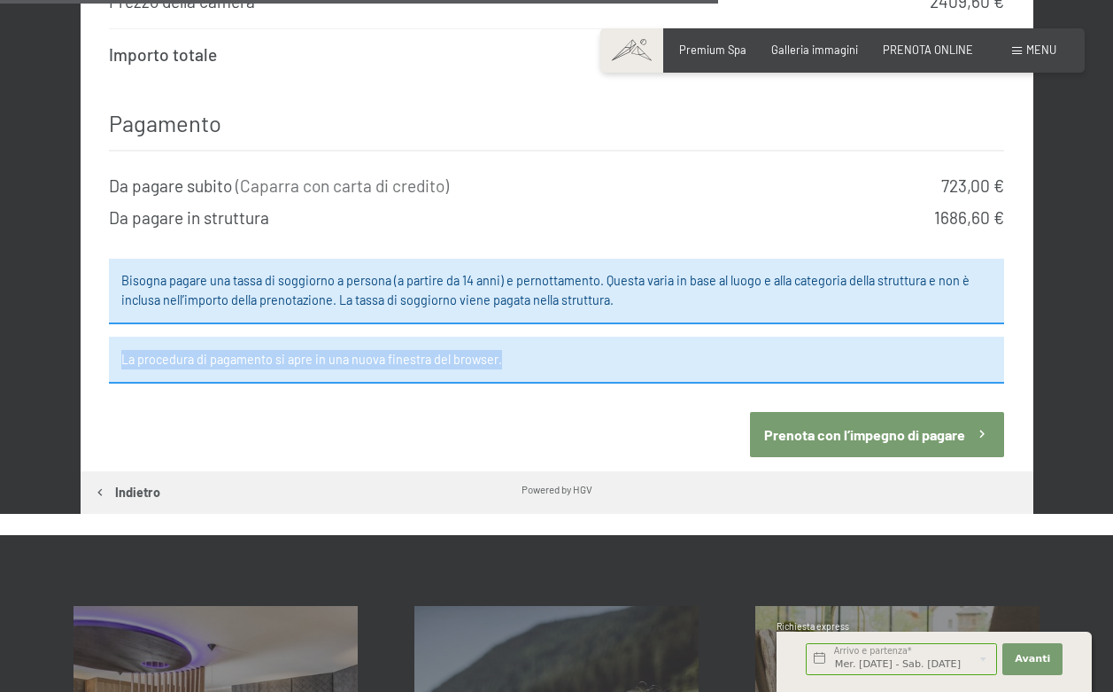
click at [861, 412] on button "Prenota con l’impegno di pagare" at bounding box center [877, 434] width 254 height 45
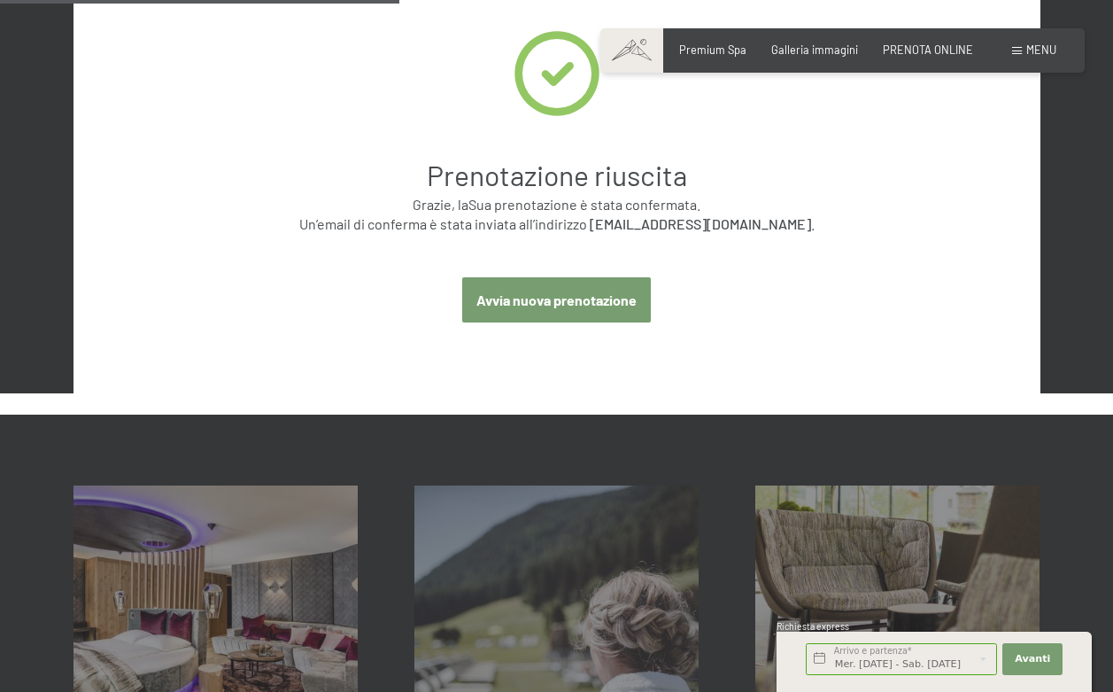
scroll to position [366, 0]
